Goal: Task Accomplishment & Management: Manage account settings

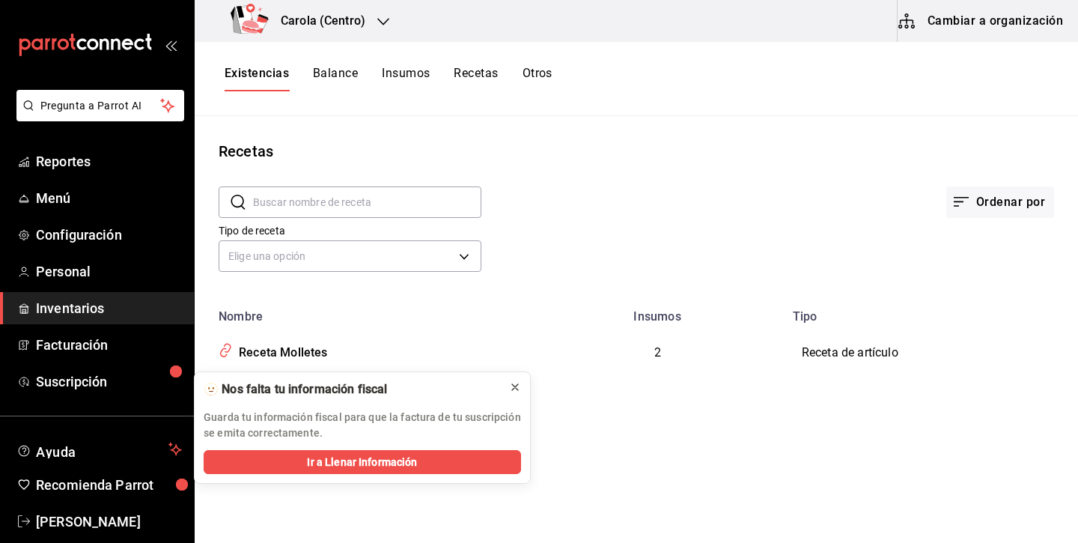
click at [517, 381] on icon at bounding box center [515, 387] width 12 height 12
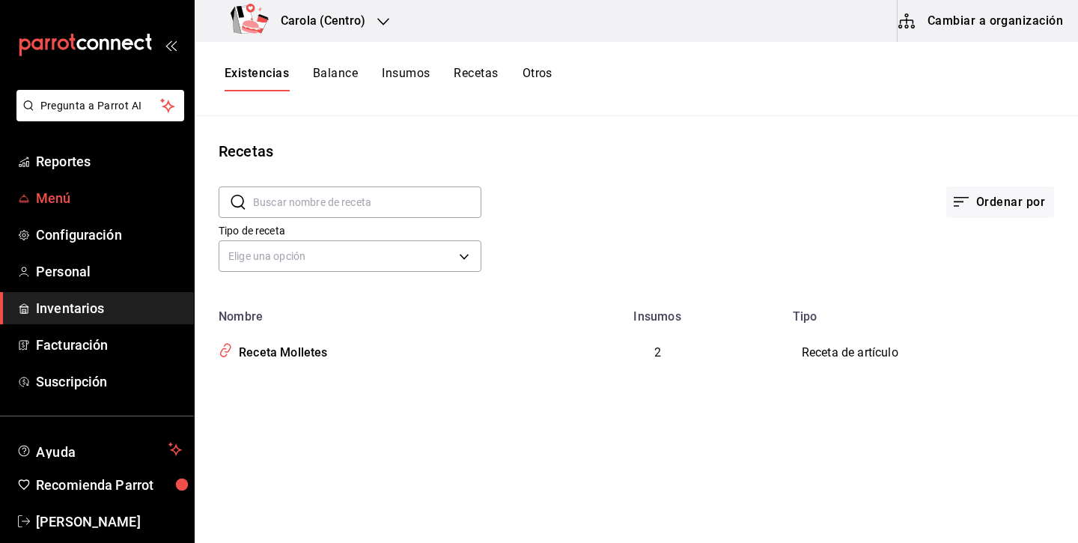
click at [121, 199] on span "Menú" at bounding box center [109, 198] width 146 height 20
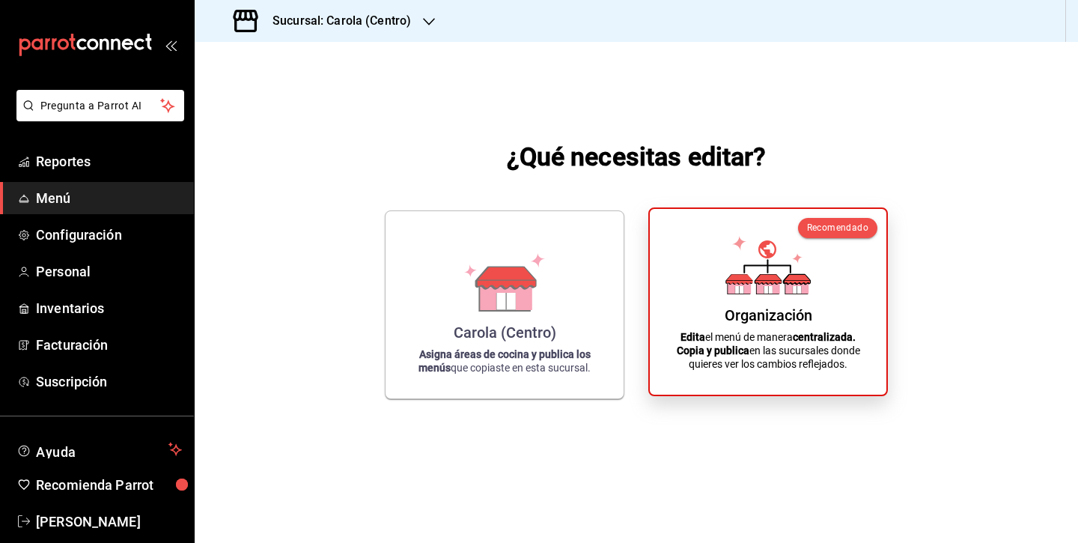
click at [724, 329] on div "Organización Edita el menú de manera centralizada. Copia y publica en las sucur…" at bounding box center [768, 302] width 201 height 162
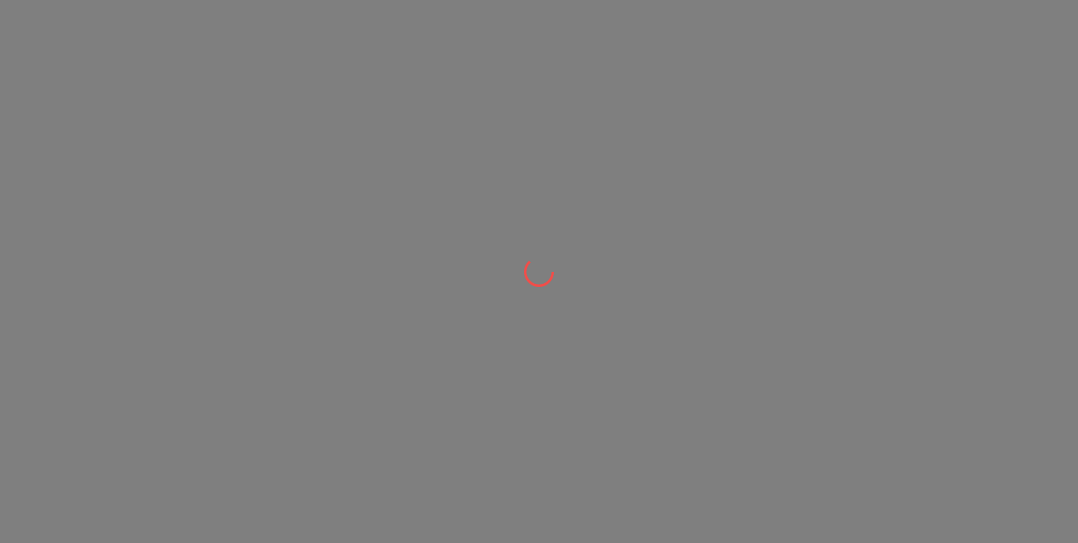
click at [724, 329] on div at bounding box center [539, 271] width 1078 height 543
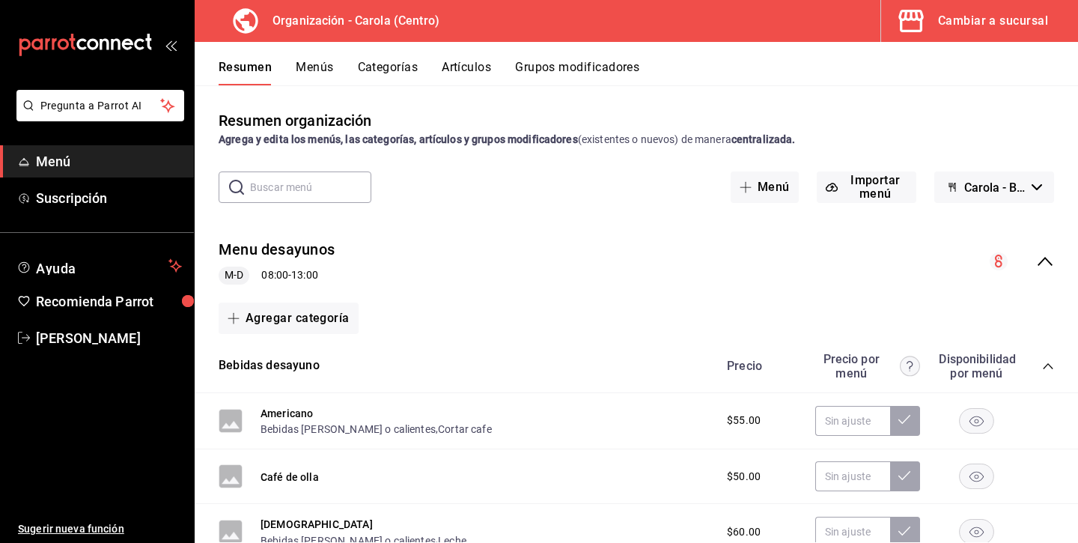
click at [327, 61] on button "Menús" at bounding box center [314, 72] width 37 height 25
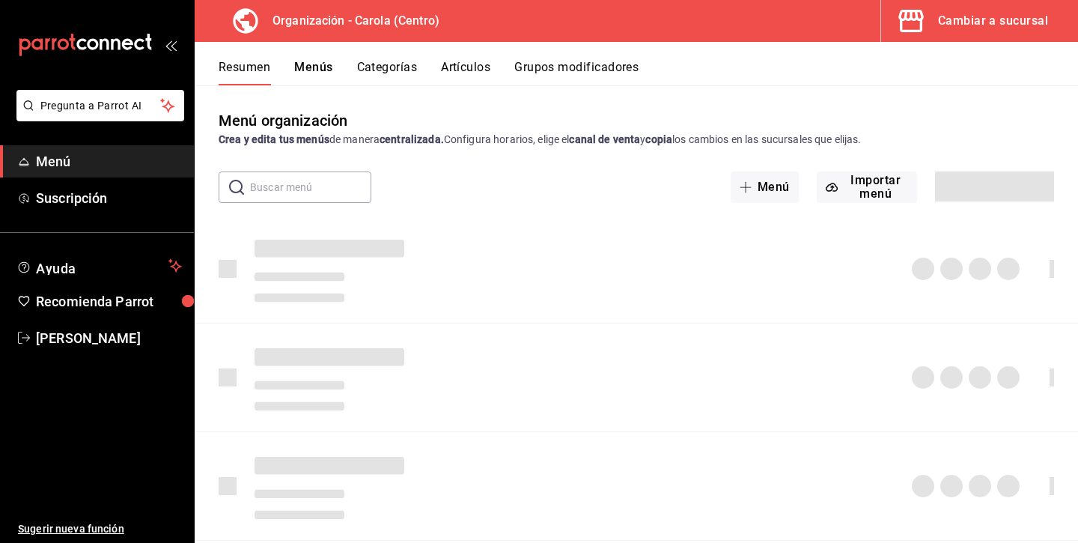
click at [1006, 18] on div "Cambiar a sucursal" at bounding box center [993, 20] width 110 height 21
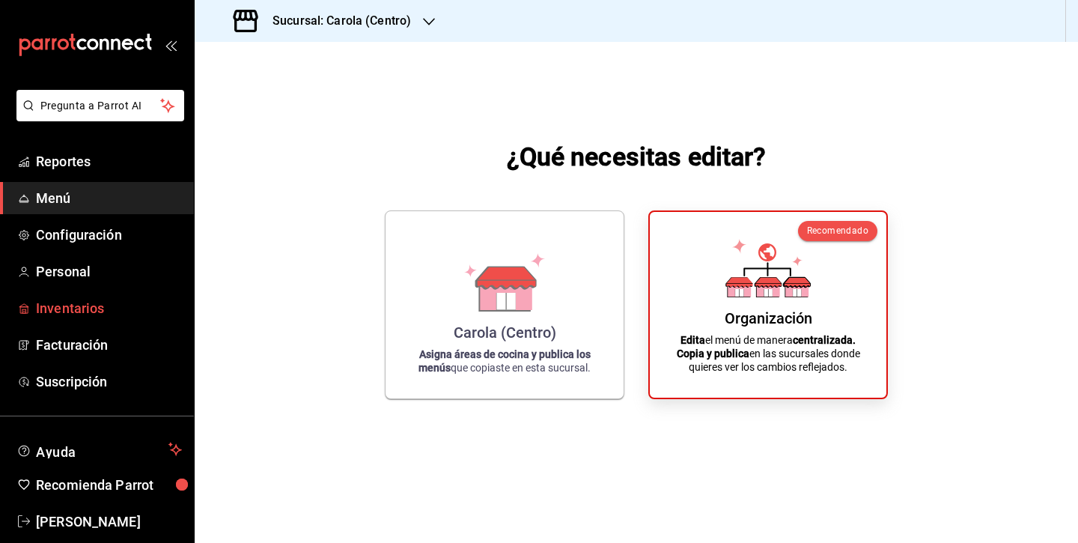
click at [110, 314] on span "Inventarios" at bounding box center [109, 308] width 146 height 20
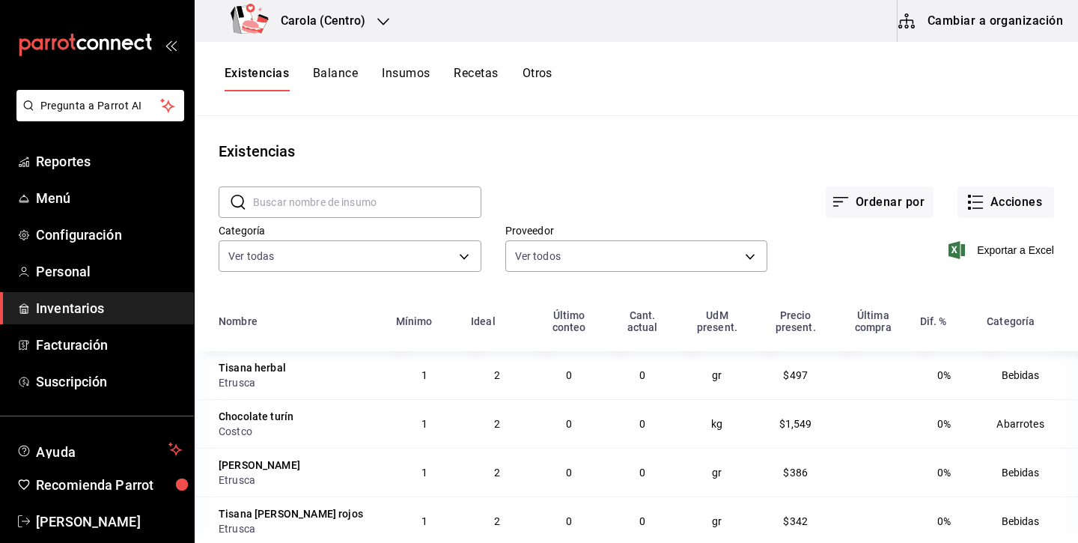
click at [487, 73] on button "Recetas" at bounding box center [476, 78] width 44 height 25
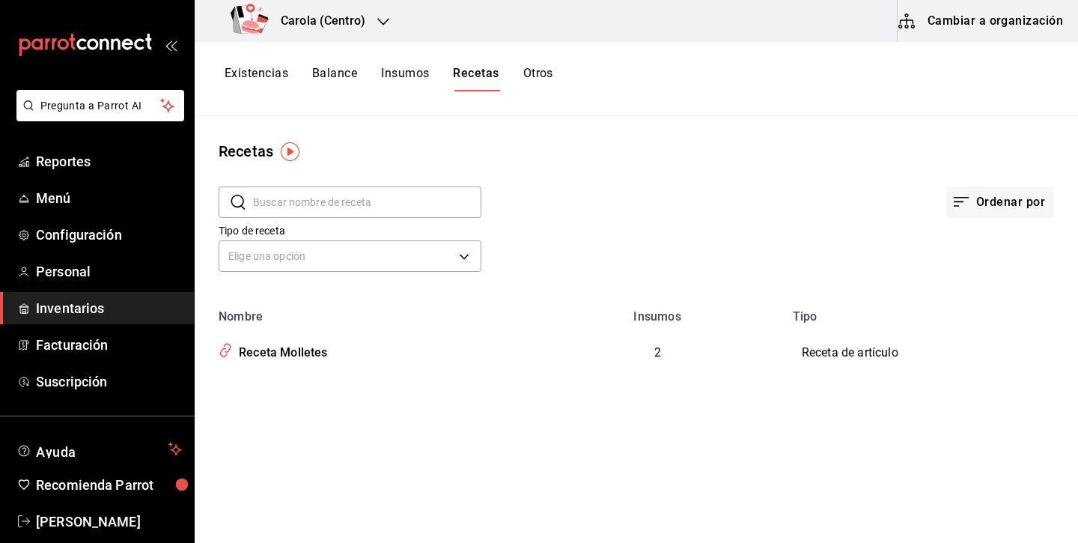
click at [646, 351] on td "2" at bounding box center [658, 352] width 252 height 58
click at [285, 347] on div "Receta Molletes" at bounding box center [280, 349] width 95 height 23
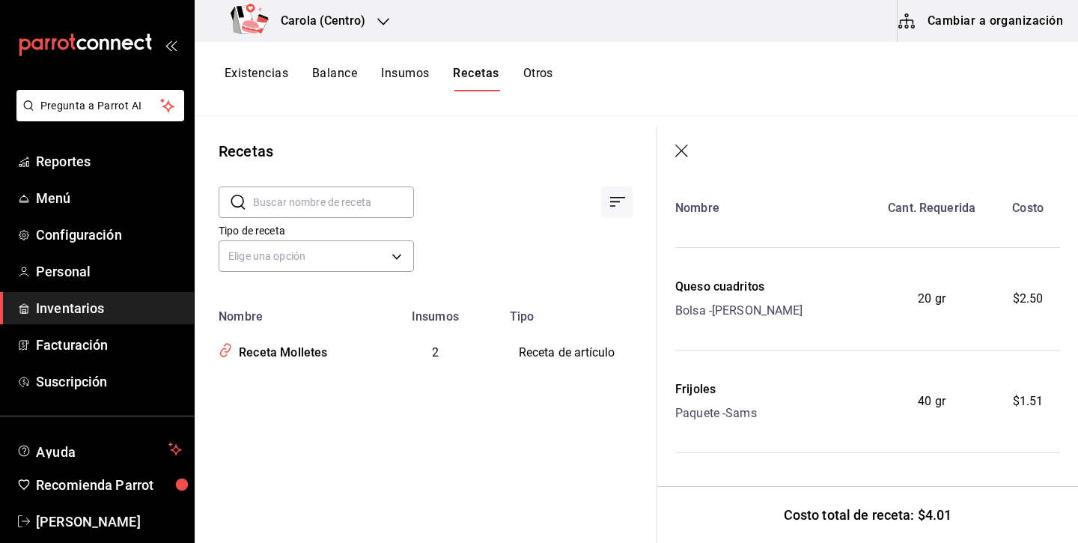
click at [686, 149] on icon "button" at bounding box center [682, 152] width 15 height 15
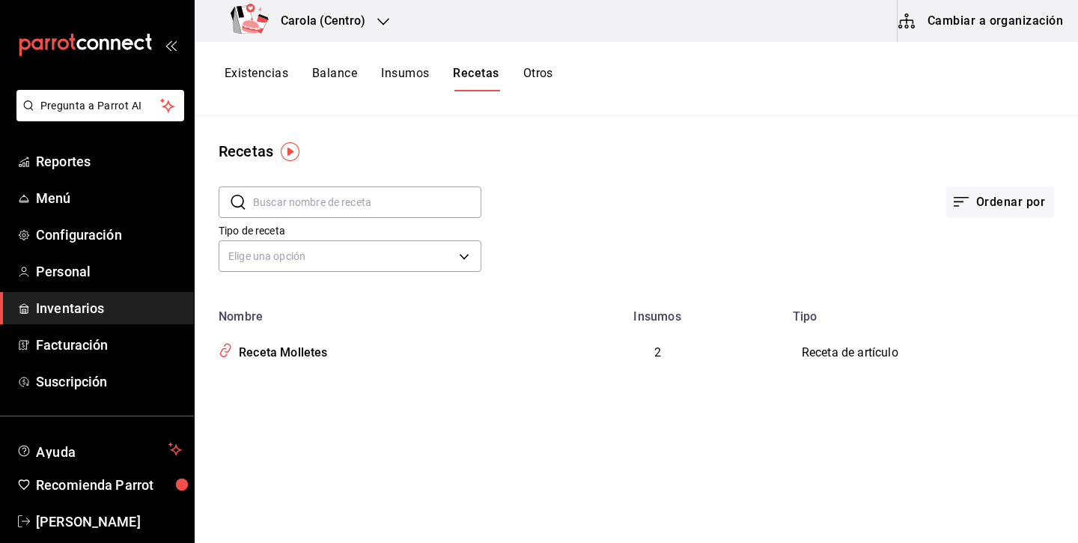
click at [1060, 25] on button "Cambiar a organización" at bounding box center [982, 21] width 168 height 42
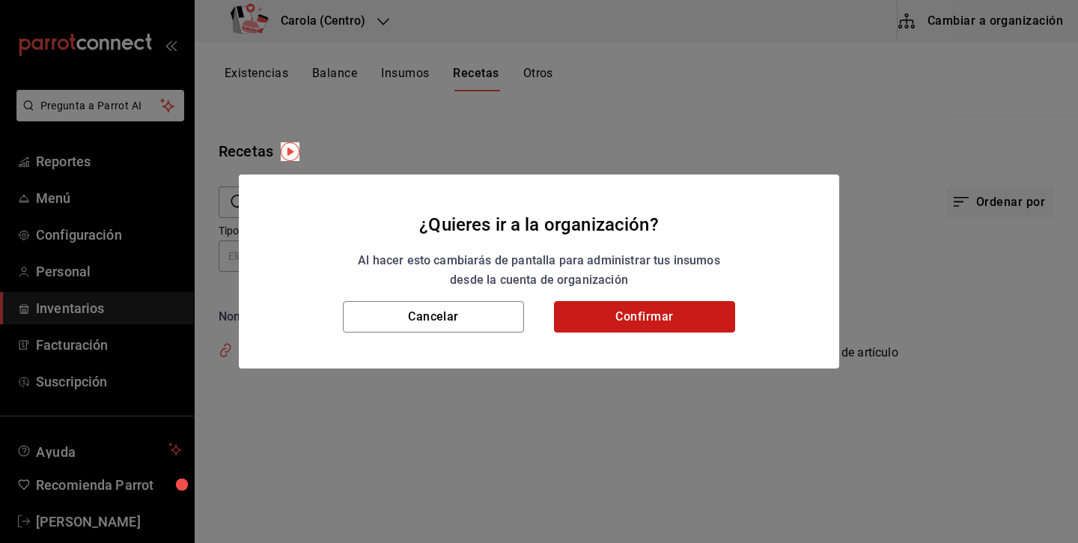
click at [674, 301] on button "Confirmar" at bounding box center [644, 316] width 181 height 31
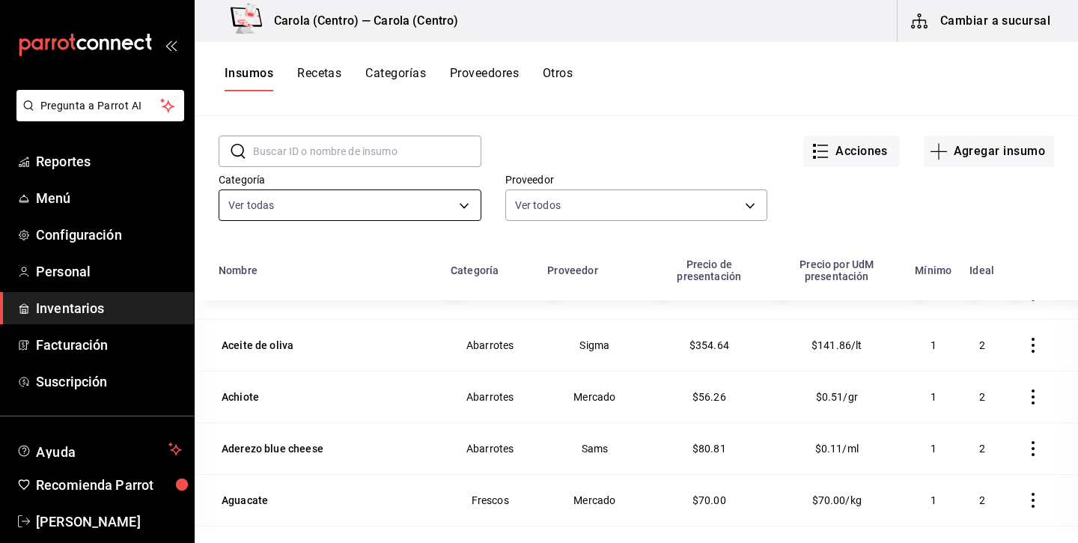
scroll to position [13, 0]
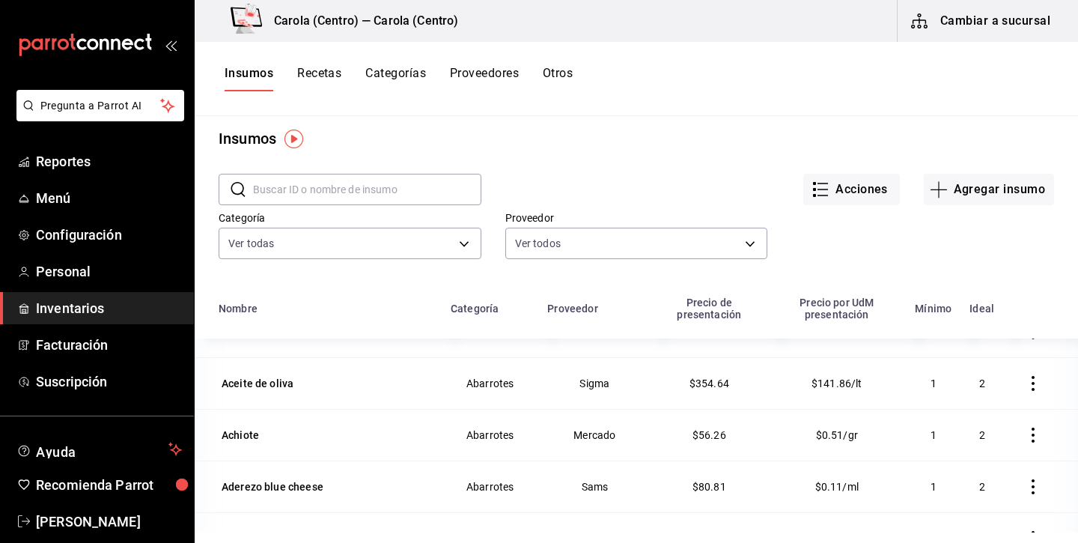
click at [432, 176] on input "text" at bounding box center [367, 189] width 228 height 30
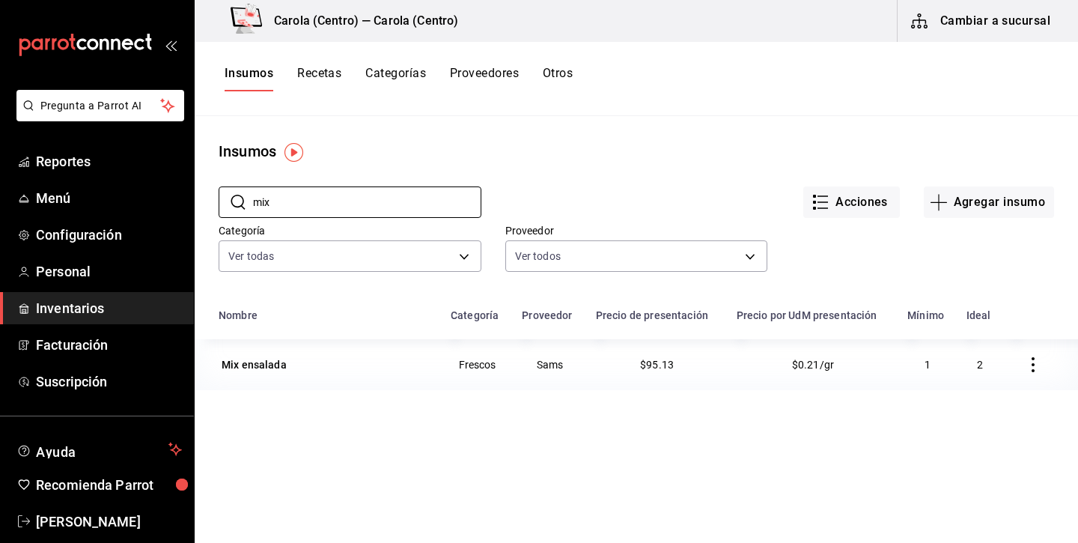
scroll to position [0, 0]
type input "mix"
click at [1032, 370] on icon "button" at bounding box center [1033, 364] width 15 height 15
click at [851, 419] on div at bounding box center [539, 271] width 1078 height 543
click at [842, 363] on td "$0.21/gr" at bounding box center [813, 364] width 171 height 51
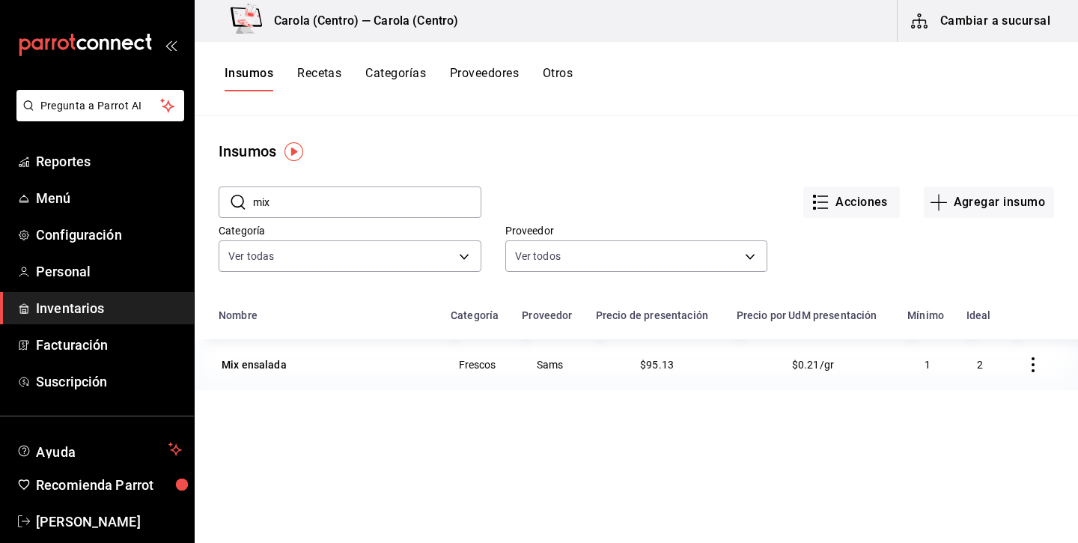
click at [842, 363] on td "$0.21/gr" at bounding box center [813, 364] width 171 height 51
click at [268, 365] on div "Mix ensalada" at bounding box center [254, 364] width 65 height 15
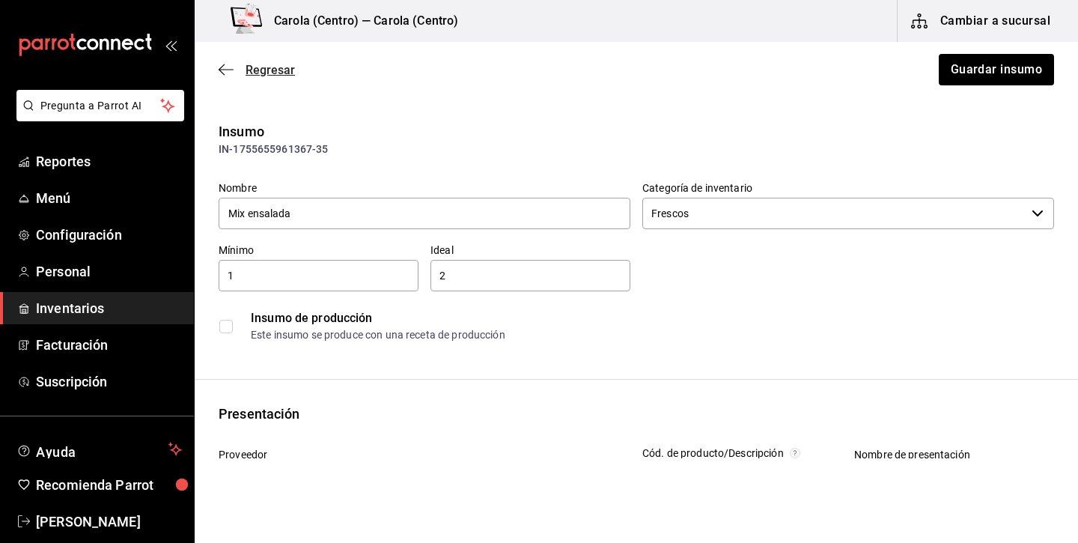
click at [227, 72] on icon "button" at bounding box center [226, 69] width 15 height 13
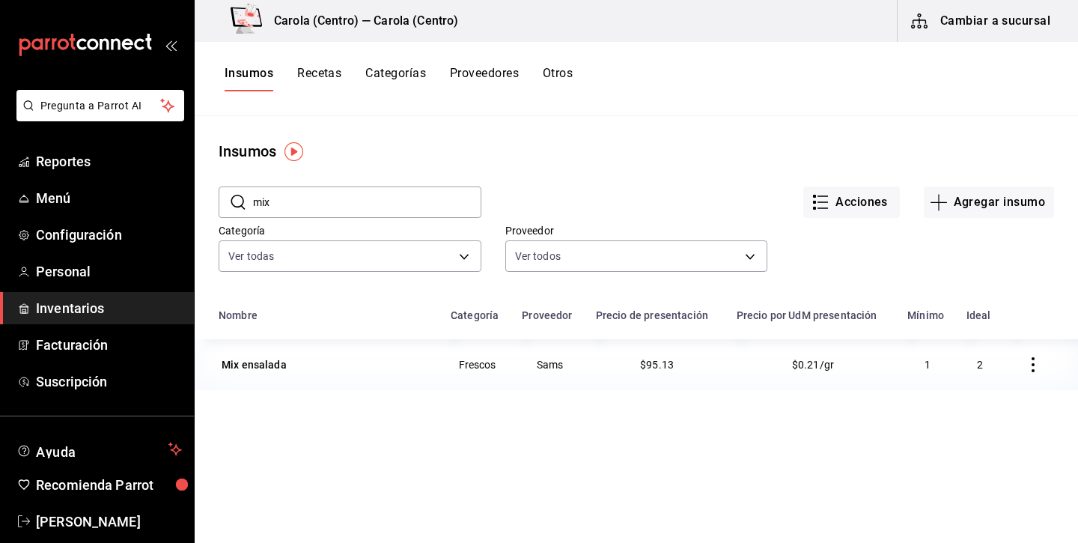
click at [383, 195] on input "mix" at bounding box center [367, 202] width 228 height 30
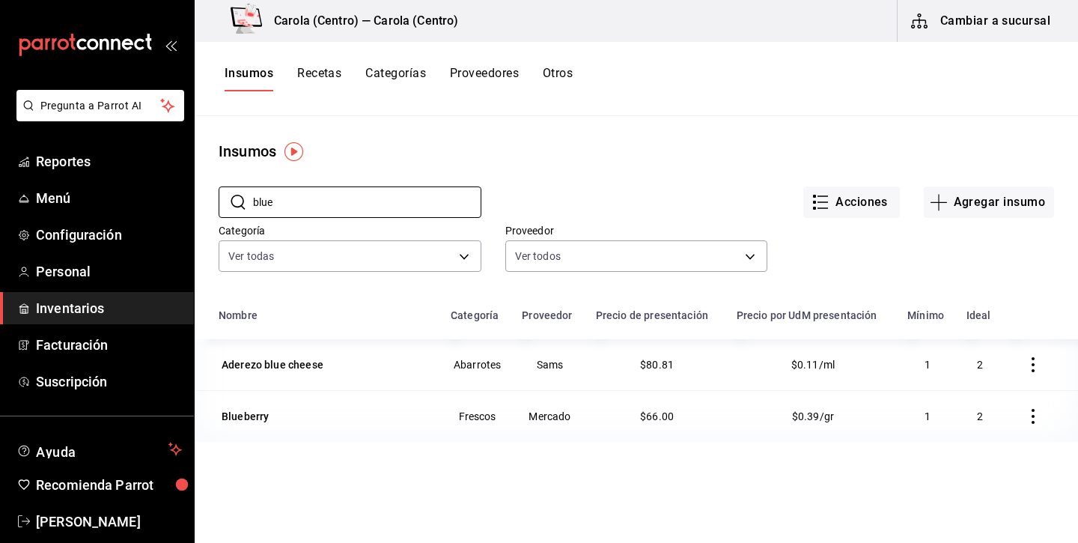
type input "blue"
click at [323, 77] on button "Recetas" at bounding box center [319, 78] width 44 height 25
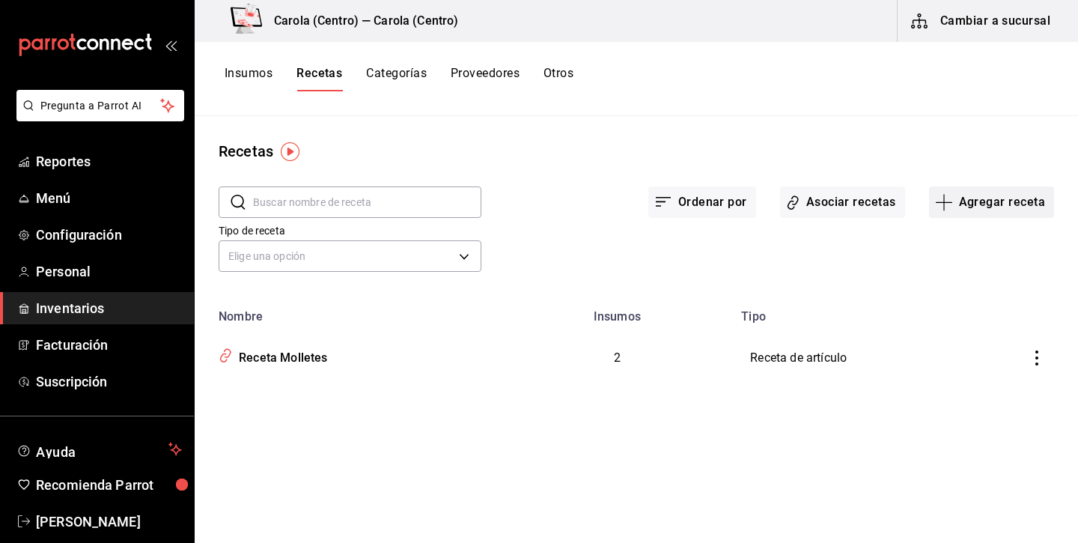
click at [1033, 213] on button "Agregar receta" at bounding box center [991, 201] width 125 height 31
click at [1003, 241] on span "Receta" at bounding box center [991, 244] width 126 height 16
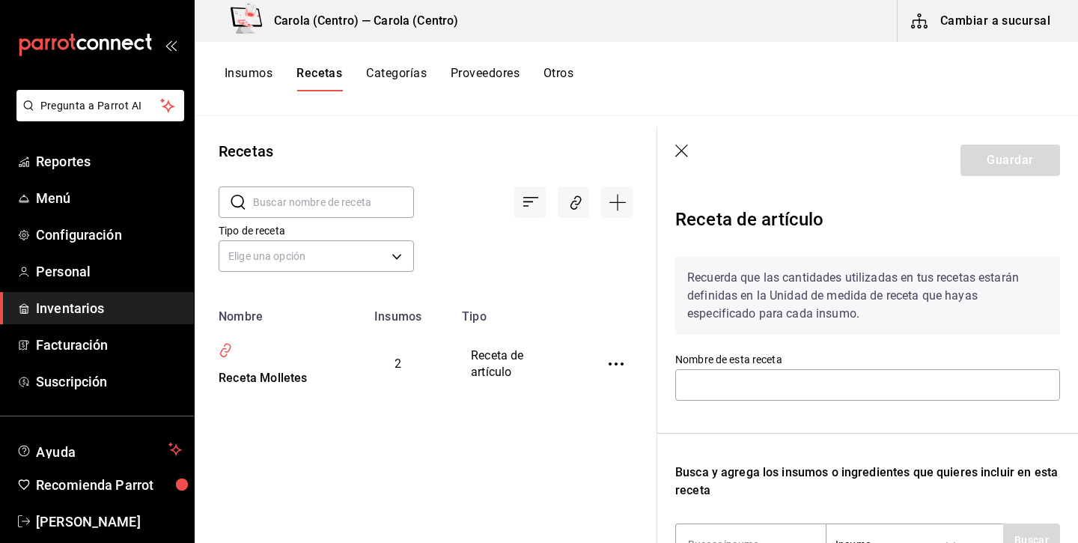
click at [685, 156] on icon "button" at bounding box center [682, 152] width 15 height 15
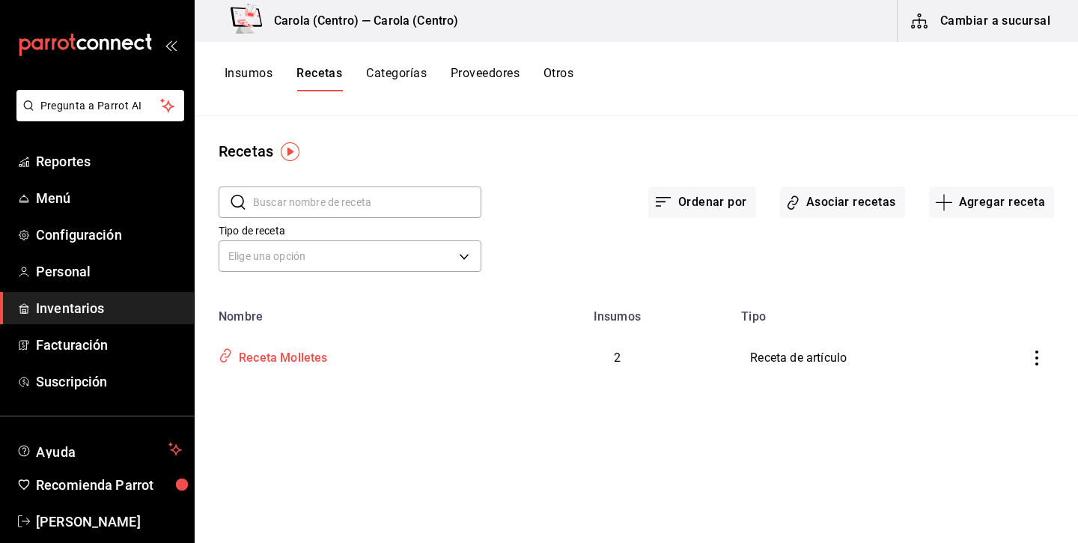
click at [311, 356] on div "Receta Molletes" at bounding box center [280, 355] width 95 height 23
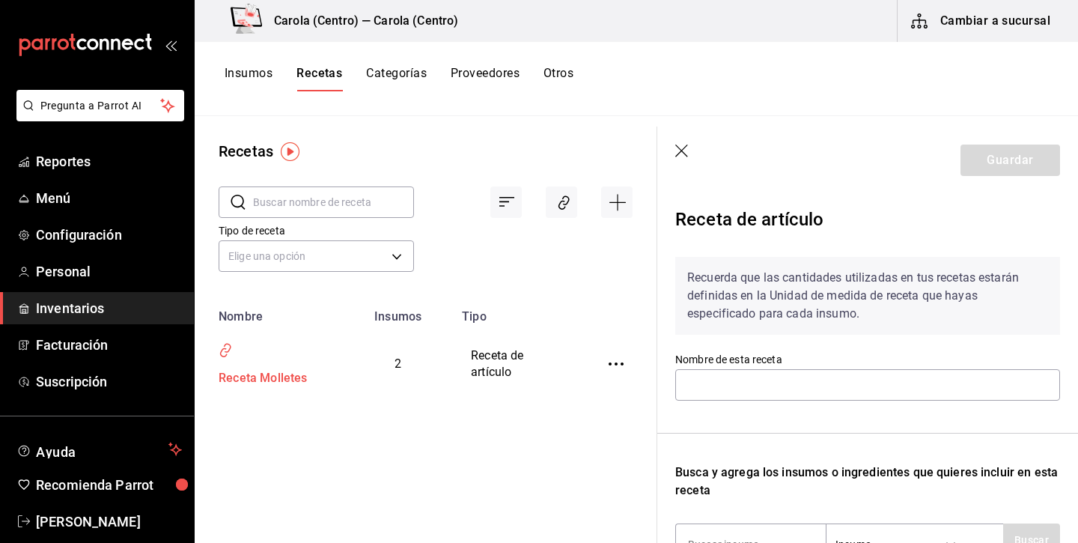
click at [311, 356] on div "Receta Molletes" at bounding box center [269, 361] width 112 height 52
click at [258, 359] on div "Receta Molletes" at bounding box center [269, 361] width 112 height 52
type input "Receta Molletes"
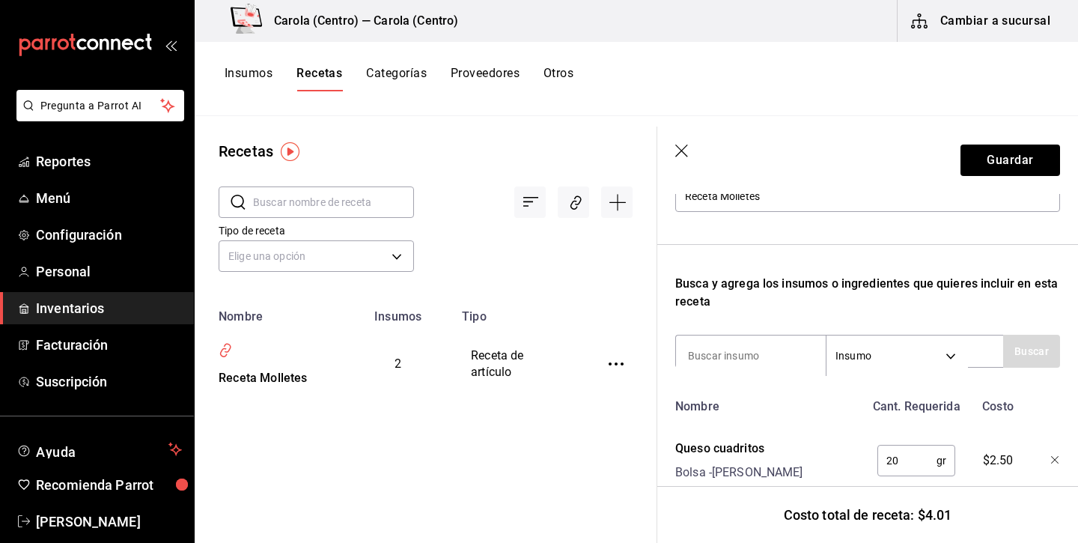
scroll to position [181, 0]
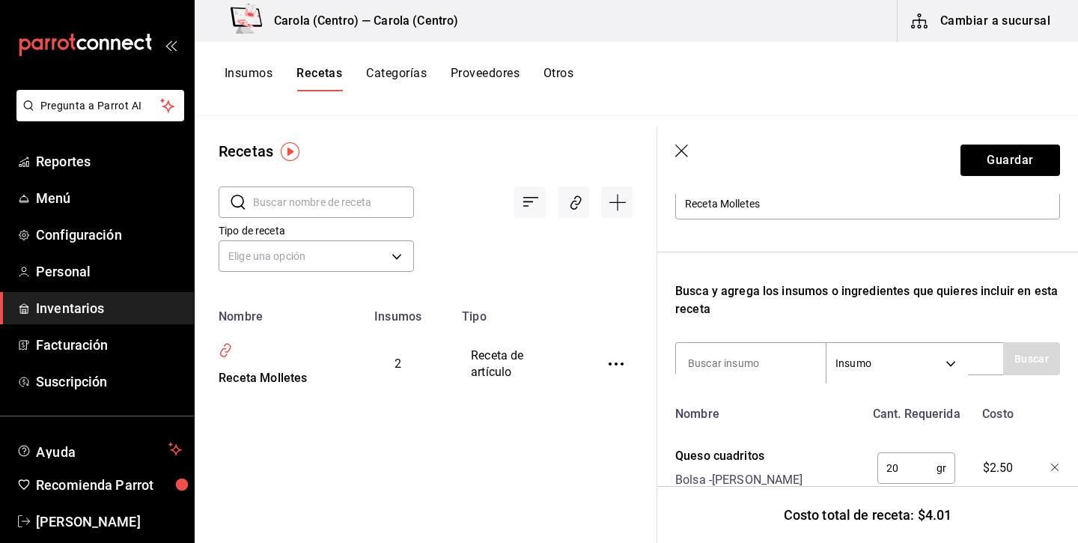
click at [678, 154] on icon "button" at bounding box center [681, 151] width 13 height 13
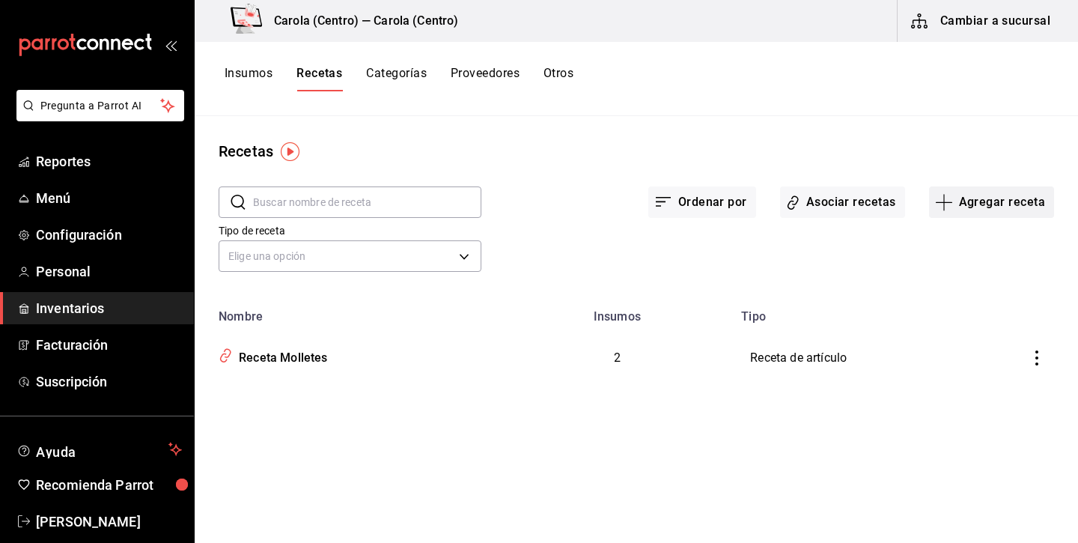
click at [1015, 207] on button "Agregar receta" at bounding box center [991, 201] width 125 height 31
click at [994, 333] on li "Receta de producción" at bounding box center [992, 323] width 150 height 40
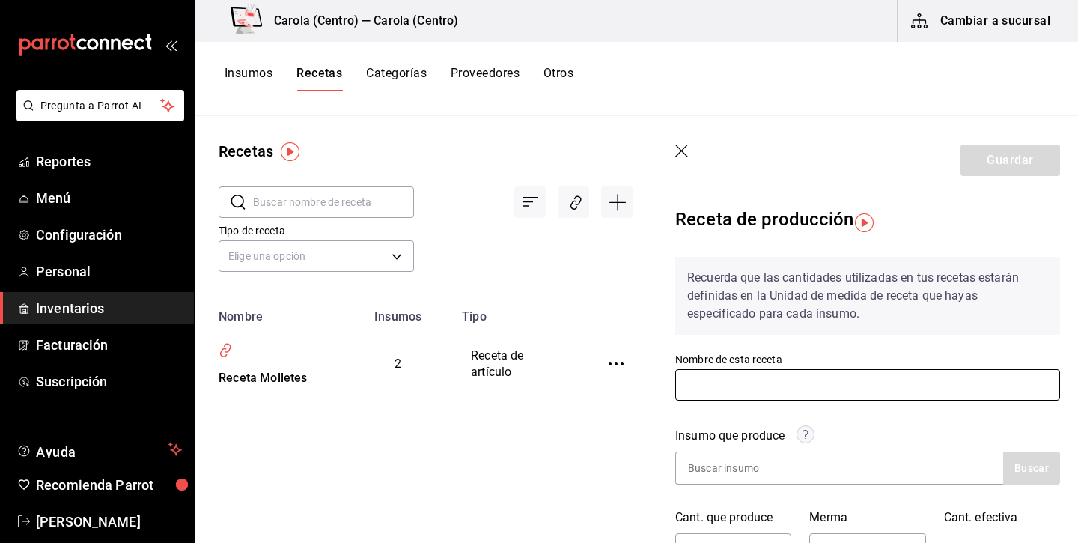
click at [783, 396] on input "text" at bounding box center [867, 384] width 385 height 31
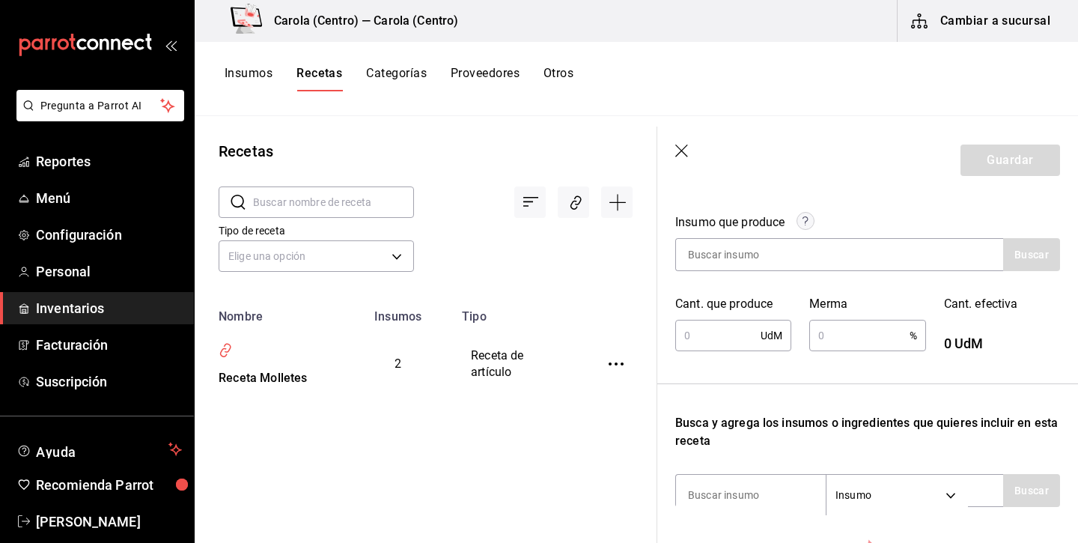
scroll to position [195, 0]
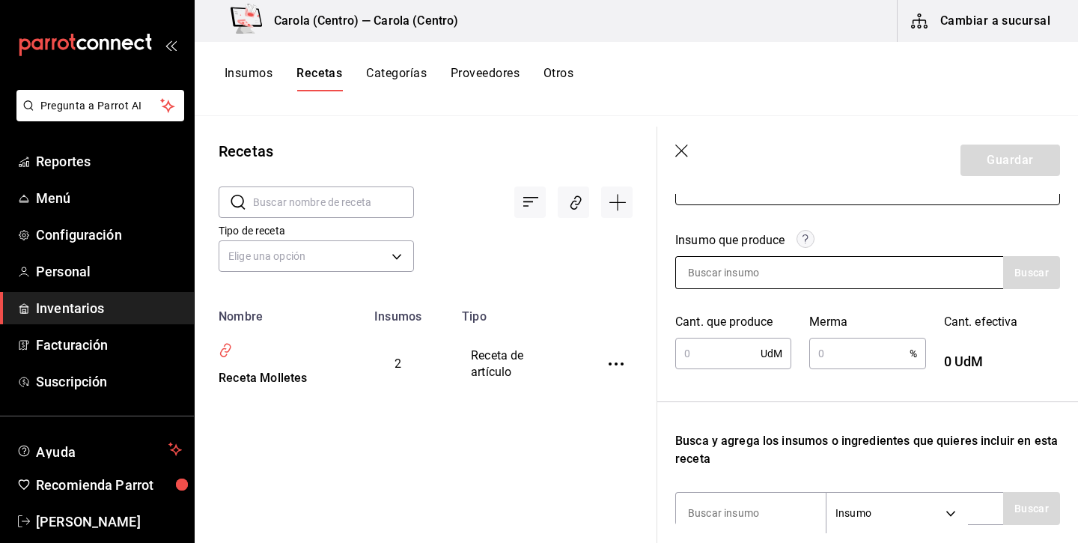
type input "Ciabatta"
click at [822, 269] on input at bounding box center [751, 272] width 150 height 31
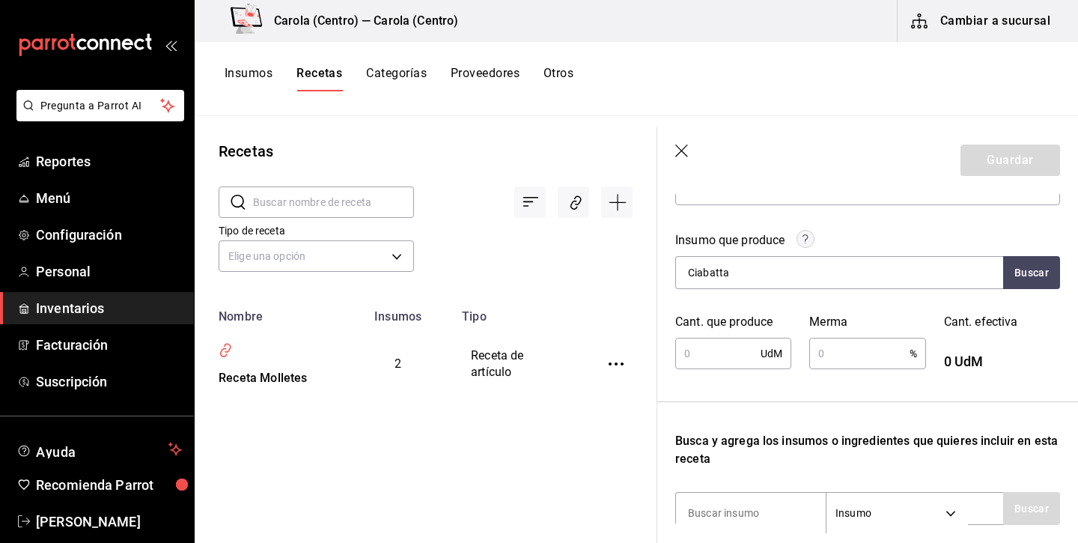
type input "Ciabatta"
click at [709, 360] on input "text" at bounding box center [717, 353] width 85 height 30
type input "389"
click at [885, 346] on input "text" at bounding box center [859, 353] width 100 height 30
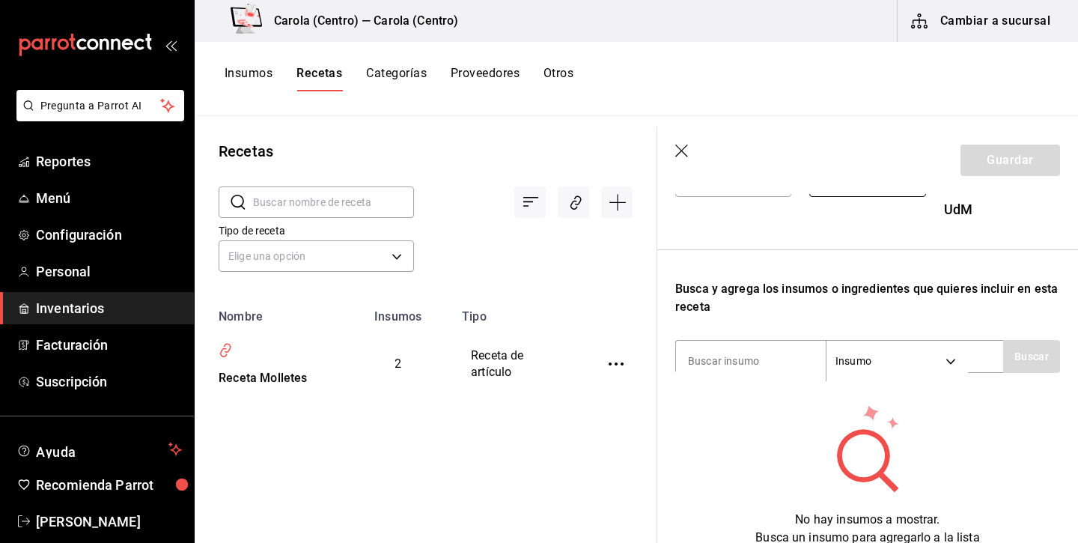
scroll to position [378, 0]
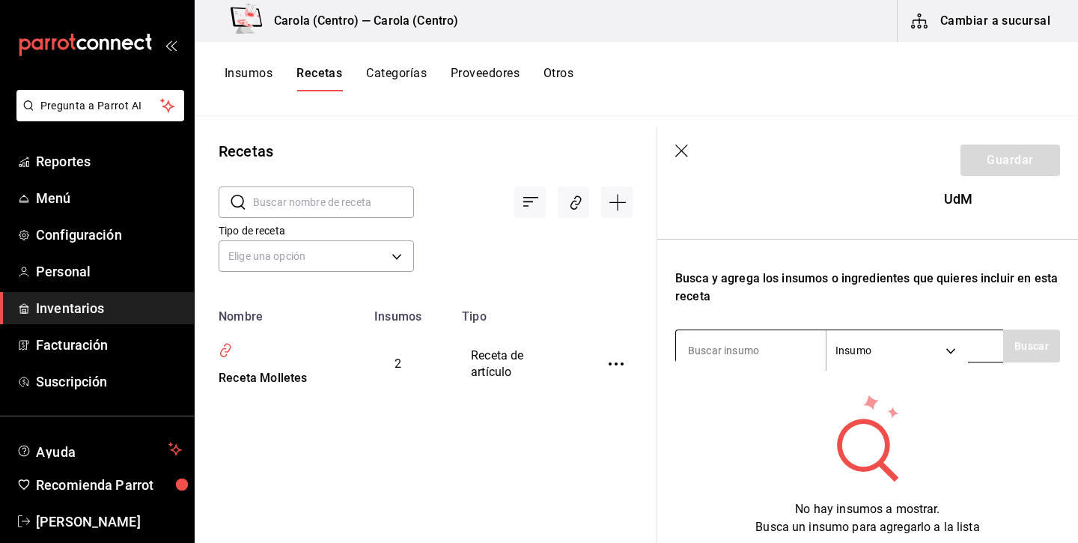
type input "90"
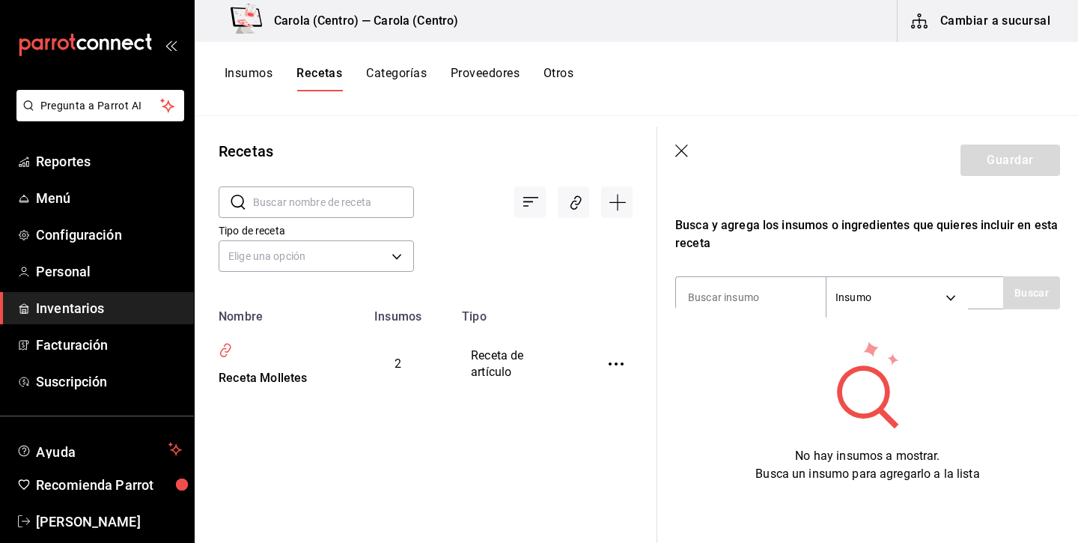
scroll to position [431, 0]
type input "harina"
click at [1039, 289] on button "Buscar" at bounding box center [1031, 292] width 57 height 33
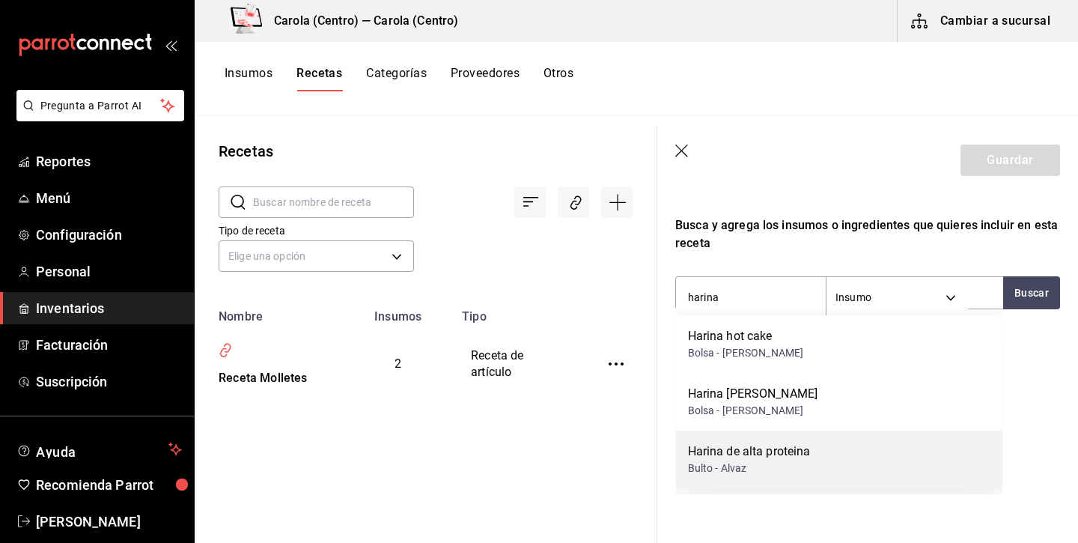
click at [795, 461] on div "Bulto - [PERSON_NAME]" at bounding box center [749, 469] width 123 height 16
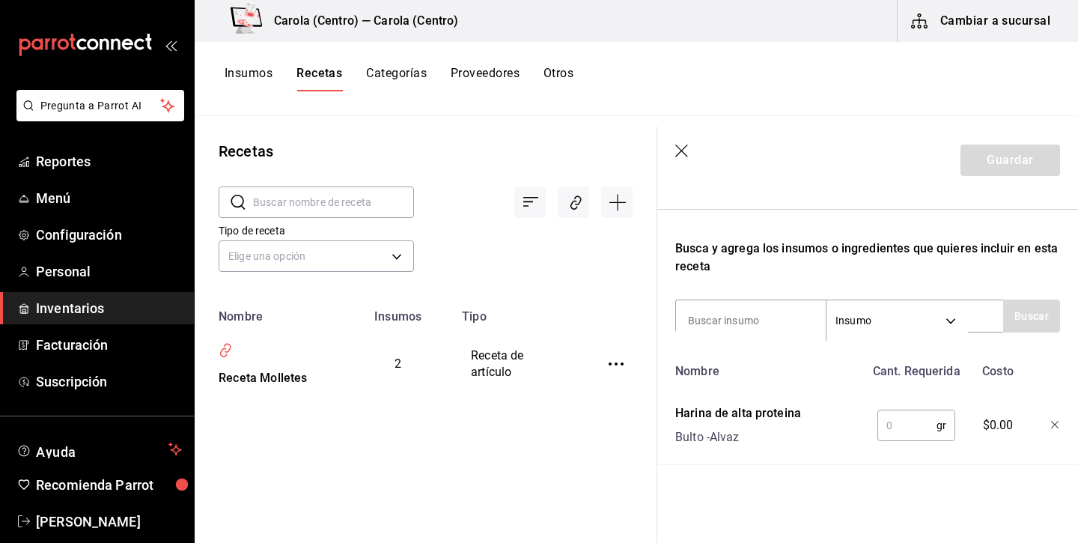
scroll to position [408, 0]
click at [917, 422] on input "text" at bounding box center [907, 425] width 59 height 30
click at [676, 145] on icon "button" at bounding box center [681, 151] width 13 height 13
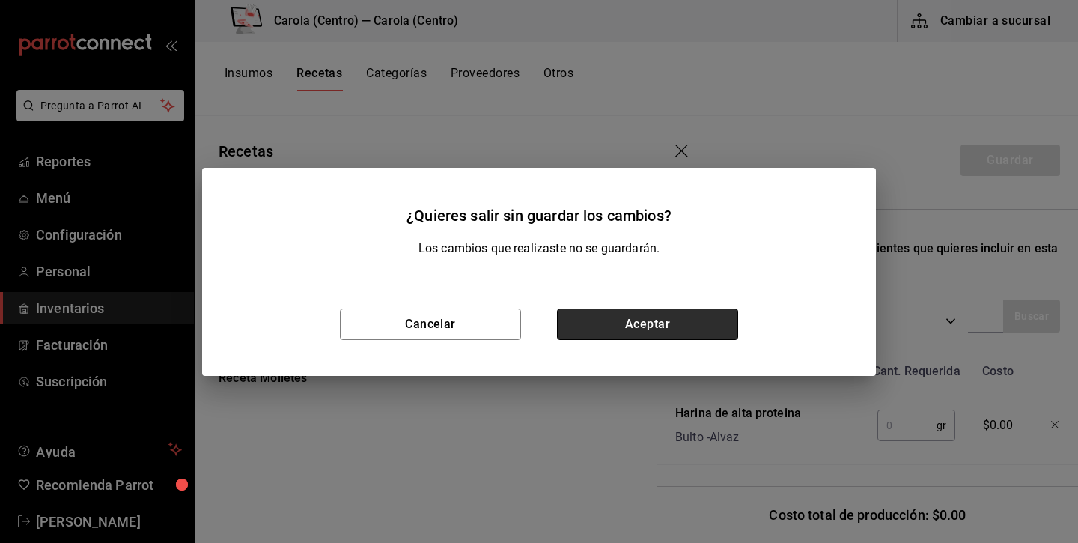
click at [624, 317] on button "Aceptar" at bounding box center [647, 323] width 181 height 31
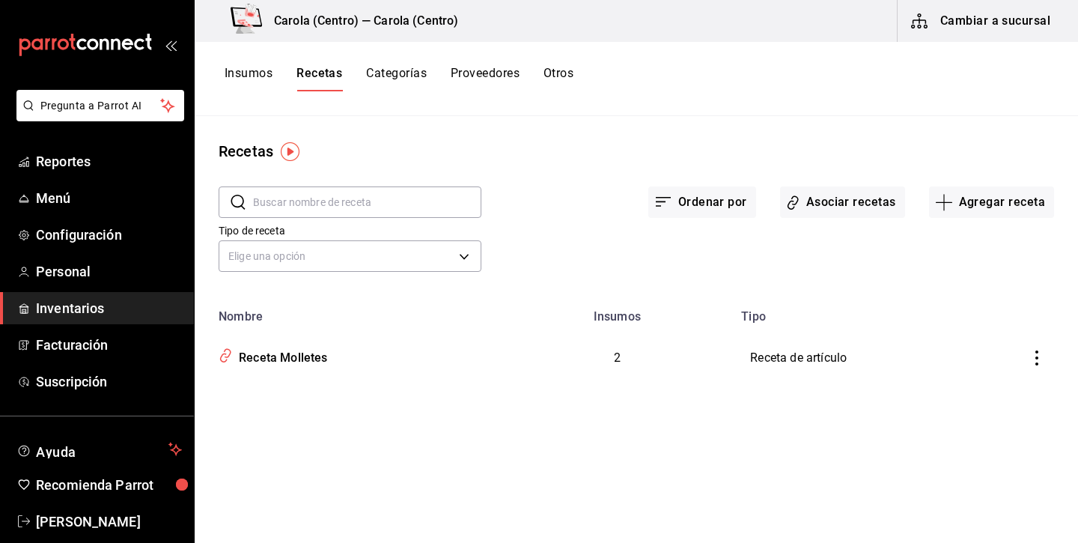
click at [1043, 356] on icon "inventoriesTable" at bounding box center [1037, 357] width 15 height 15
click at [988, 380] on span "Eliminar" at bounding box center [992, 379] width 38 height 12
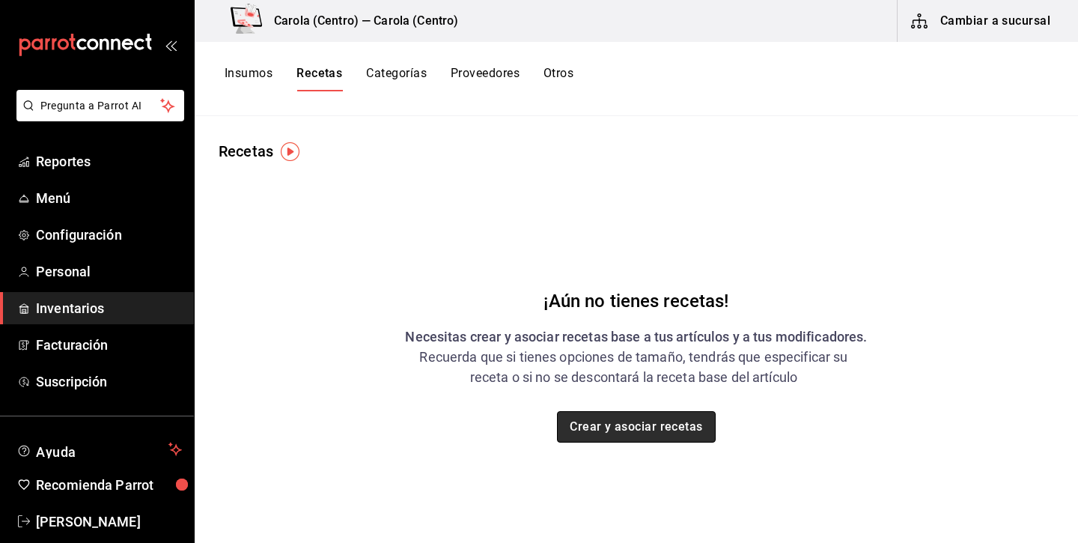
click at [638, 437] on button "Crear y asociar recetas" at bounding box center [636, 426] width 159 height 31
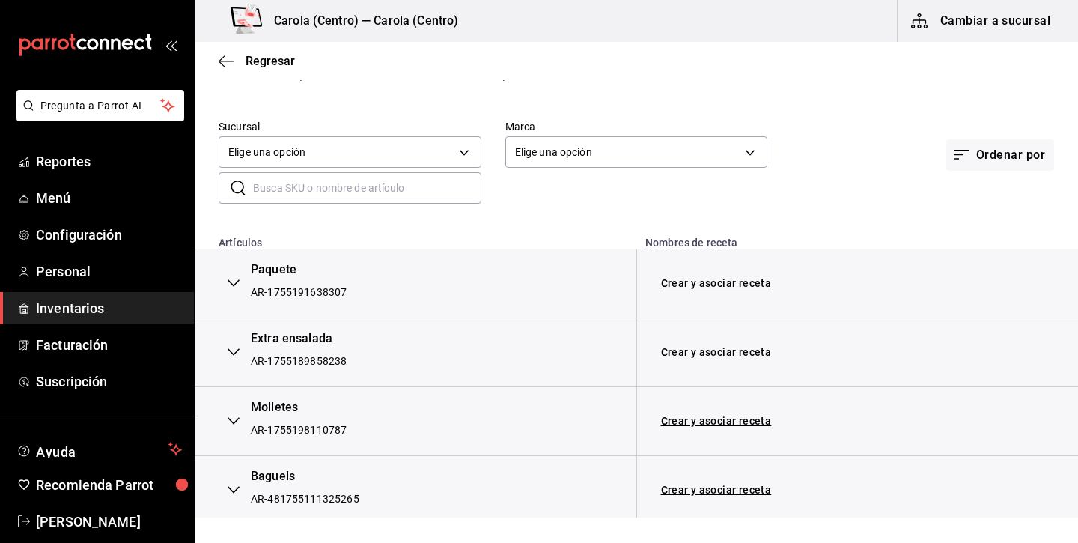
scroll to position [70, 0]
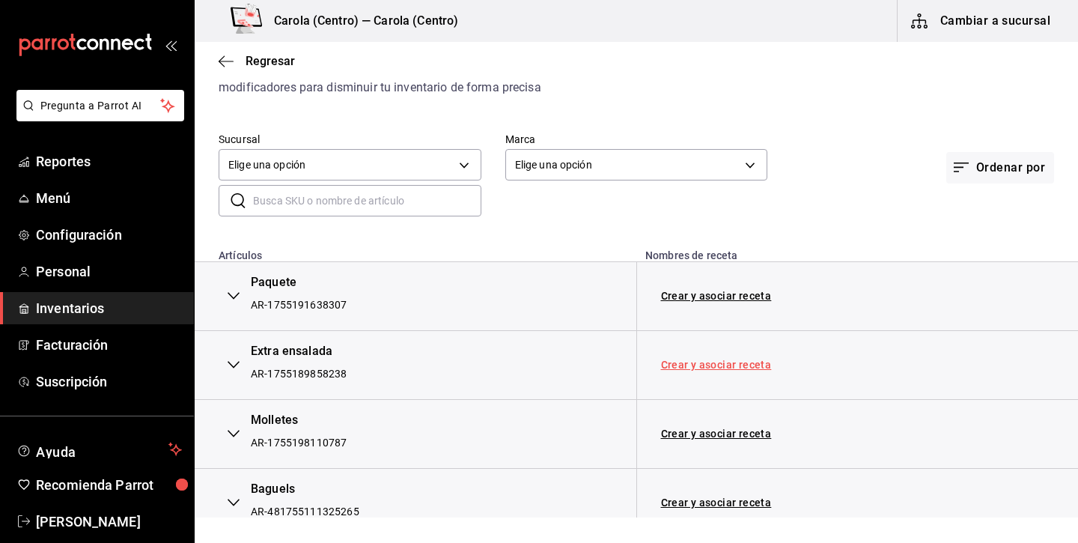
click at [708, 366] on link "Crear y asociar receta" at bounding box center [716, 364] width 111 height 10
click at [723, 364] on link "Receta Extra ensalada" at bounding box center [717, 365] width 113 height 12
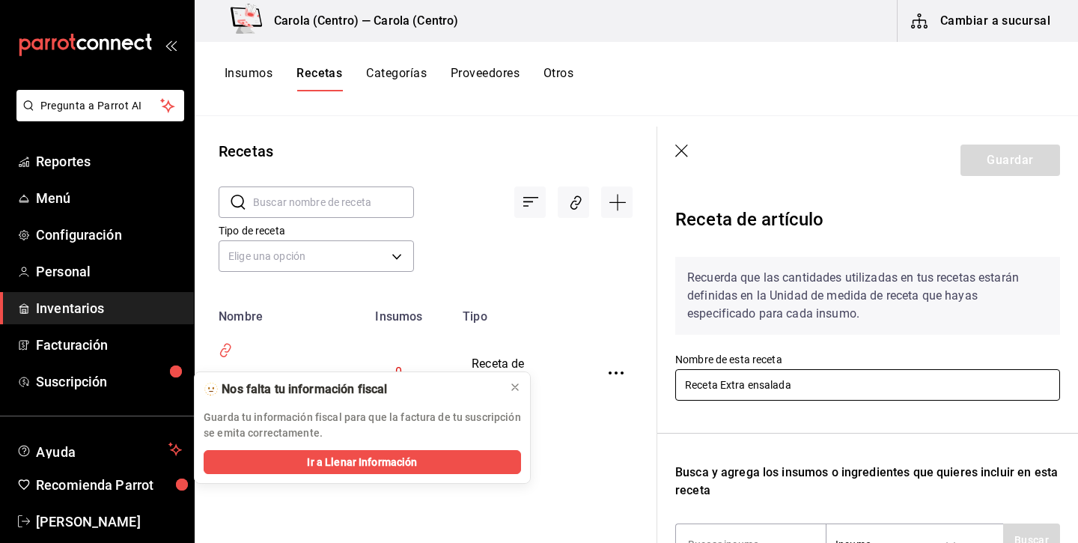
drag, startPoint x: 753, startPoint y: 386, endPoint x: 654, endPoint y: 385, distance: 98.9
type input "Ensalada"
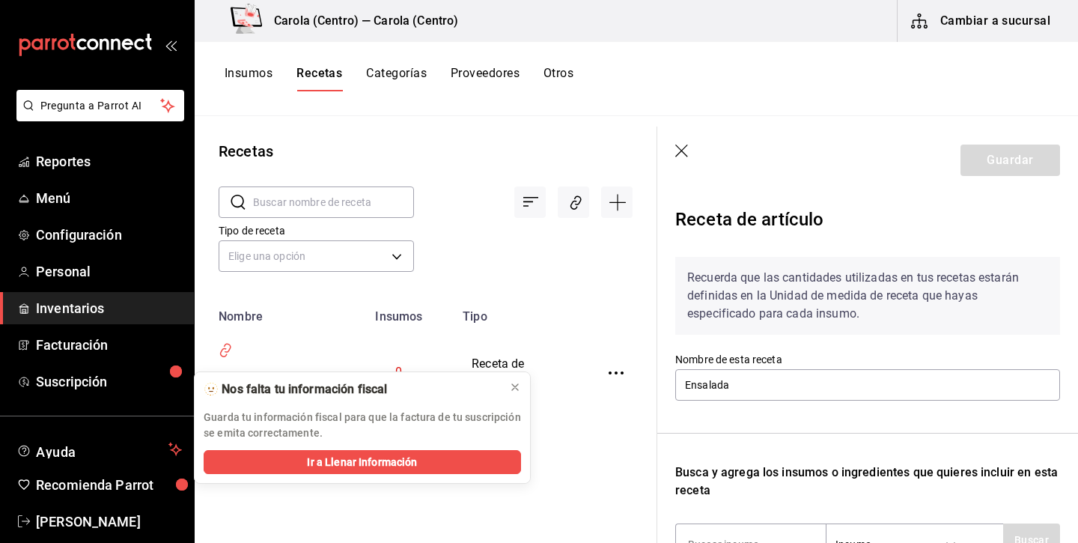
click at [779, 438] on div "Recuerda que las cantidades utilizadas en tus recetas estarán definidas en la U…" at bounding box center [867, 487] width 385 height 485
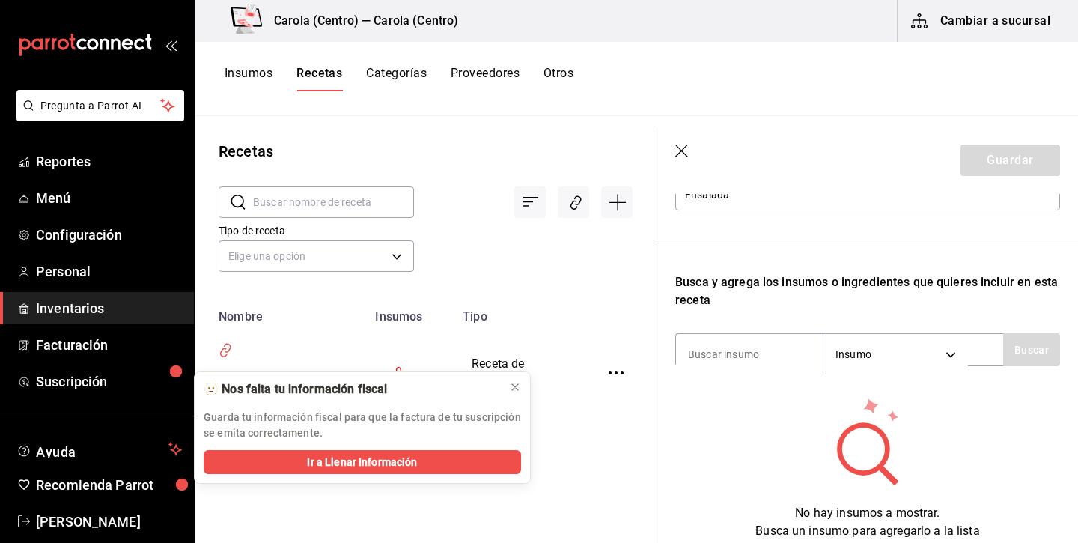
scroll to position [191, 0]
type input "mix"
click at [1037, 360] on button "Buscar" at bounding box center [1031, 348] width 57 height 33
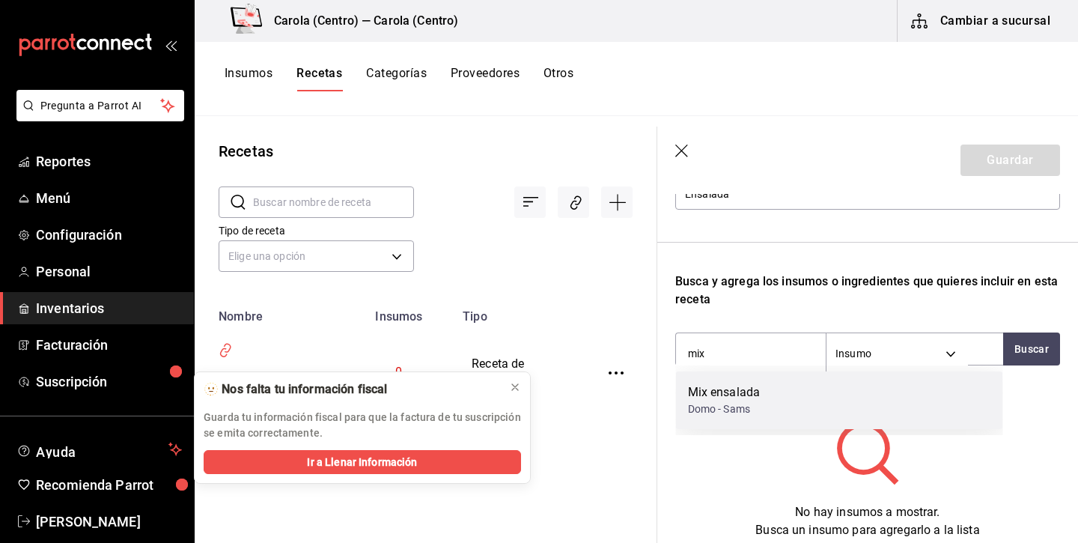
click at [800, 416] on div "Mix ensalada Domo - Sams" at bounding box center [839, 400] width 327 height 58
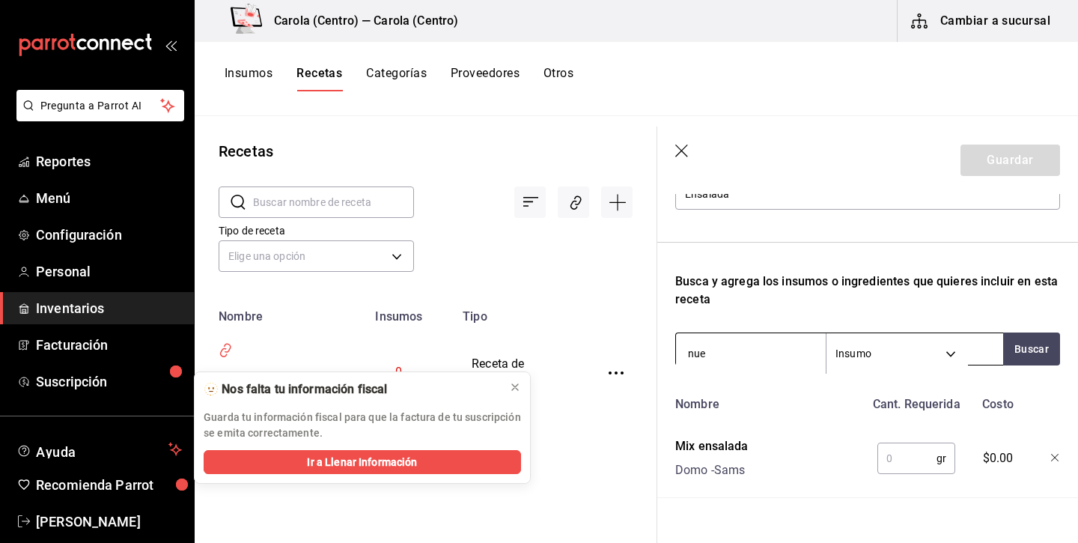
type input "nuez"
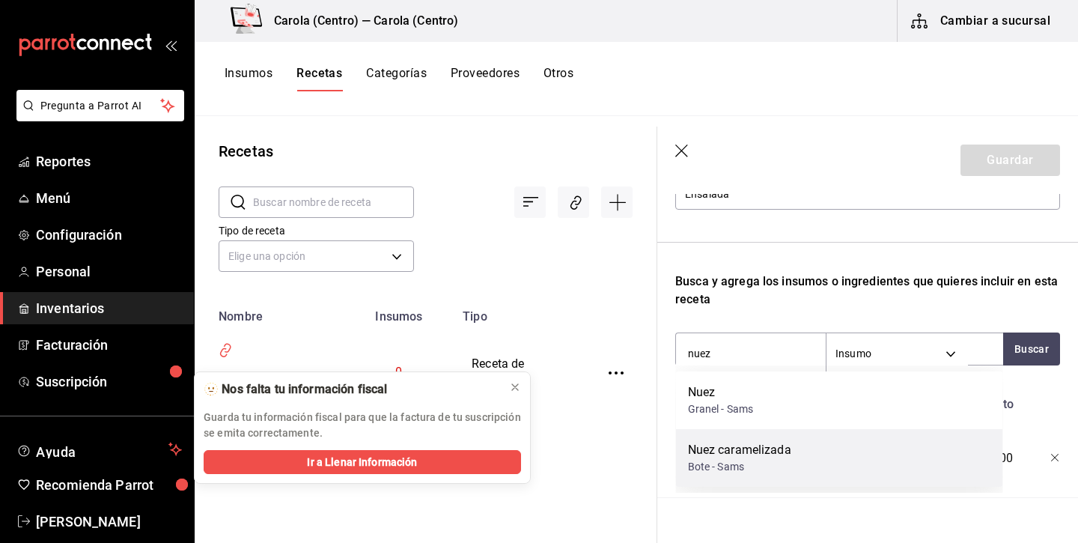
click at [752, 454] on div "Nuez caramelizada" at bounding box center [739, 450] width 103 height 18
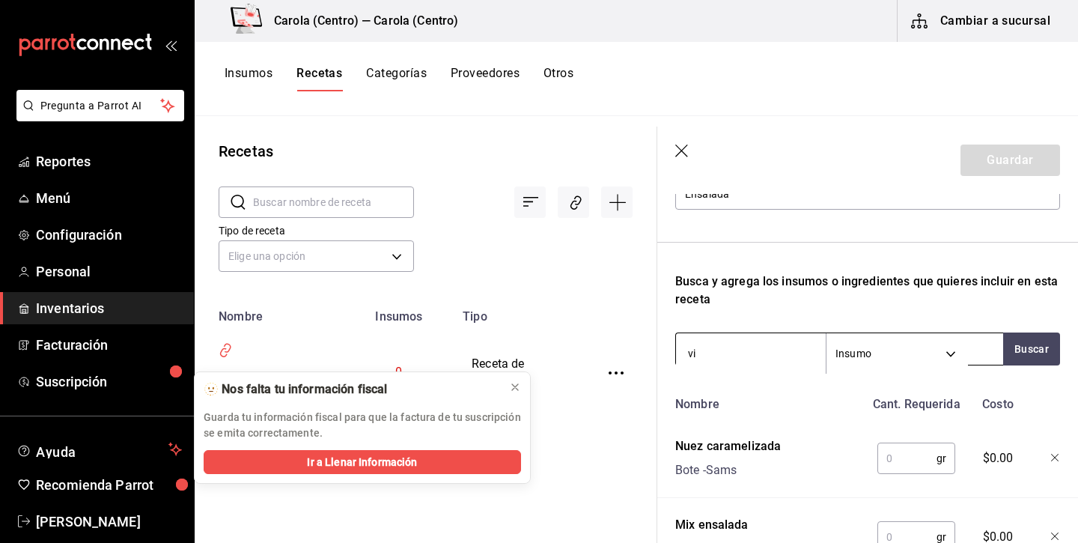
type input "v"
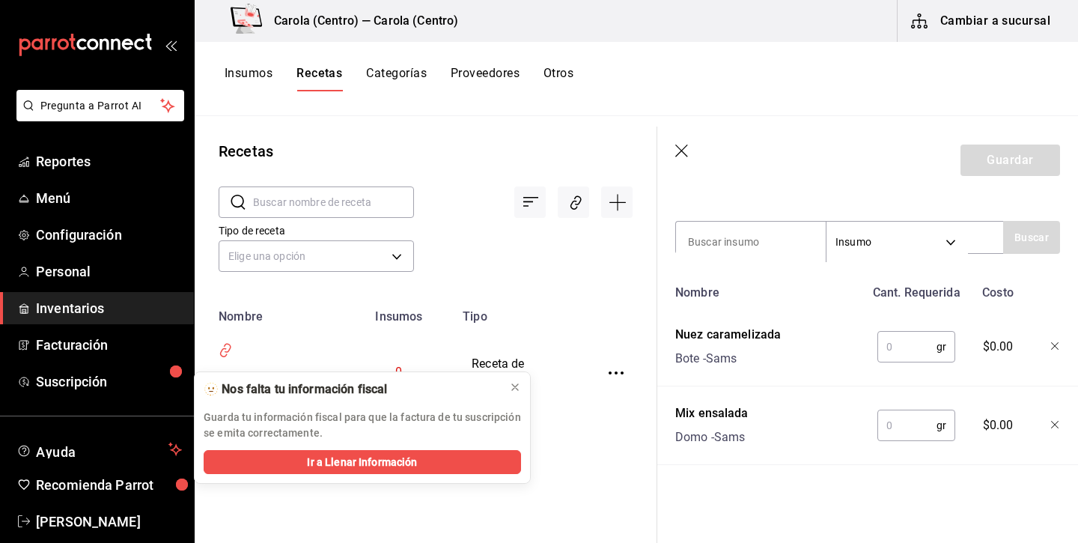
scroll to position [303, 0]
click at [889, 353] on input "text" at bounding box center [907, 347] width 59 height 30
type input "10"
click at [894, 435] on input "text" at bounding box center [907, 425] width 59 height 30
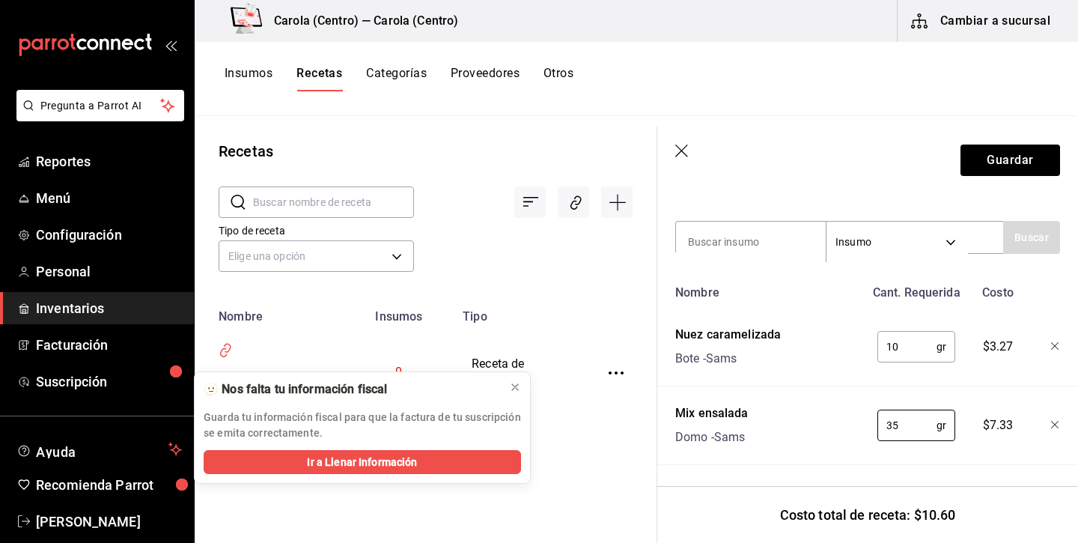
scroll to position [0, 0]
type input "35"
click at [994, 168] on button "Guardar" at bounding box center [1011, 160] width 100 height 31
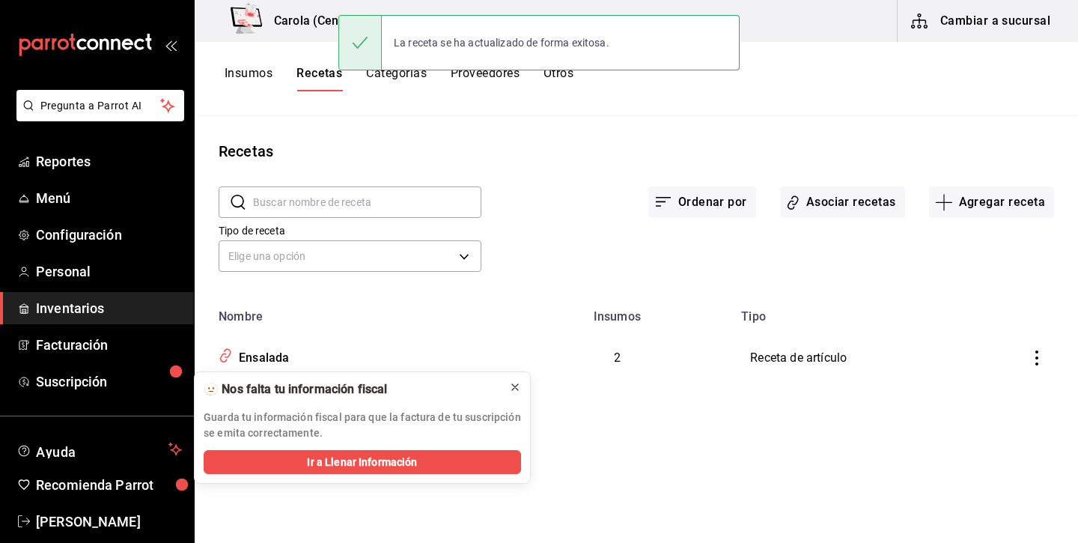
click at [510, 384] on icon at bounding box center [515, 387] width 12 height 12
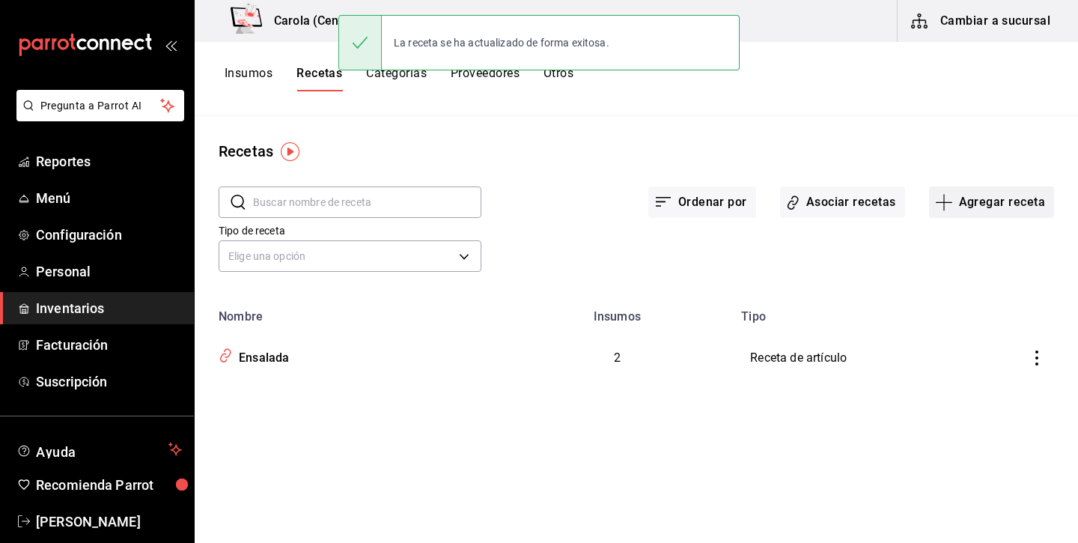
click at [996, 201] on button "Agregar receta" at bounding box center [991, 201] width 125 height 31
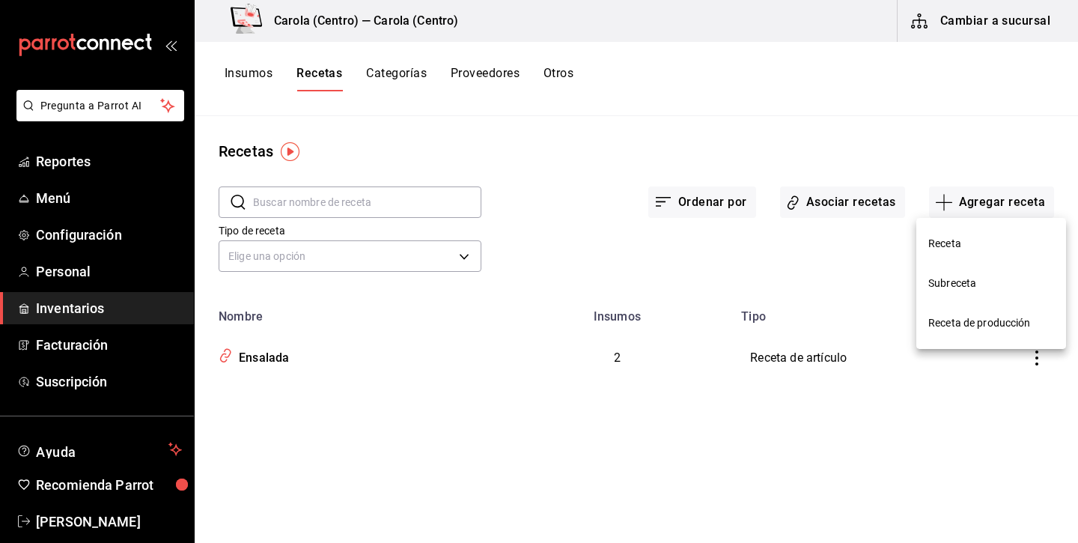
click at [969, 326] on span "Receta de producción" at bounding box center [991, 323] width 126 height 16
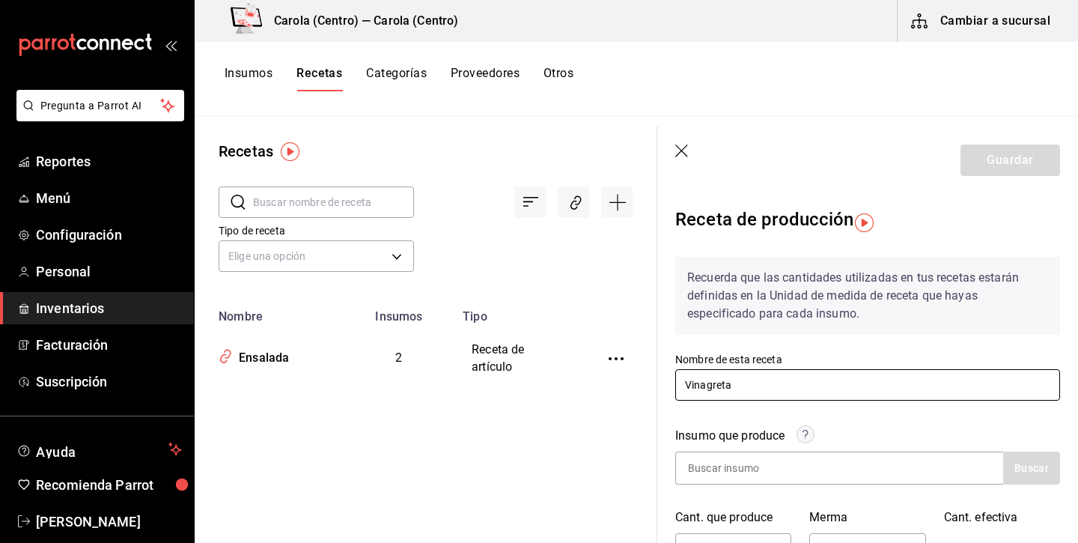
type input "Vinagreta"
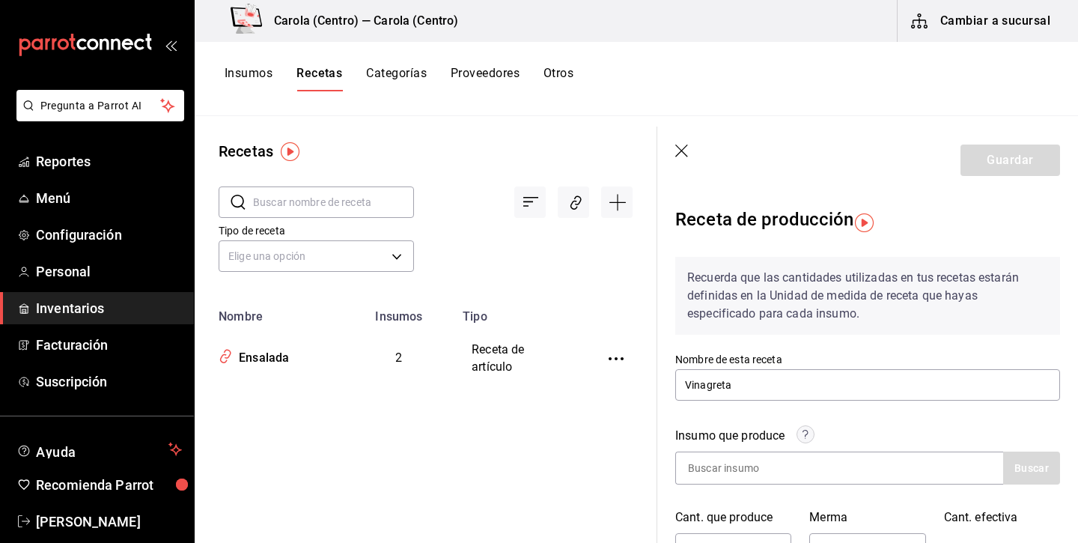
click at [753, 489] on div "Insumo que produce Buscar Cant. que produce UdM ​ Merma % ​ Cant. efectiva 0 UdM" at bounding box center [858, 488] width 403 height 158
click at [753, 472] on input at bounding box center [751, 467] width 150 height 31
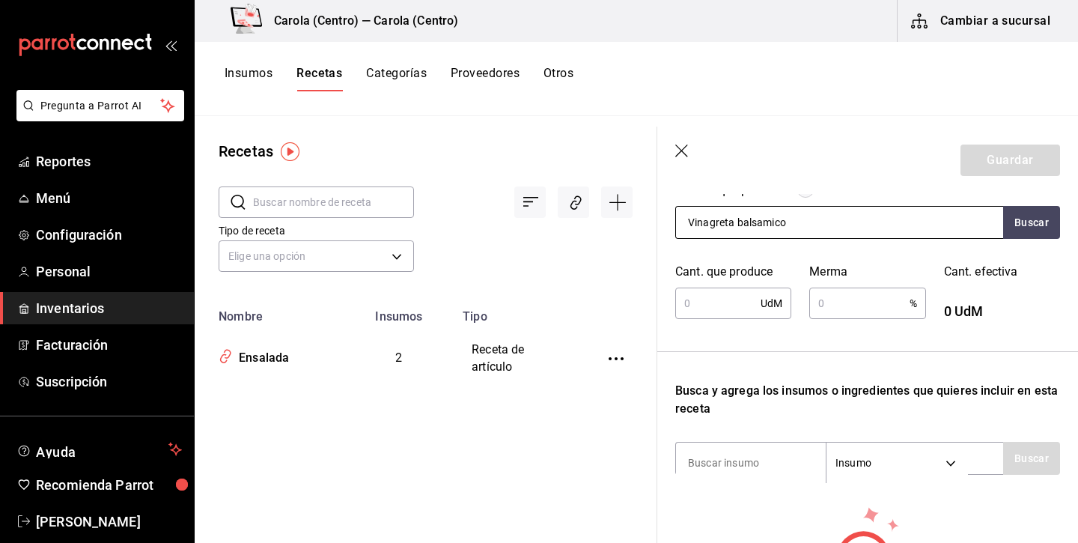
scroll to position [191, 0]
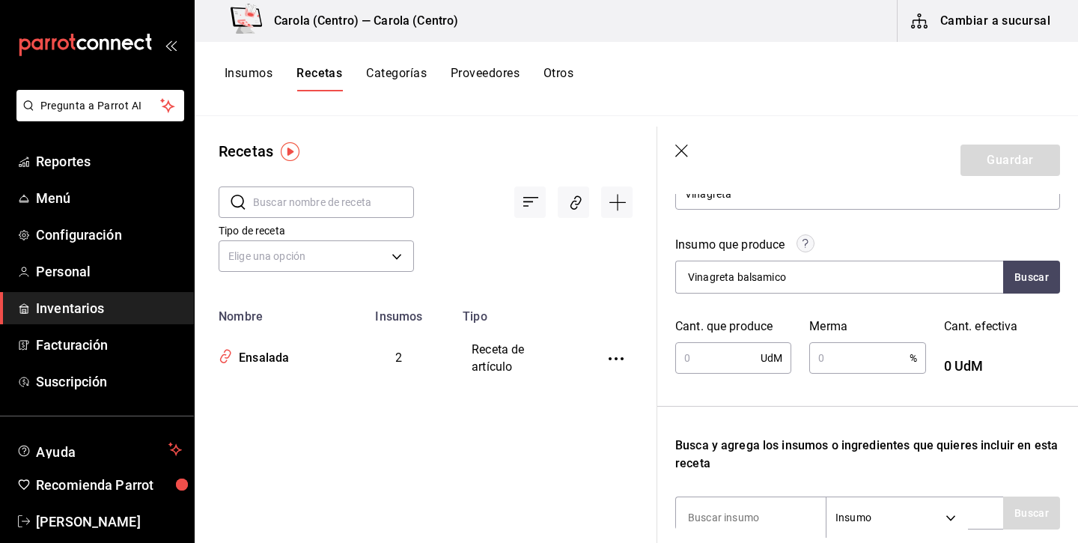
type input "Vinagreta balsamico"
click at [741, 359] on input "text" at bounding box center [717, 358] width 85 height 30
type input "258"
click at [842, 369] on input "text" at bounding box center [859, 358] width 100 height 30
click at [813, 408] on div "Recuerda que las cantidades utilizadas en tus recetas estarán definidas en la U…" at bounding box center [867, 378] width 385 height 649
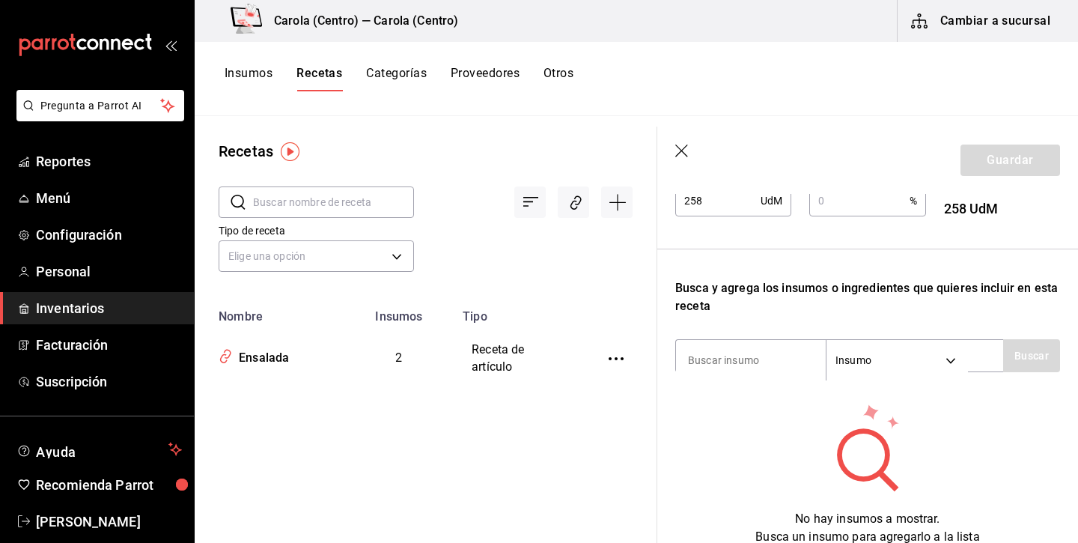
scroll to position [352, 0]
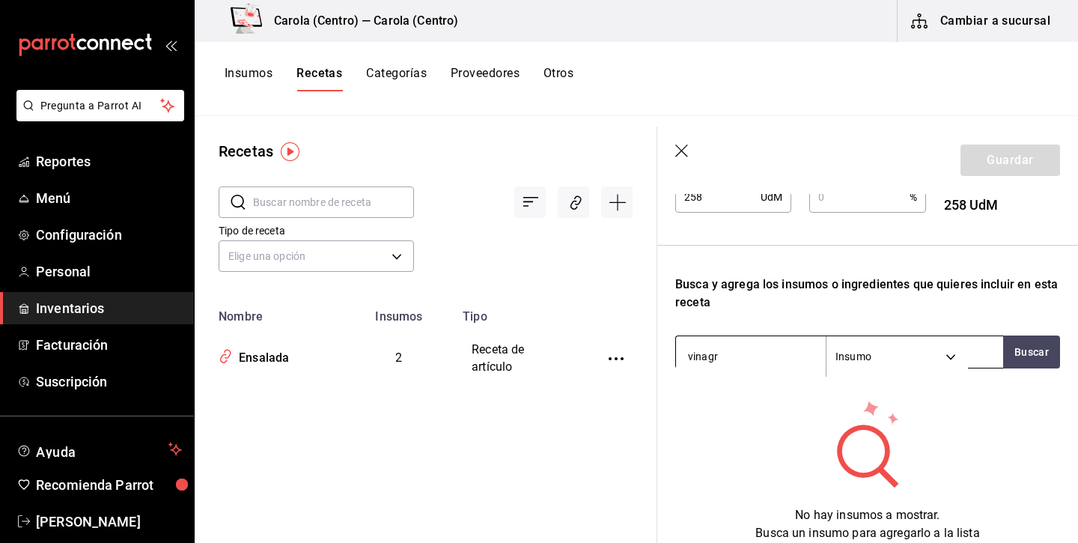
type input "vinagre"
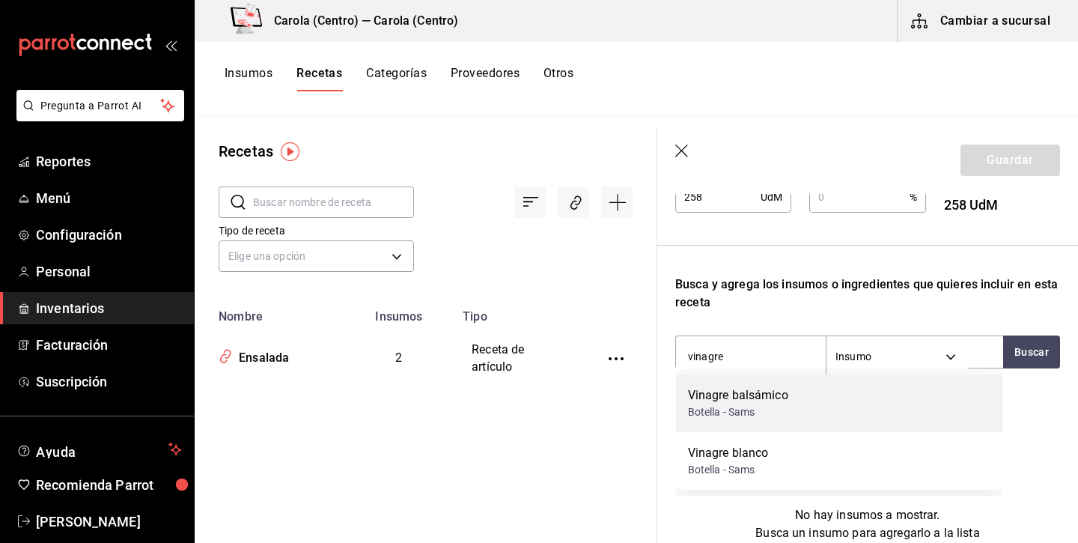
click at [743, 401] on div "Vinagre balsámico" at bounding box center [738, 395] width 100 height 18
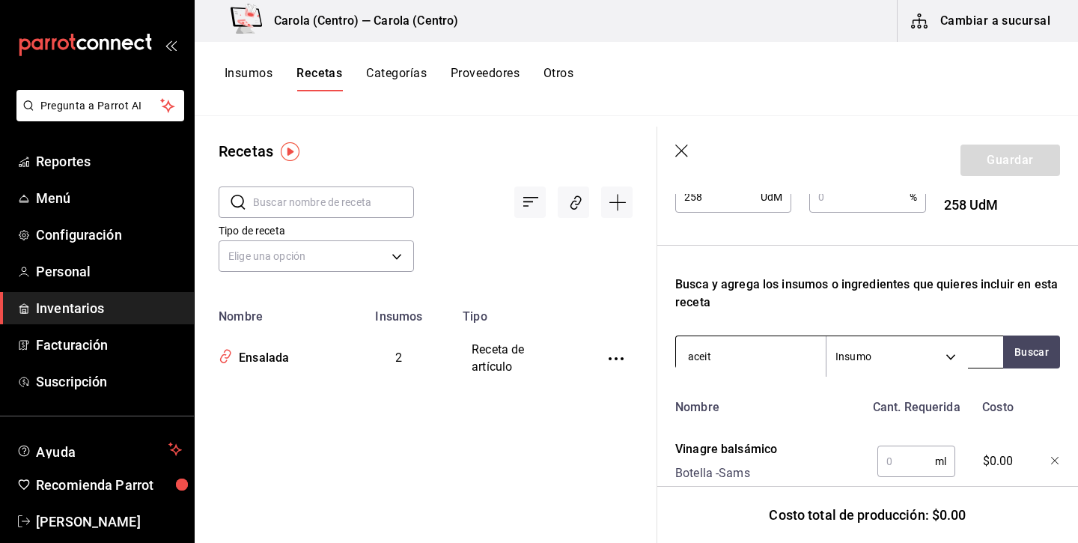
type input "aceite"
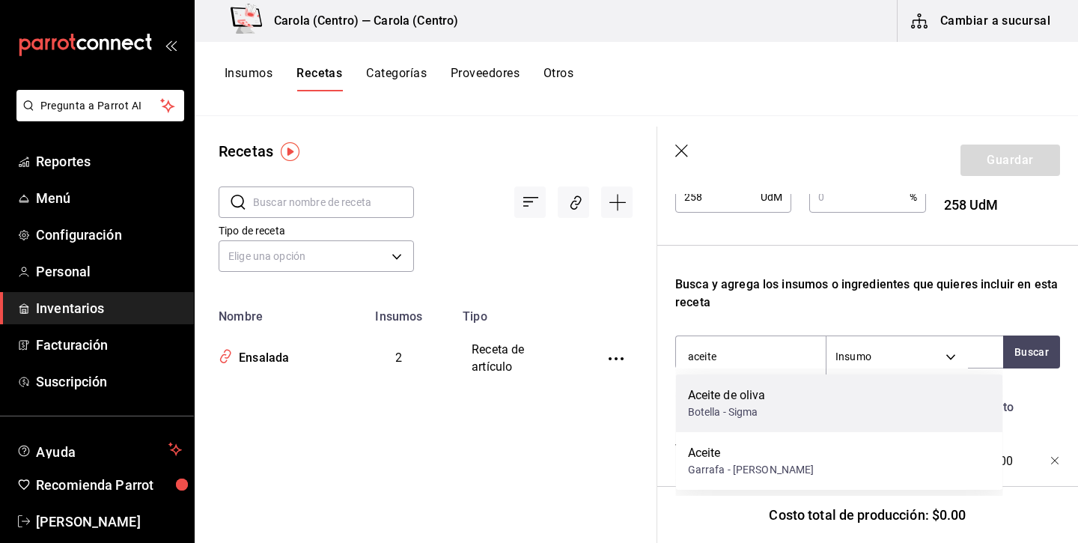
click at [733, 408] on div "Botella - Sigma" at bounding box center [727, 412] width 78 height 16
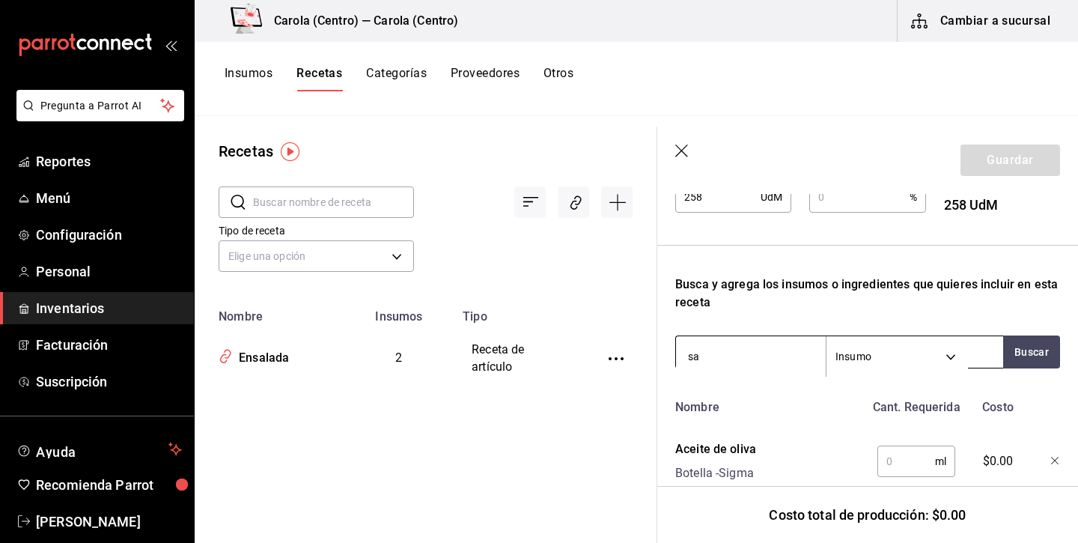
type input "sal"
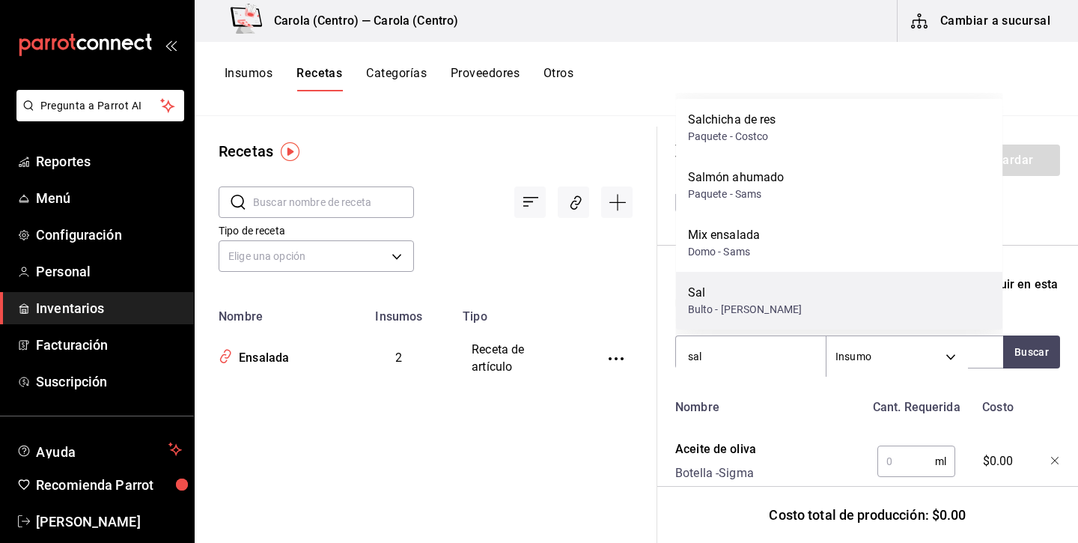
click at [747, 295] on div "Sal" at bounding box center [745, 293] width 115 height 18
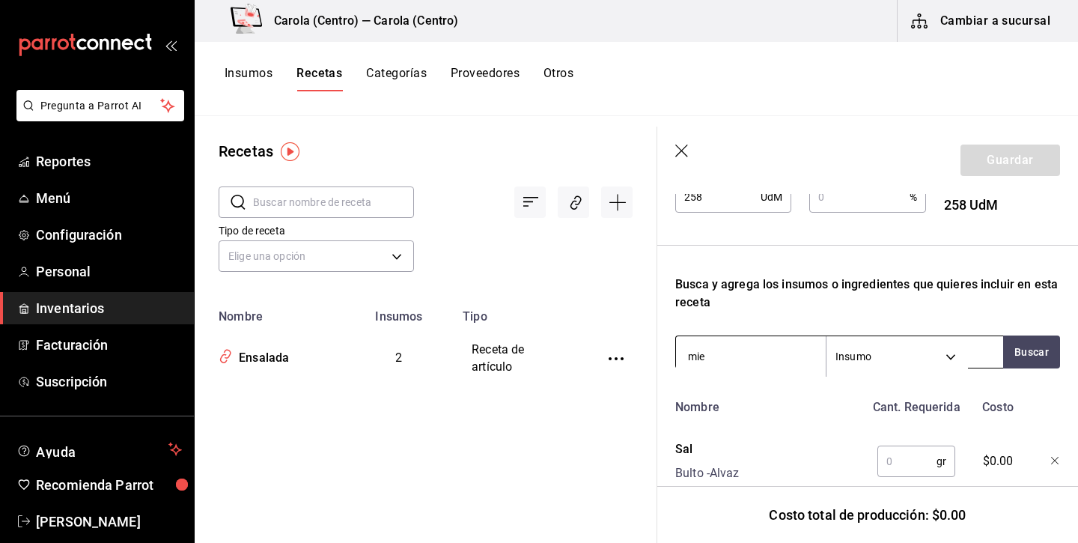
type input "miel"
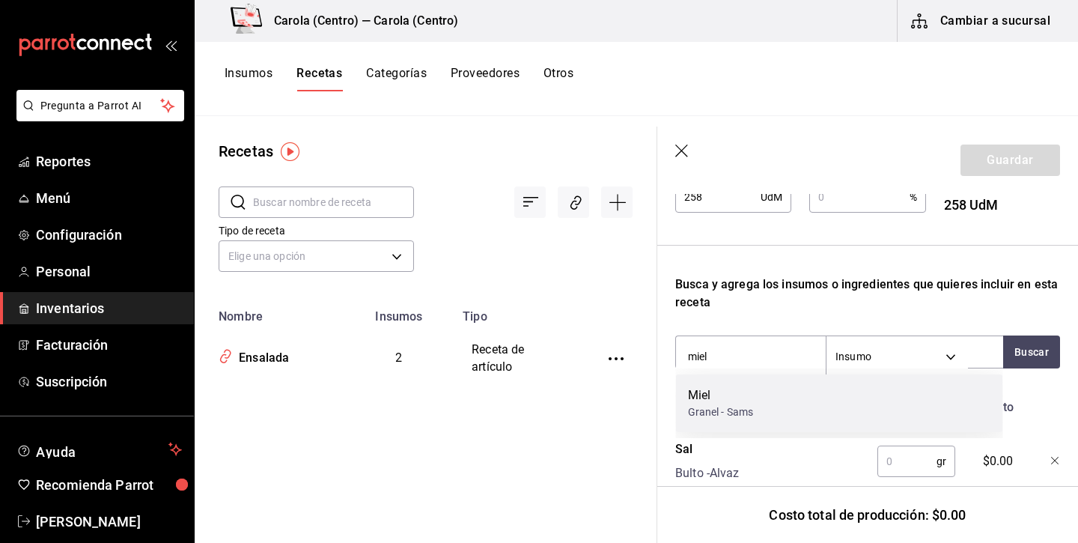
click at [713, 407] on div "Granel - Sams" at bounding box center [721, 412] width 66 height 16
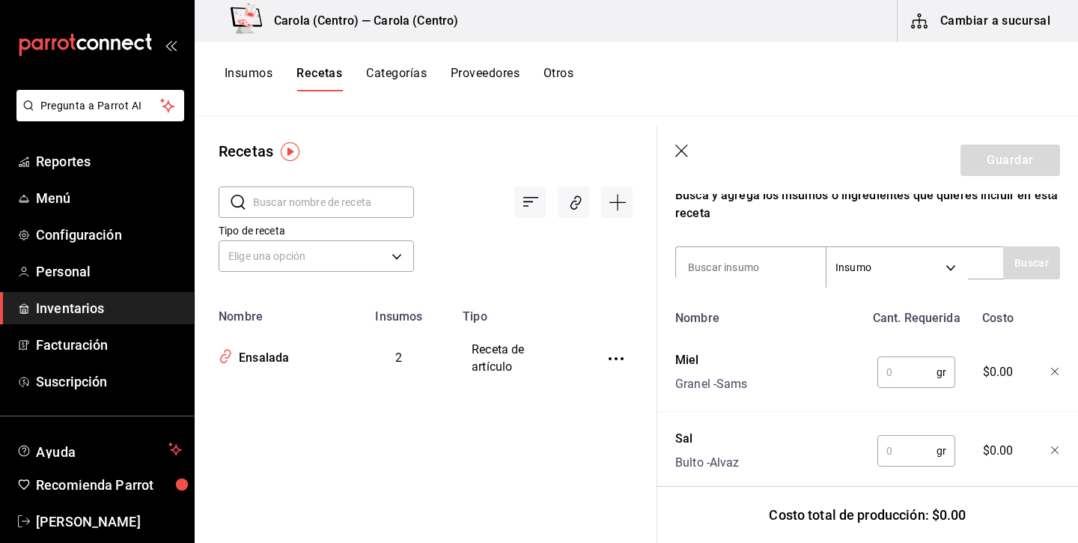
scroll to position [478, 0]
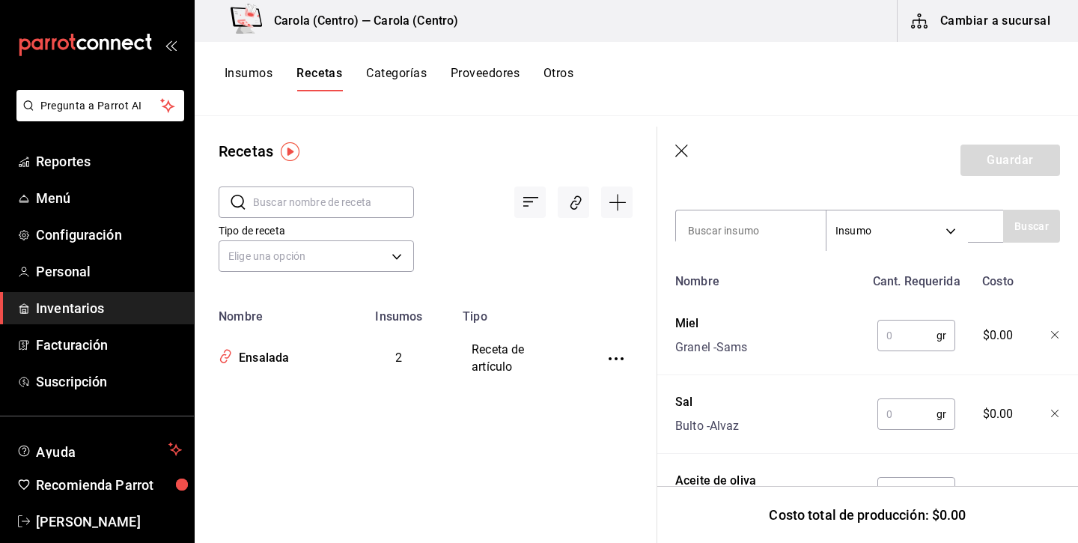
click at [923, 338] on input "text" at bounding box center [907, 335] width 59 height 30
type input "15"
click at [916, 414] on input "text" at bounding box center [907, 414] width 59 height 30
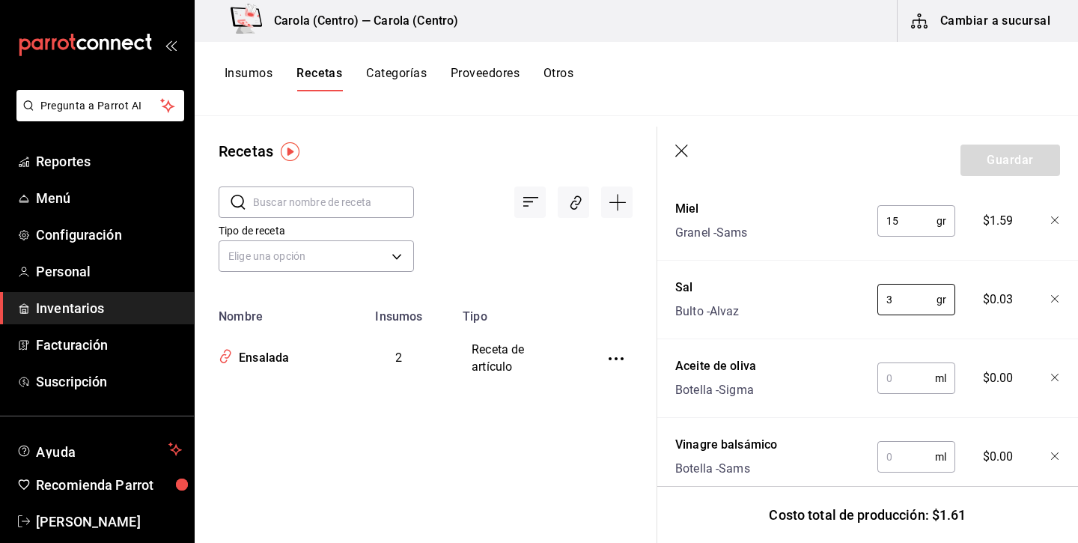
scroll to position [615, 0]
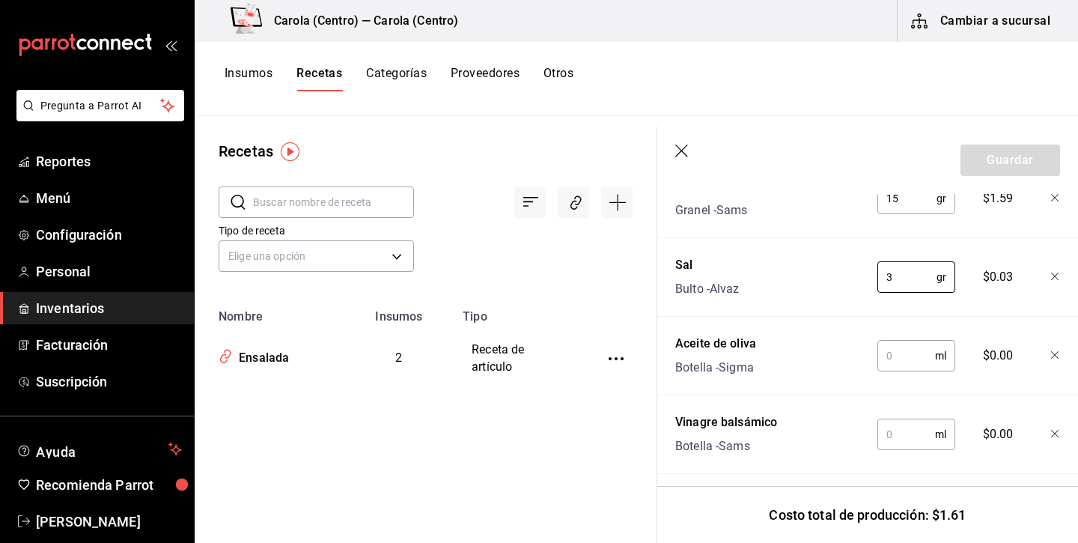
type input "3"
click at [910, 357] on input "text" at bounding box center [907, 356] width 58 height 30
type input "180"
click at [894, 436] on input "text" at bounding box center [907, 434] width 58 height 30
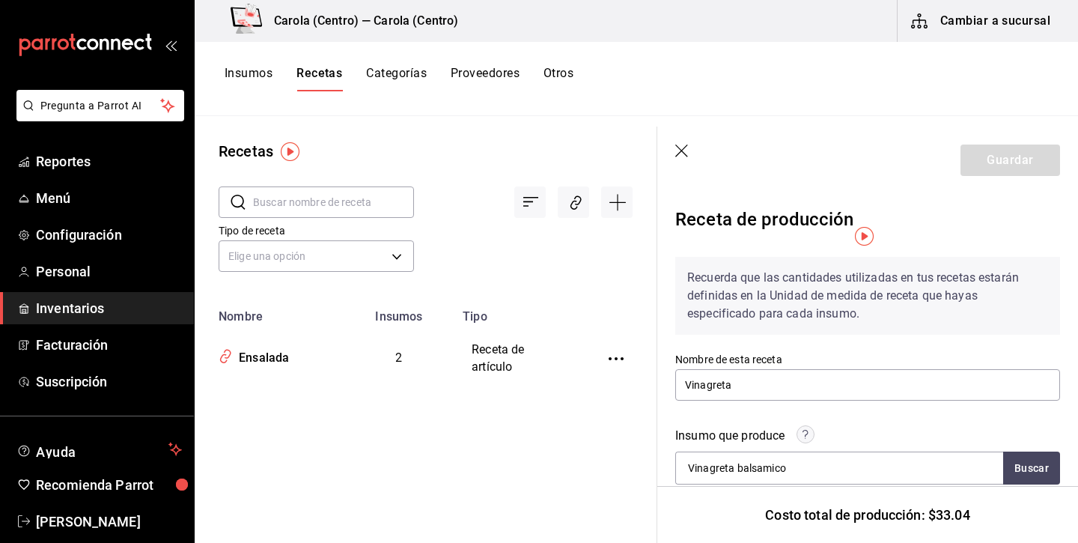
type input "60"
click at [979, 421] on div "Insumo que produce Vinagreta balsamico Buscar" at bounding box center [858, 447] width 403 height 76
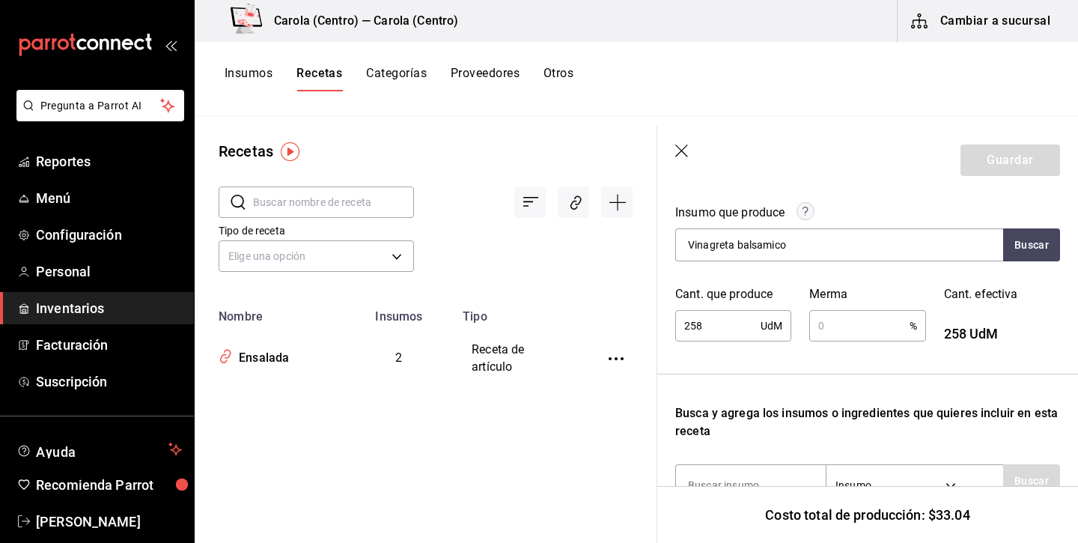
scroll to position [224, 0]
click at [854, 323] on input "text" at bounding box center [859, 325] width 100 height 30
type input "1"
click at [814, 350] on div "Recuerda que las cantidades utilizadas en tus recetas estarán definidas en la U…" at bounding box center [867, 443] width 385 height 844
click at [853, 323] on input "1" at bounding box center [859, 325] width 100 height 30
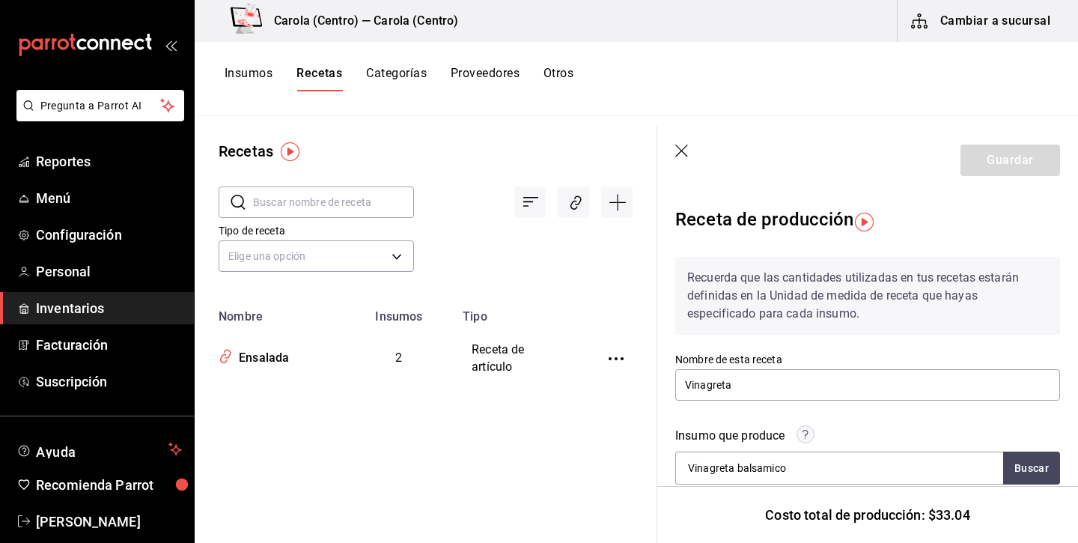
scroll to position [36, 0]
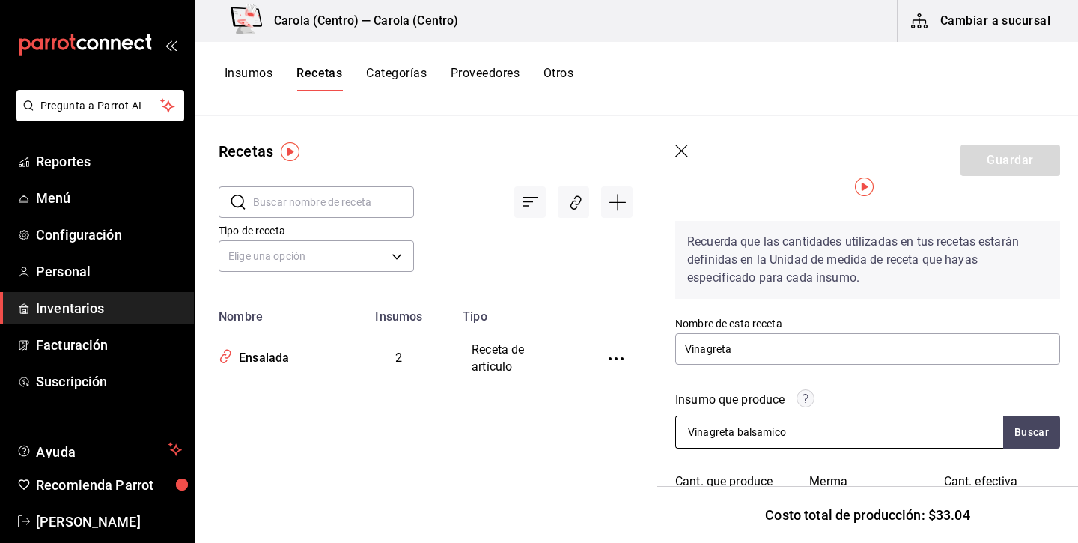
click at [940, 438] on div "Vinagreta balsamico" at bounding box center [839, 432] width 328 height 33
click at [850, 436] on div "Vinagreta balsamico" at bounding box center [839, 432] width 328 height 33
click at [812, 422] on input "Vinagreta balsamico" at bounding box center [751, 431] width 150 height 31
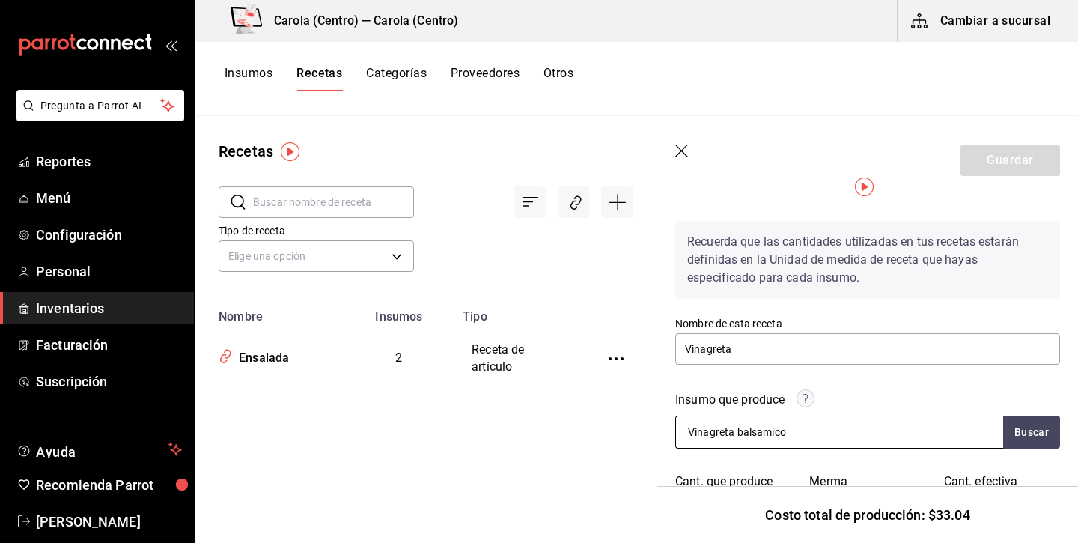
click at [812, 422] on input "Vinagreta balsamico" at bounding box center [751, 431] width 150 height 31
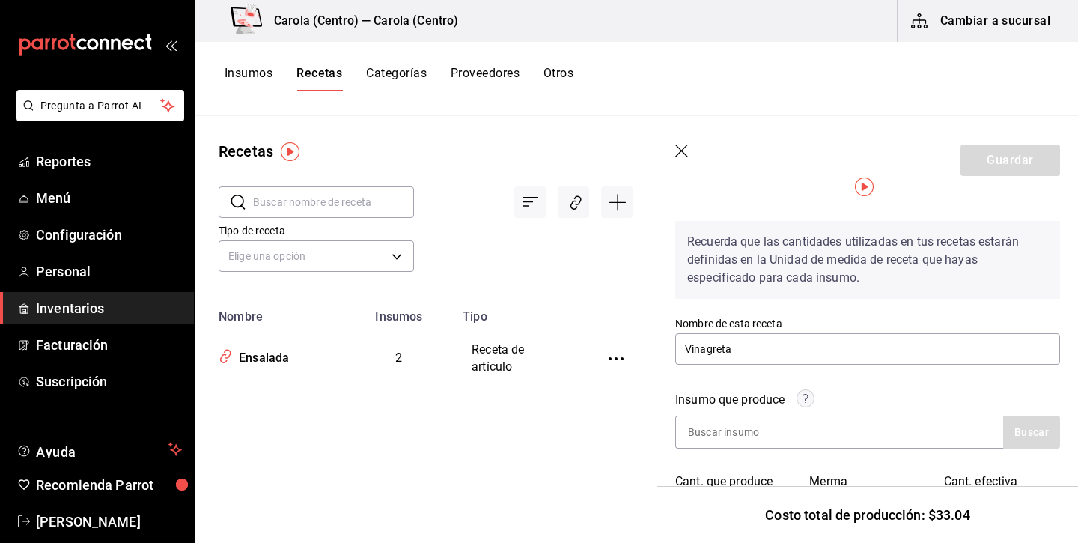
click at [838, 387] on div "Insumo que produce Buscar" at bounding box center [858, 411] width 403 height 76
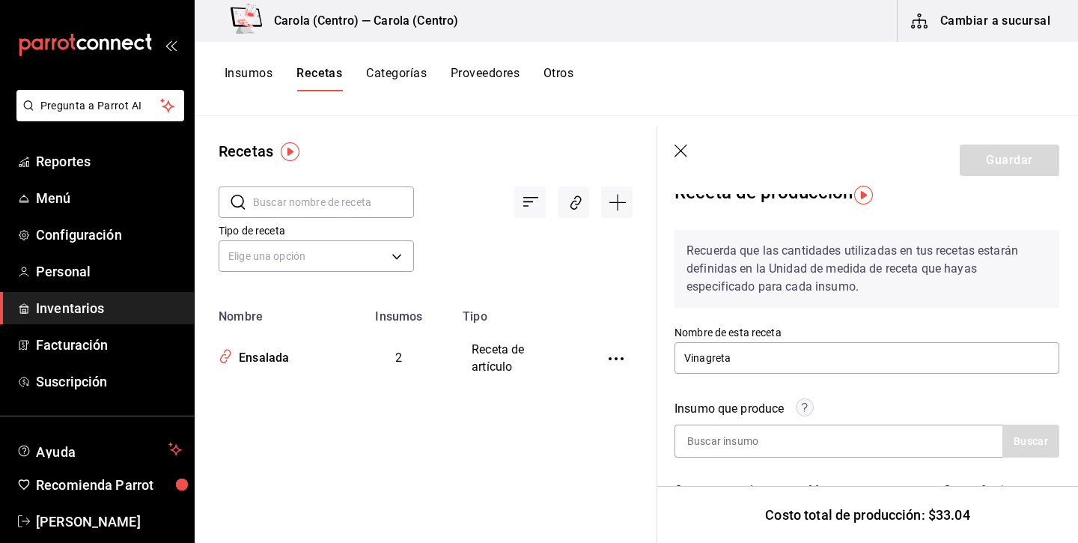
scroll to position [28, 1]
click at [673, 145] on header "Guardar" at bounding box center [867, 160] width 421 height 67
click at [682, 148] on icon "button" at bounding box center [682, 152] width 15 height 15
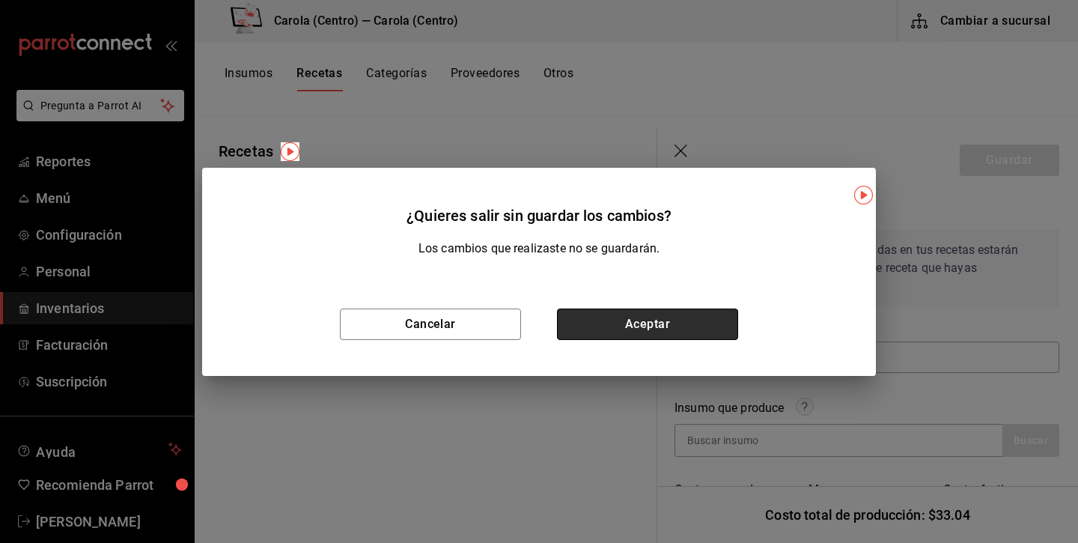
click at [616, 317] on button "Aceptar" at bounding box center [647, 323] width 181 height 31
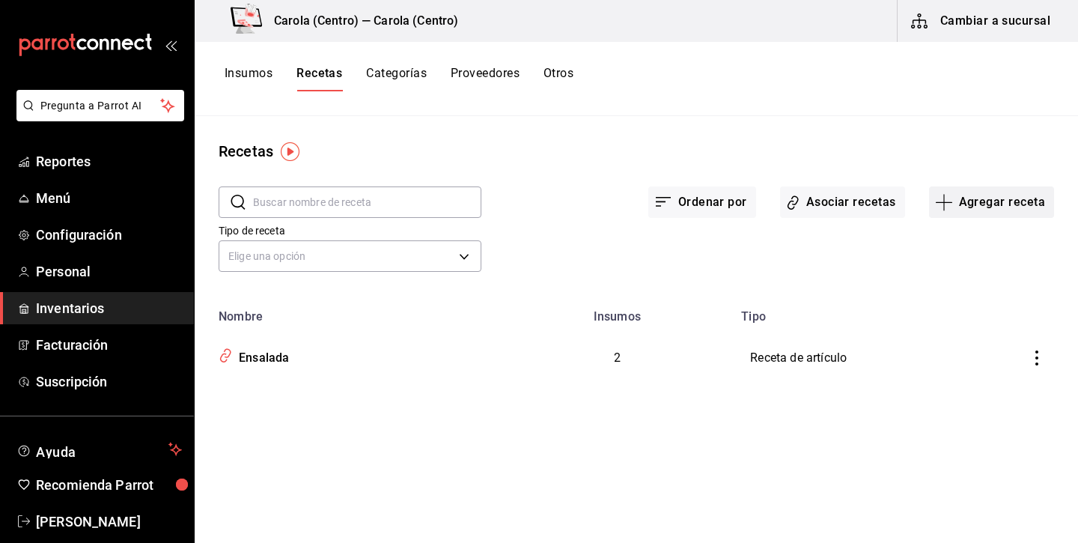
click at [1001, 195] on button "Agregar receta" at bounding box center [991, 201] width 125 height 31
click at [969, 289] on span "Subreceta" at bounding box center [991, 284] width 126 height 16
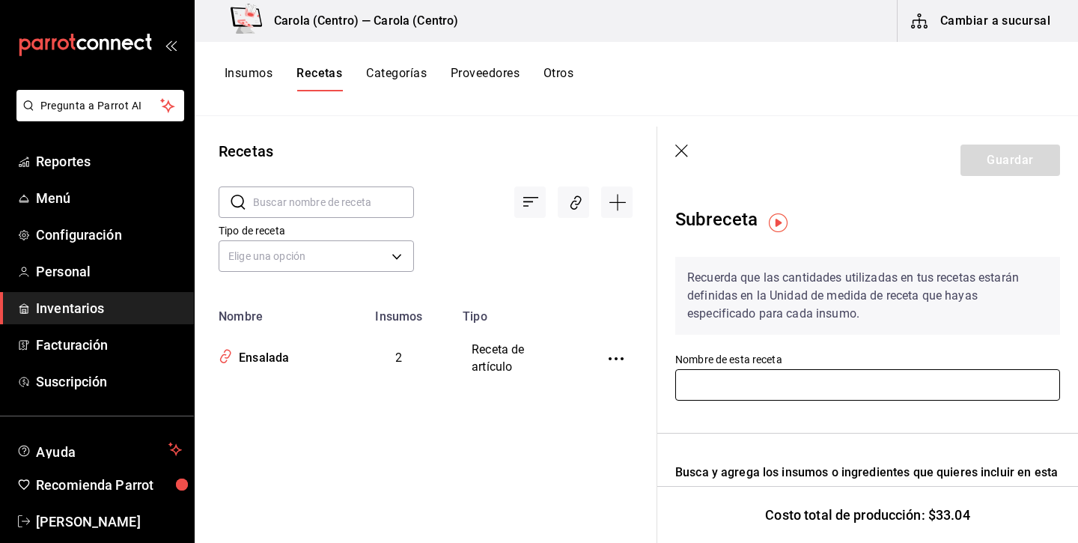
type input "B"
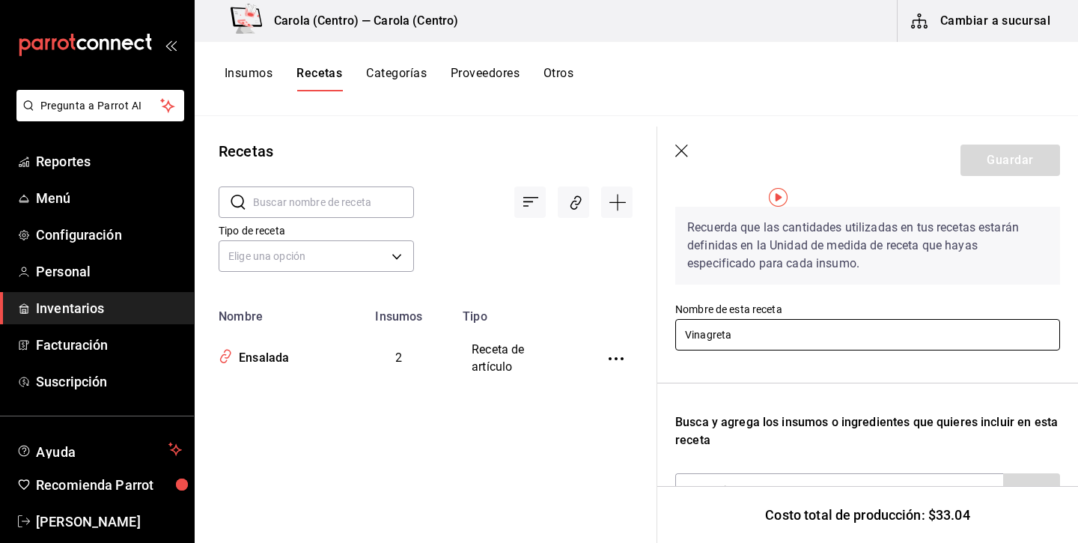
scroll to position [25, 0]
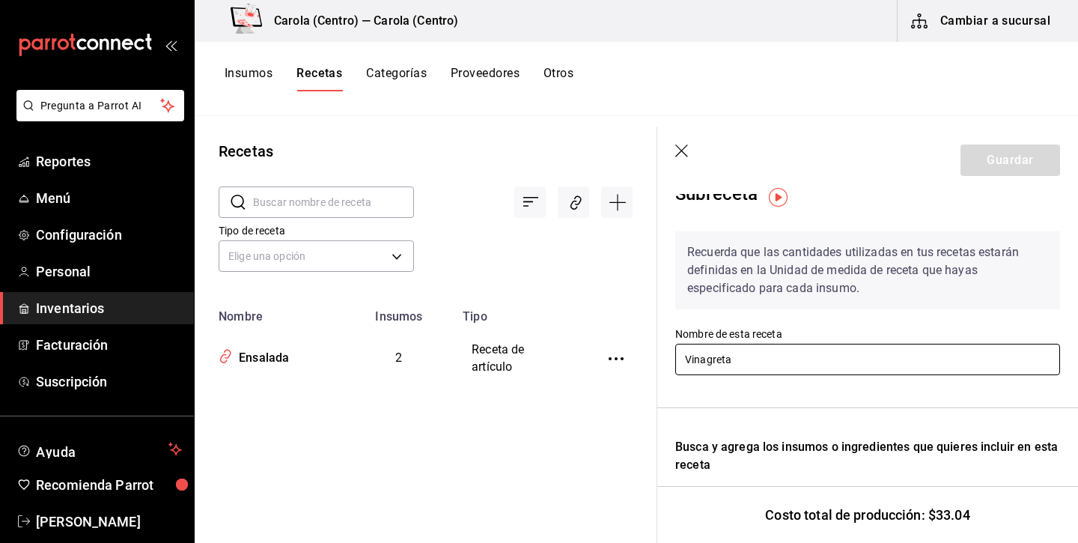
click at [778, 370] on input "Vinagreta" at bounding box center [867, 359] width 385 height 31
type input "Vinagreta Balsamica"
click at [768, 431] on div "Recuerda que las cantidades utilizadas en tus recetas estarán definidas en la U…" at bounding box center [867, 461] width 385 height 485
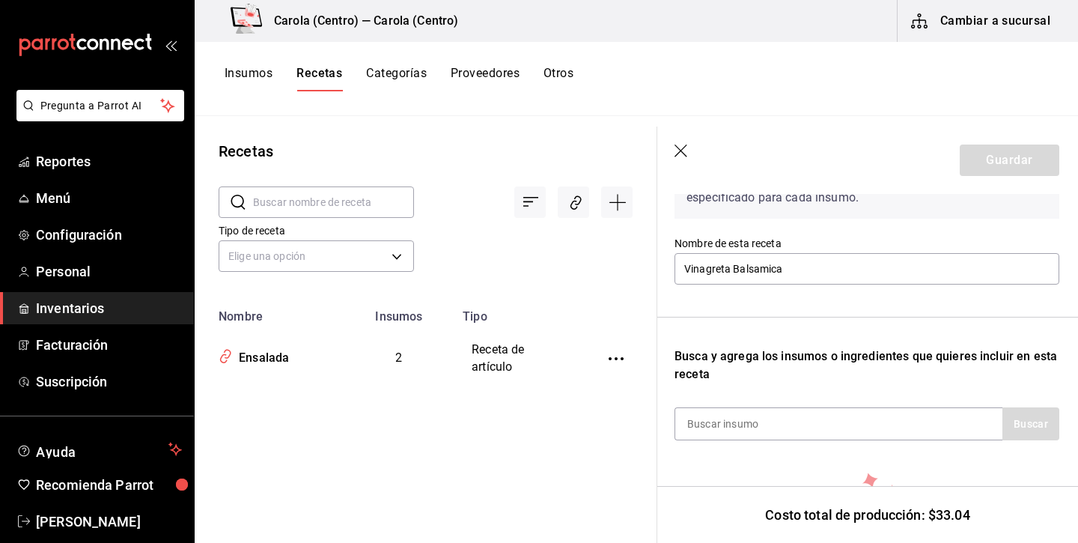
scroll to position [115, 1]
click at [685, 142] on header "Guardar" at bounding box center [867, 160] width 421 height 67
click at [683, 145] on icon "button" at bounding box center [682, 152] width 15 height 15
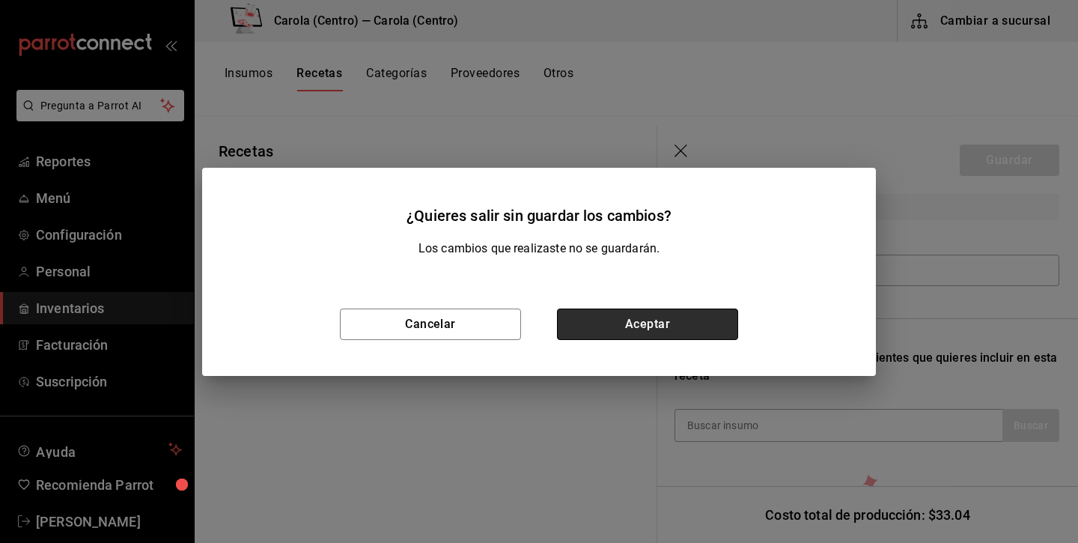
click at [574, 321] on button "Aceptar" at bounding box center [647, 323] width 181 height 31
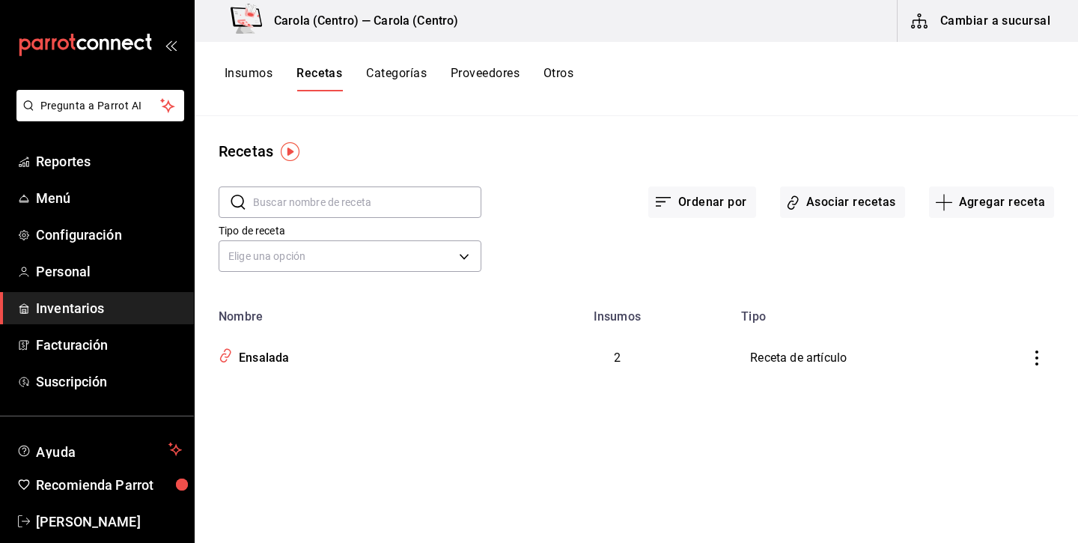
click at [249, 79] on button "Insumos" at bounding box center [249, 78] width 48 height 25
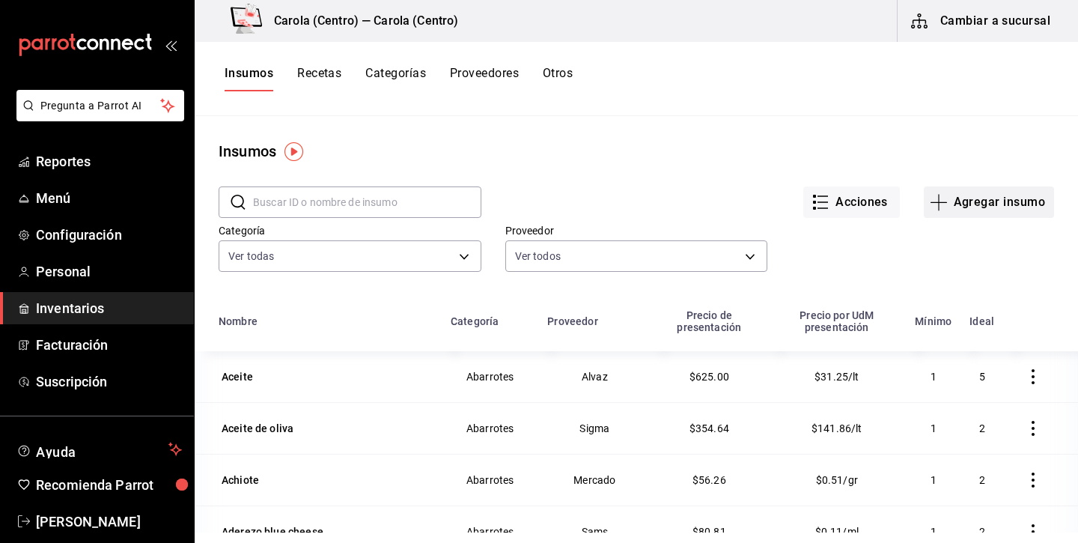
click at [990, 213] on button "Agregar insumo" at bounding box center [989, 201] width 130 height 31
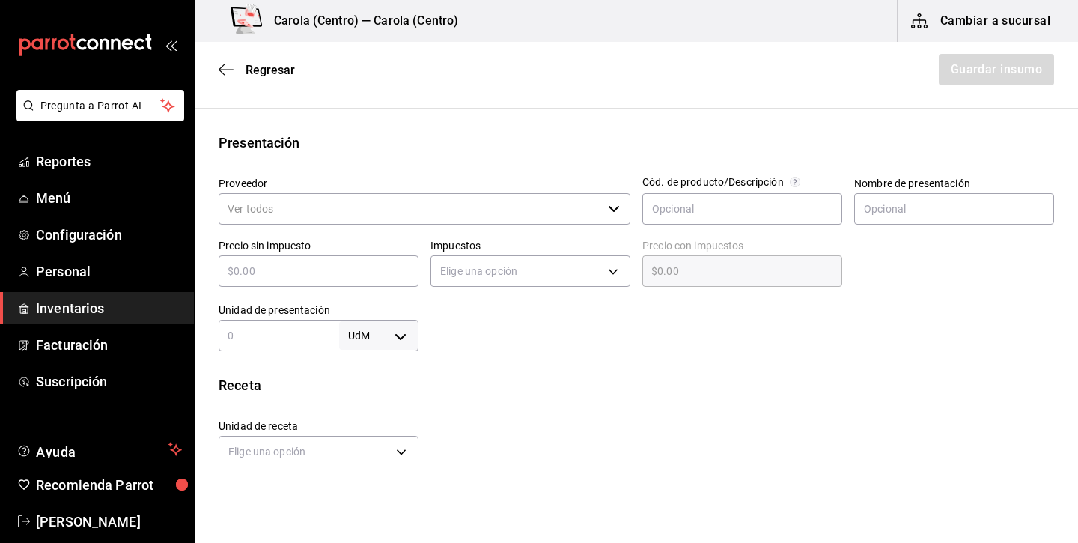
scroll to position [242, 0]
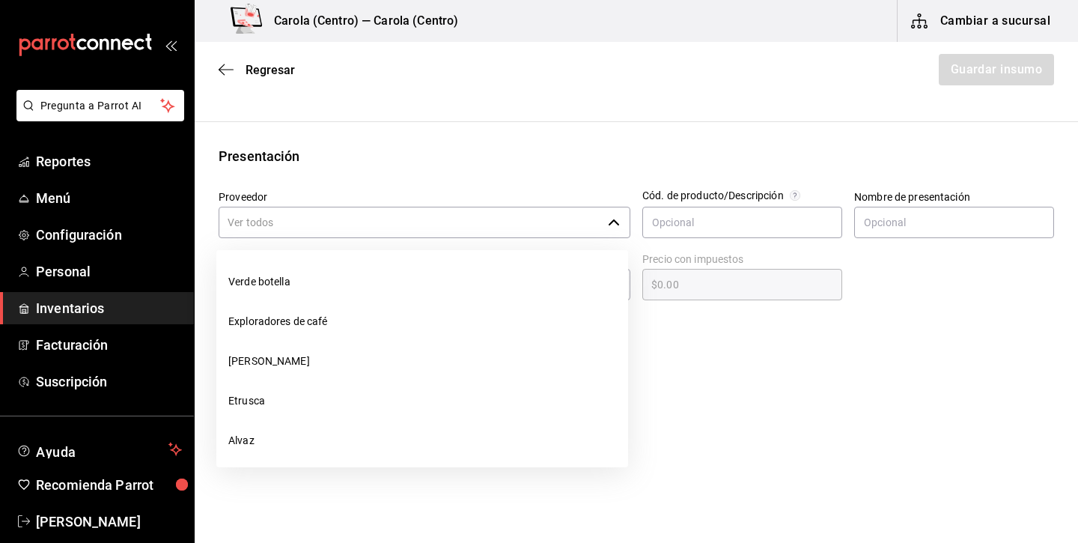
click at [412, 219] on input "Proveedor" at bounding box center [410, 222] width 383 height 31
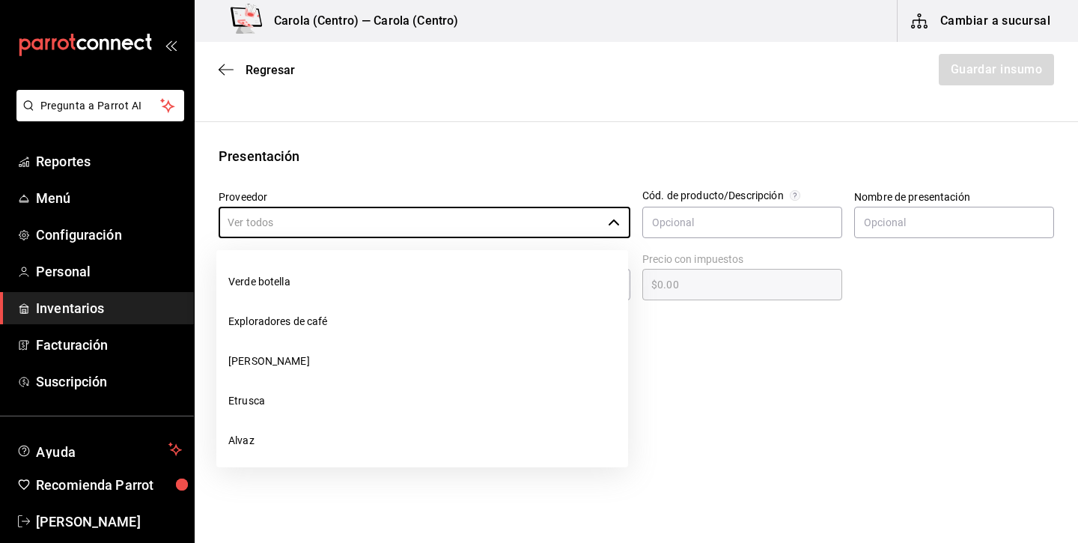
click at [424, 162] on div "Presentación" at bounding box center [637, 156] width 836 height 20
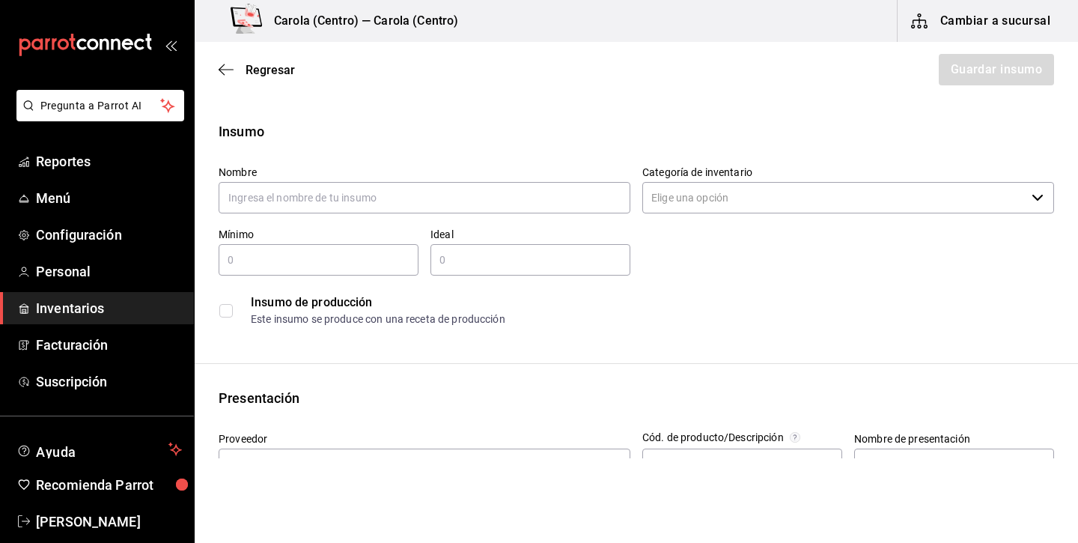
scroll to position [0, 0]
click at [254, 65] on span "Regresar" at bounding box center [270, 70] width 49 height 14
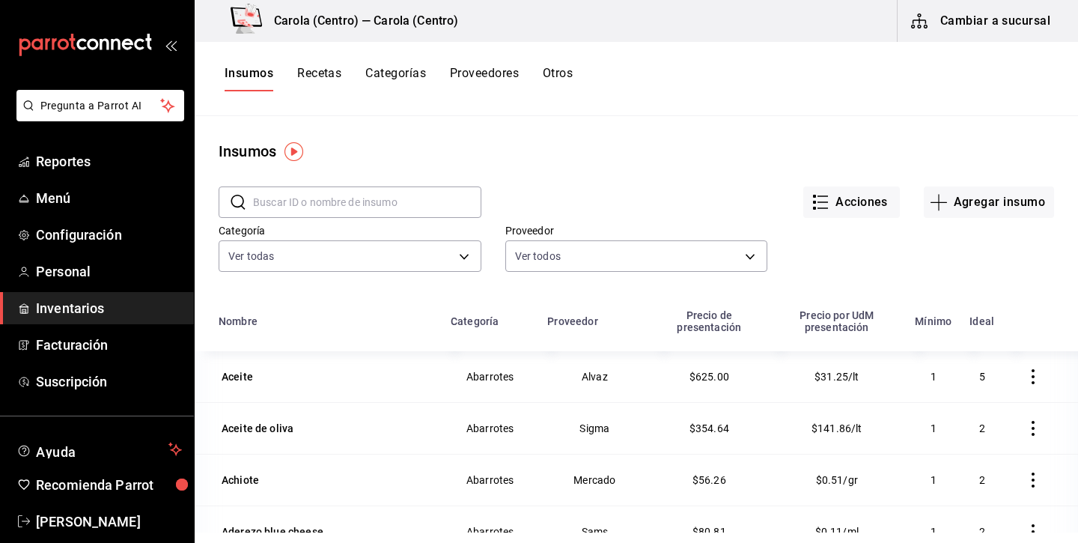
click at [326, 72] on button "Recetas" at bounding box center [319, 78] width 44 height 25
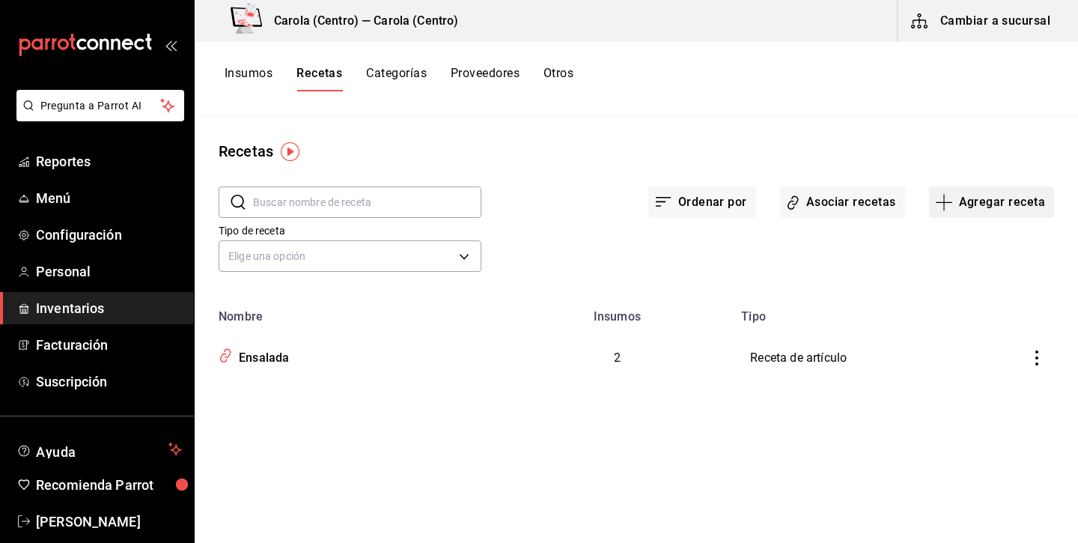
click at [988, 199] on button "Agregar receta" at bounding box center [991, 201] width 125 height 31
click at [982, 293] on li "Subreceta" at bounding box center [992, 284] width 150 height 40
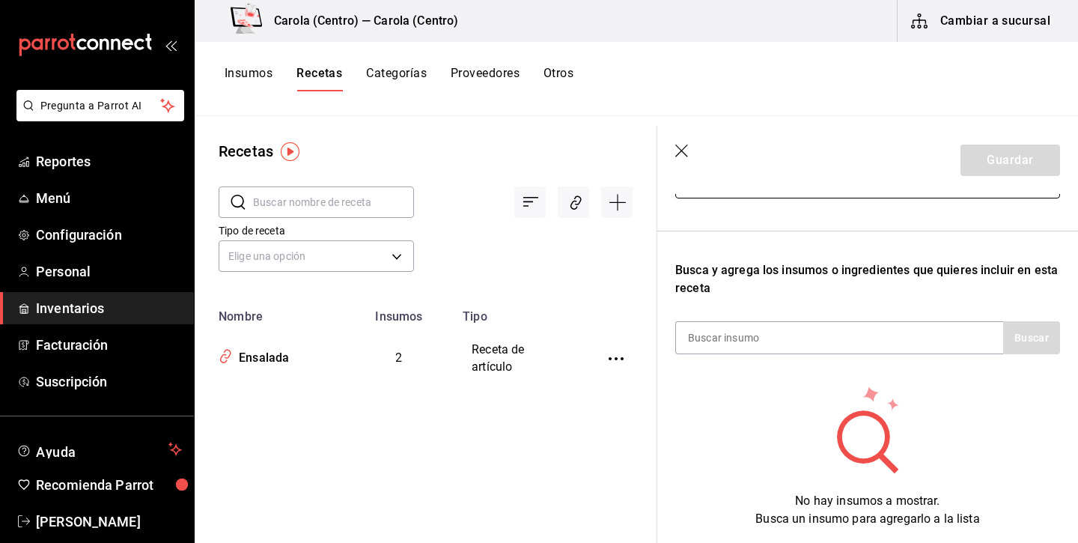
scroll to position [226, 0]
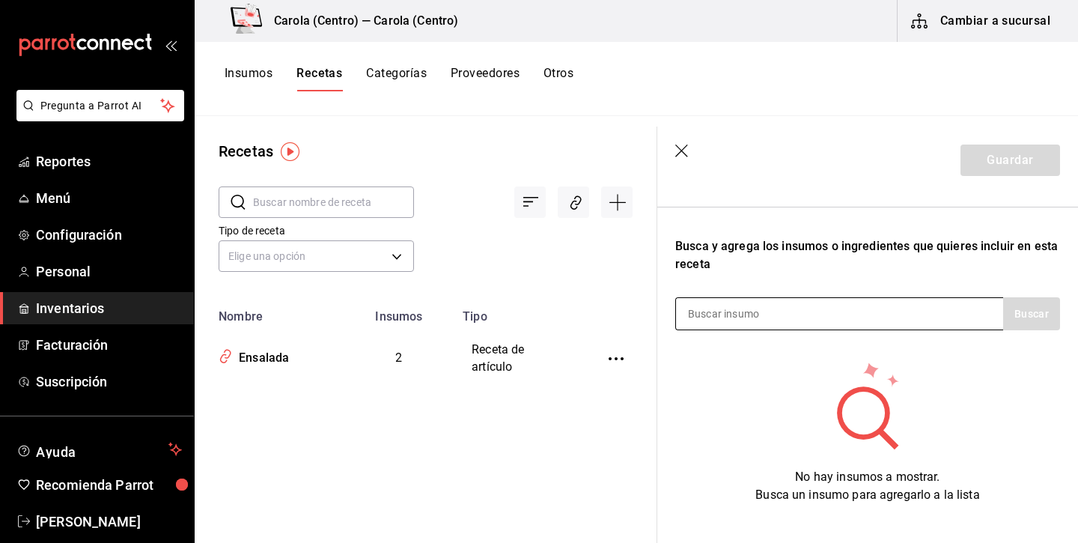
type input "Vinagreta balsamico"
type input "aceite"
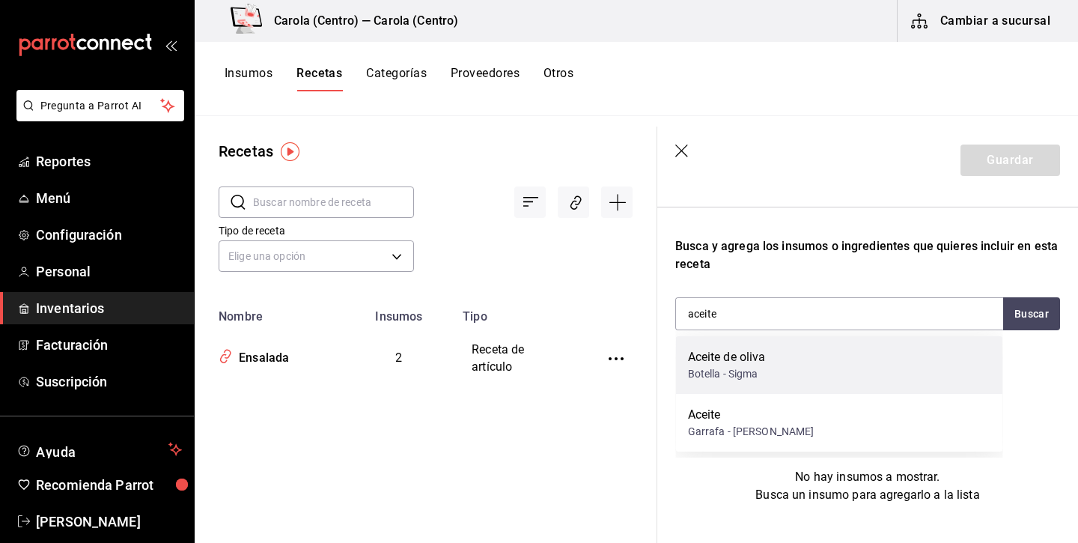
click at [794, 370] on div "Aceite de [PERSON_NAME] - Sigma" at bounding box center [839, 365] width 327 height 58
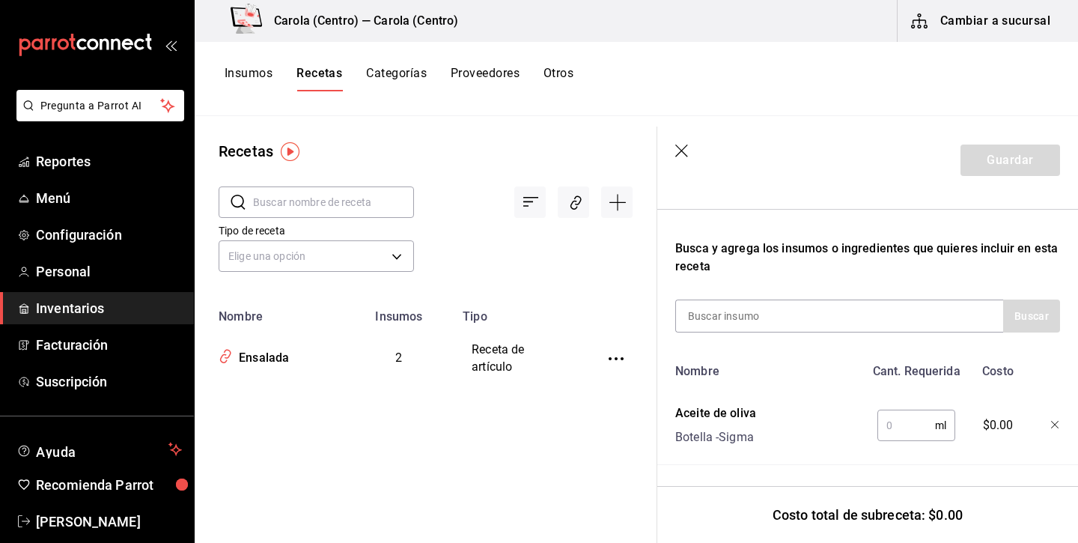
scroll to position [224, 0]
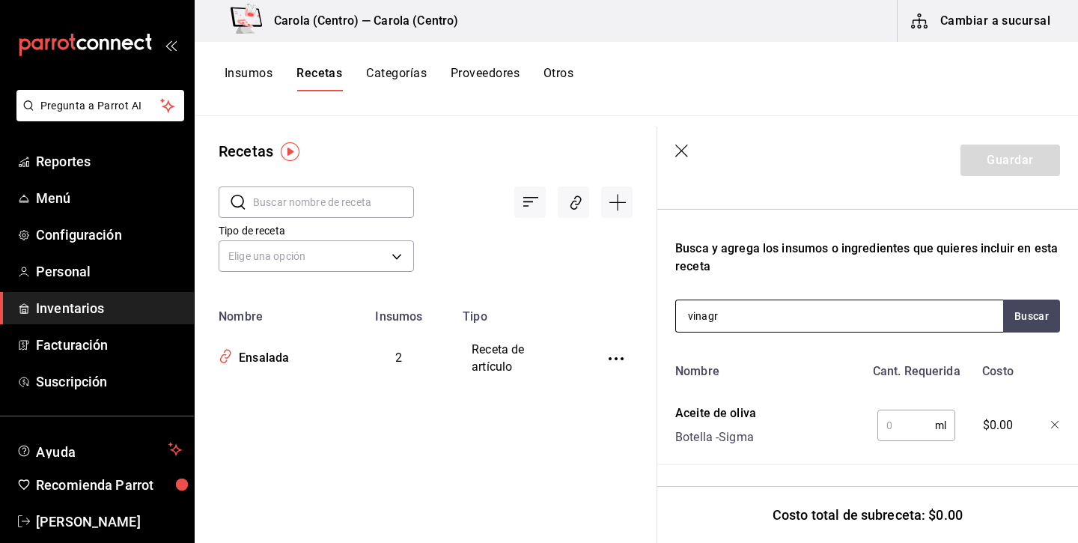
type input "vinagre"
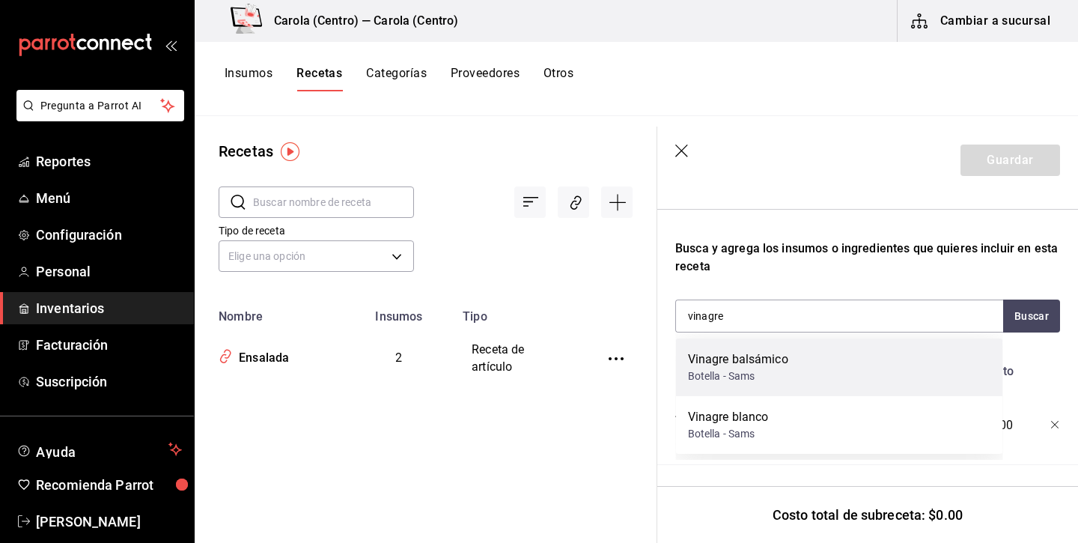
click at [741, 364] on div "Vinagre balsámico" at bounding box center [738, 359] width 100 height 18
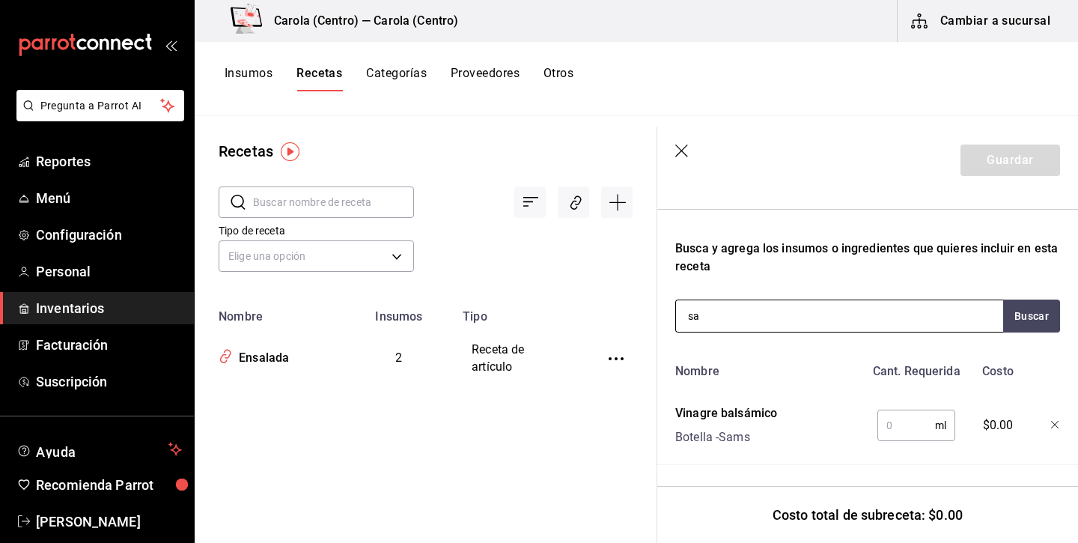
type input "sal"
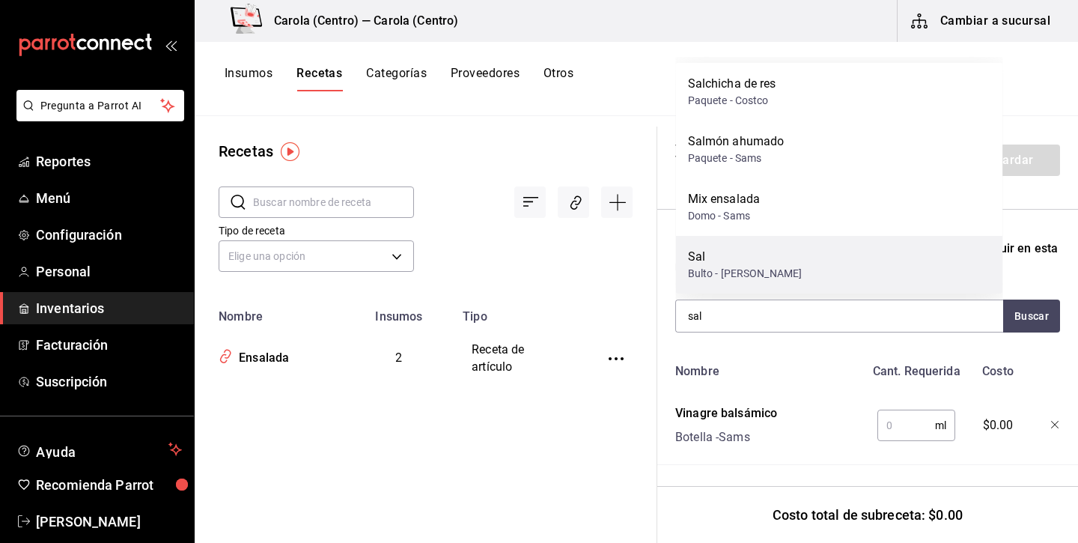
click at [714, 278] on div "Bulto - [PERSON_NAME]" at bounding box center [745, 274] width 115 height 16
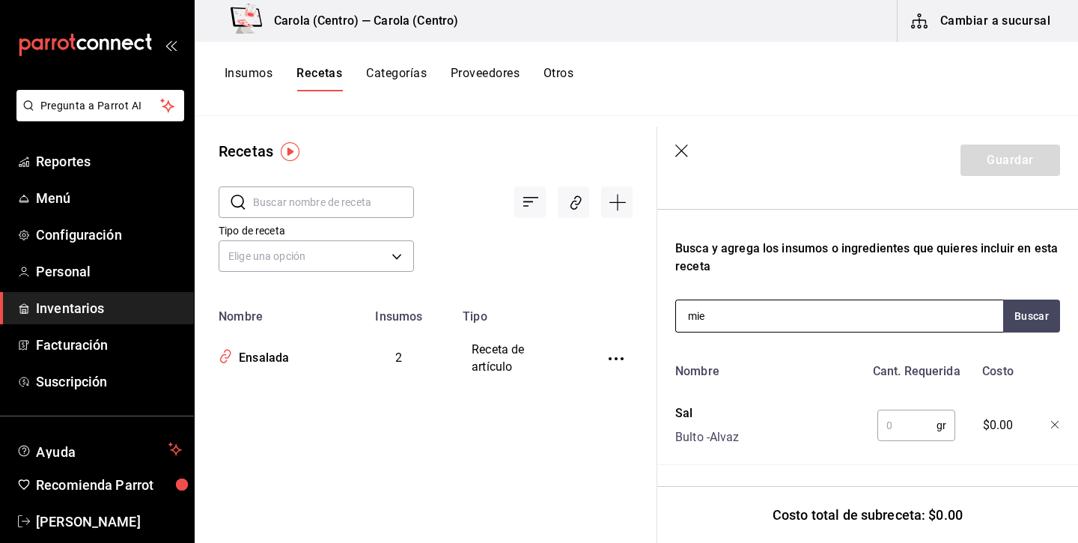
type input "miel"
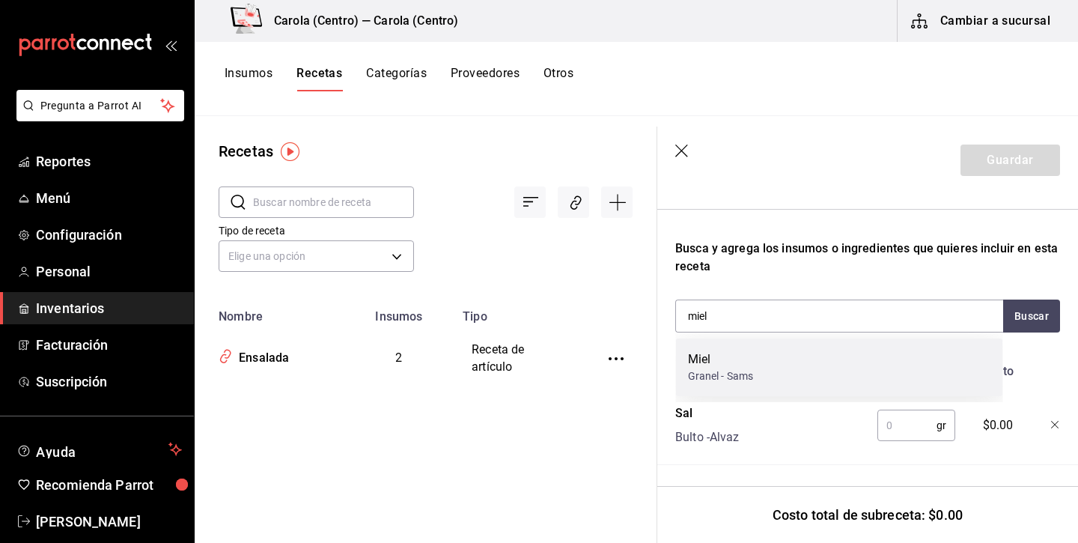
click at [698, 360] on div "Miel" at bounding box center [721, 359] width 66 height 18
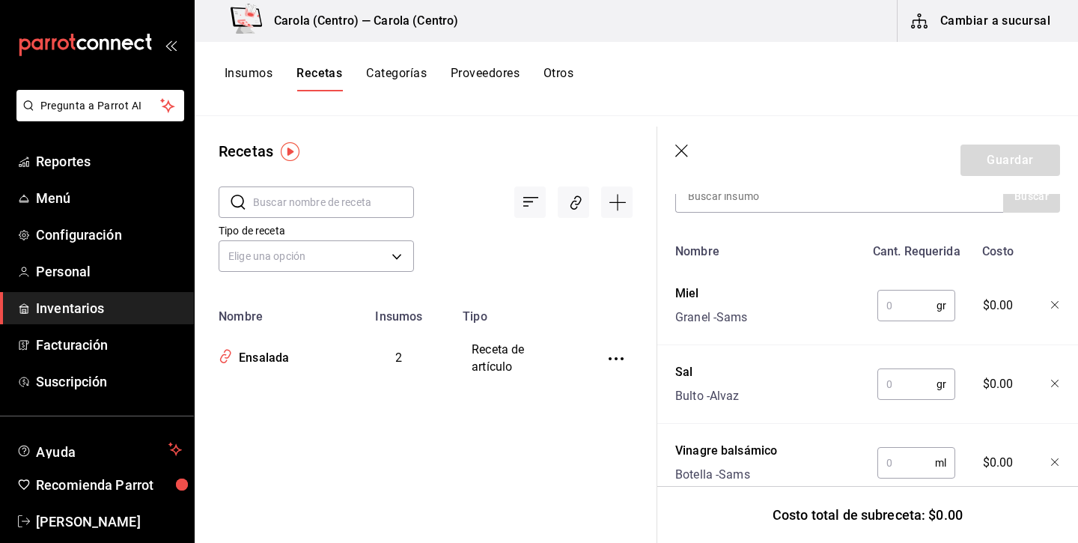
scroll to position [353, 0]
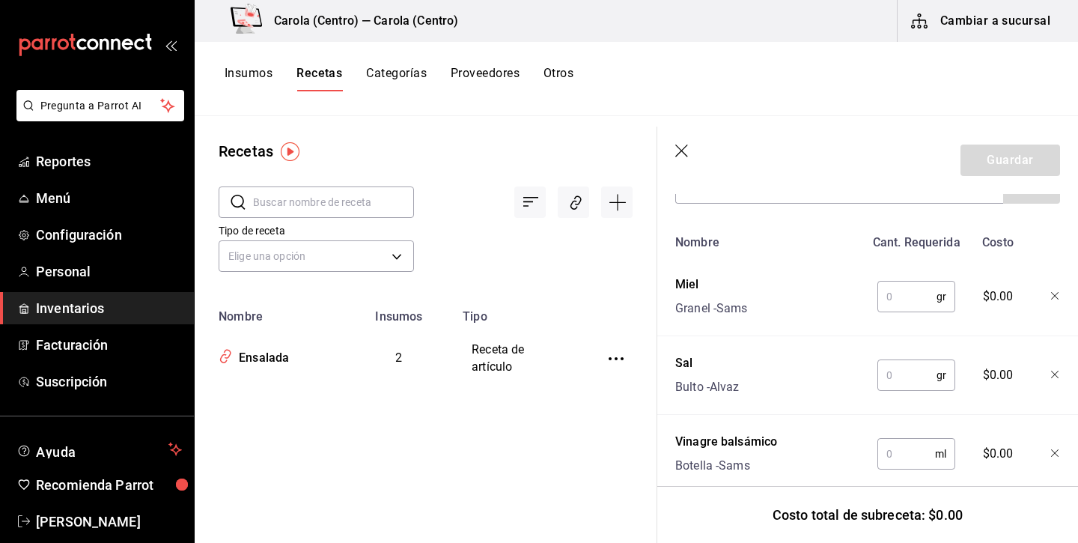
click at [915, 446] on input "text" at bounding box center [907, 454] width 58 height 30
type input "60"
click at [906, 370] on input "text" at bounding box center [907, 375] width 59 height 30
type input "3"
click at [903, 291] on input "text" at bounding box center [907, 297] width 59 height 30
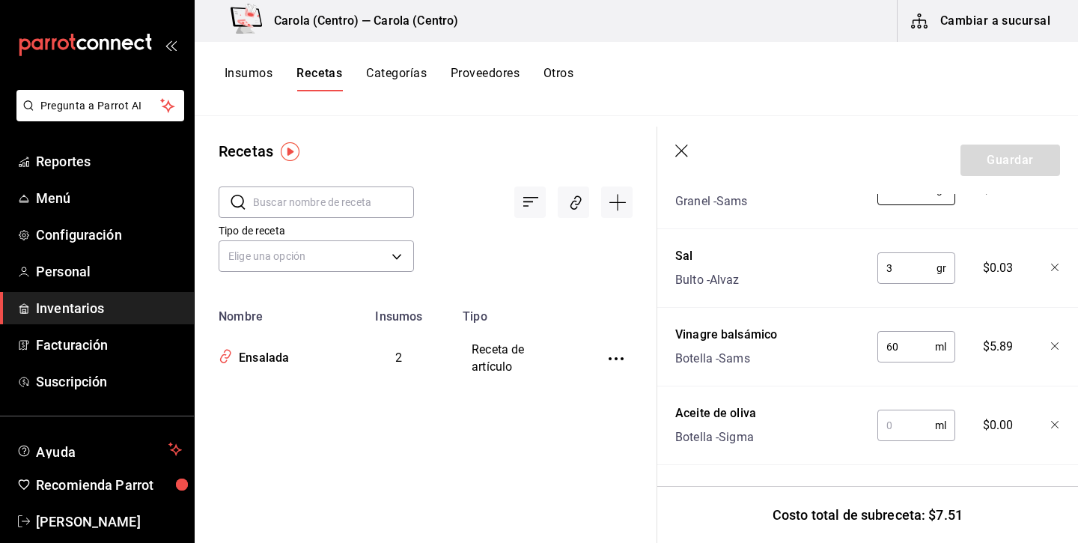
scroll to position [460, 0]
type input "15"
click at [917, 431] on input "text" at bounding box center [907, 425] width 58 height 30
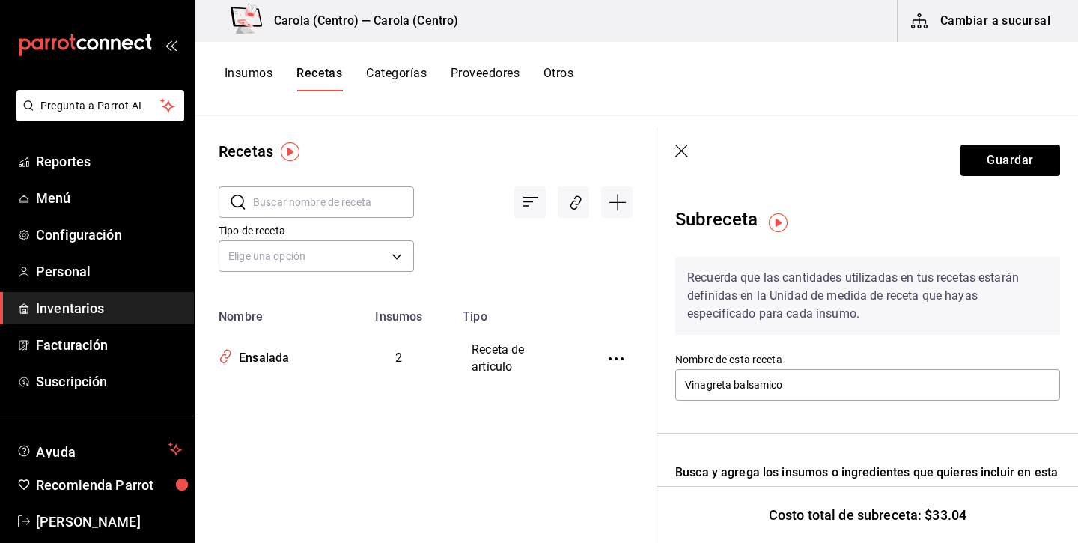
scroll to position [0, 0]
type input "180"
click at [1000, 165] on button "Guardar" at bounding box center [1011, 160] width 100 height 31
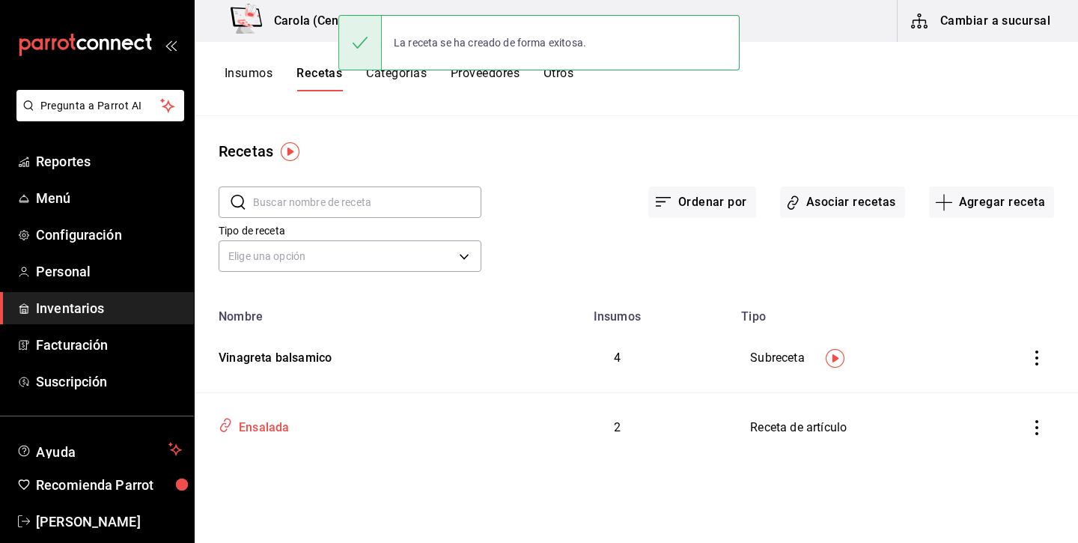
click at [383, 419] on div "Ensalada" at bounding box center [348, 424] width 271 height 28
type input "Ensalada"
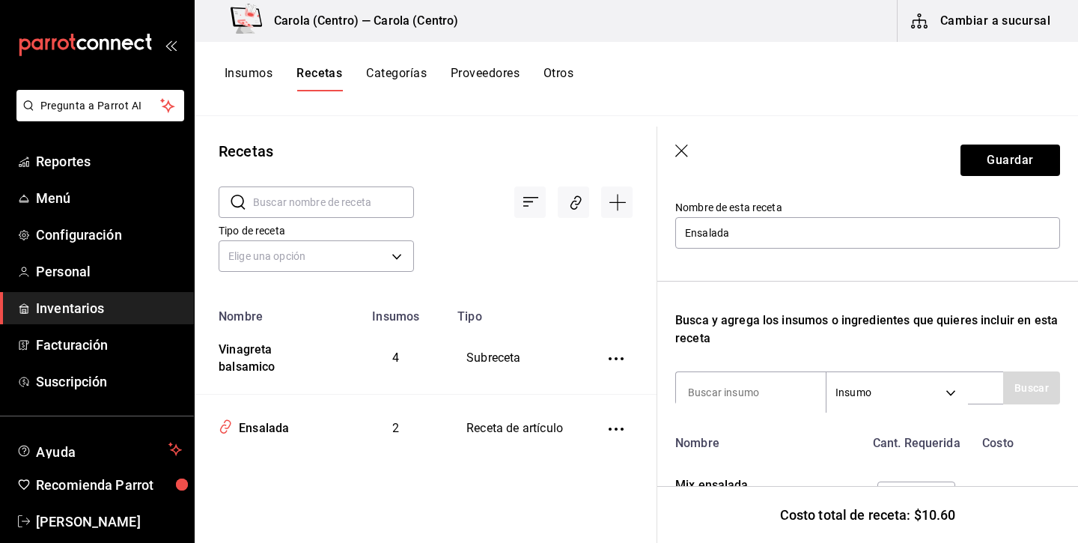
scroll to position [138, 0]
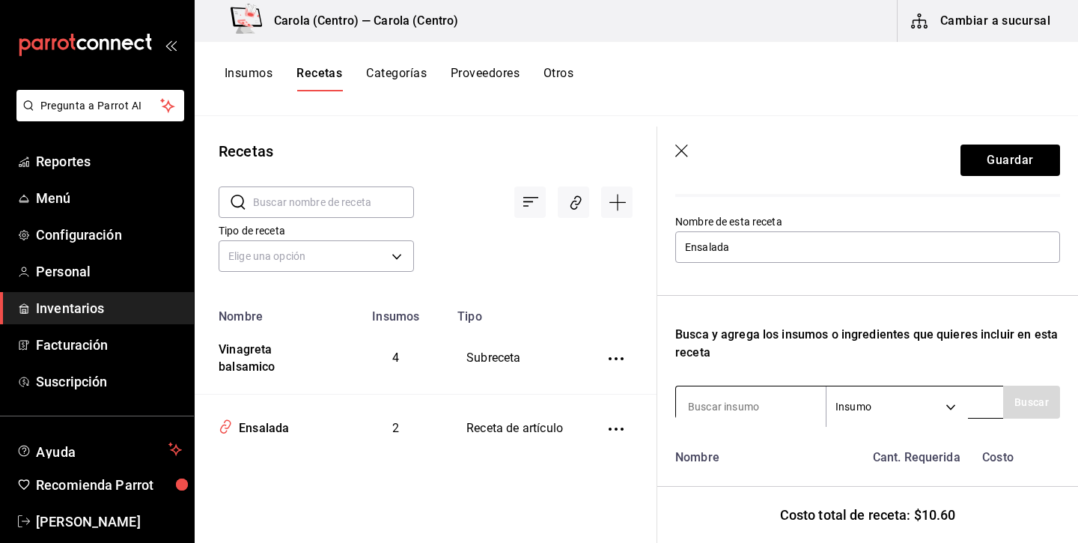
click at [916, 394] on body "Pregunta a Parrot AI Reportes Menú Configuración Personal Inventarios Facturaci…" at bounding box center [539, 266] width 1078 height 532
click at [887, 458] on li "Sub Receta" at bounding box center [897, 458] width 140 height 25
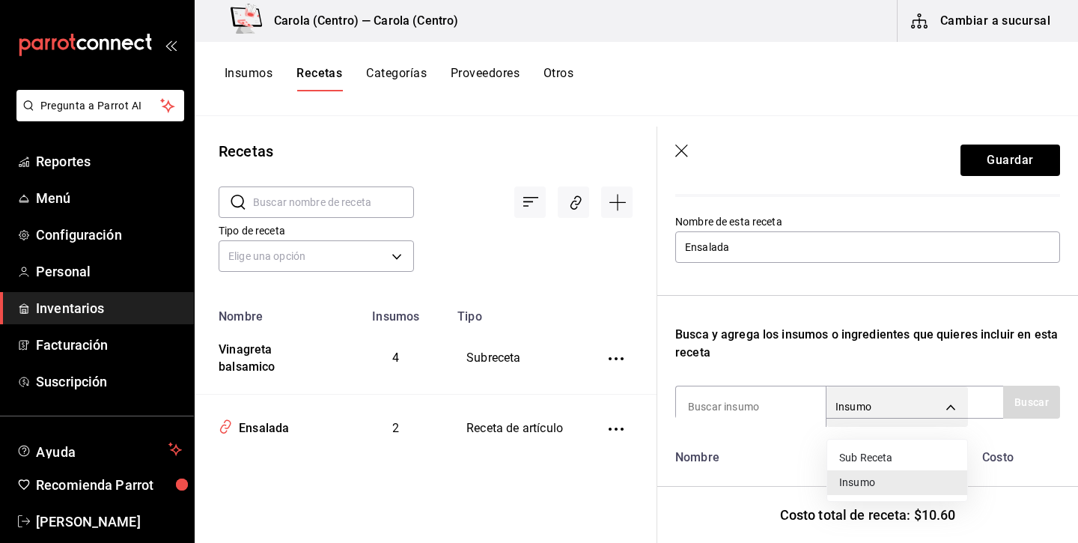
type input "SUBRECIPE"
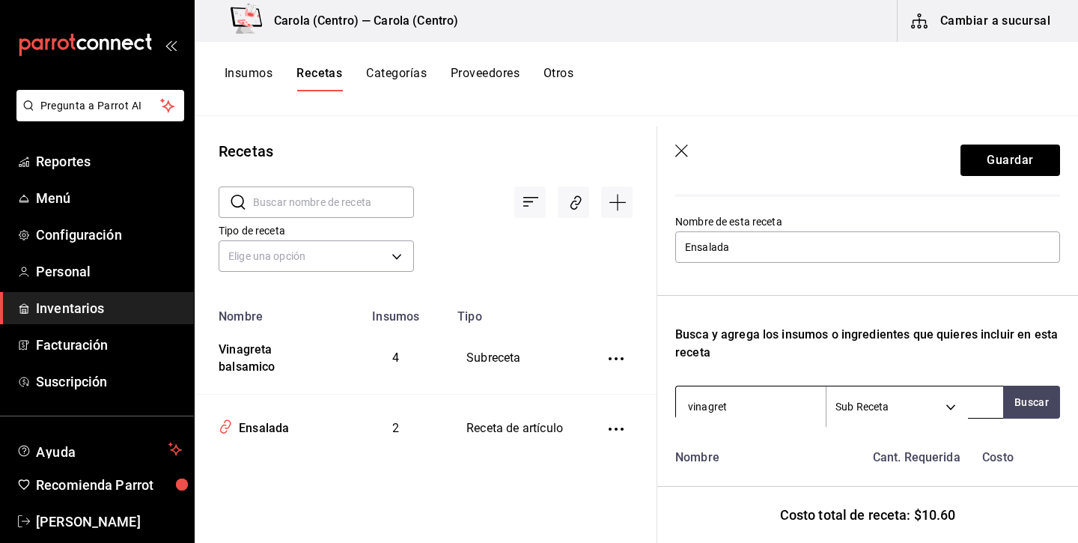
type input "vinagreta"
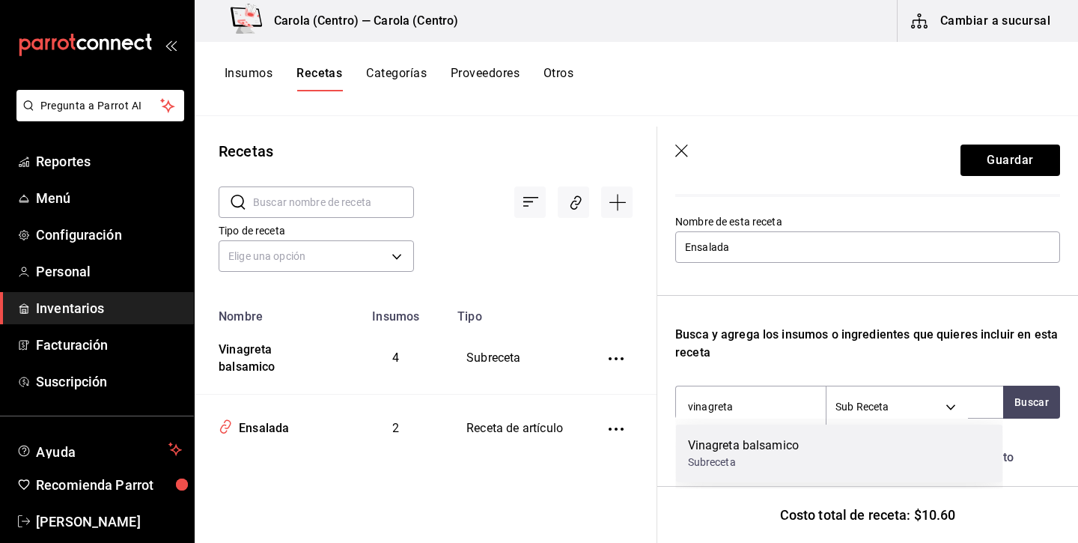
click at [750, 453] on div "Vinagreta balsamico" at bounding box center [744, 446] width 112 height 18
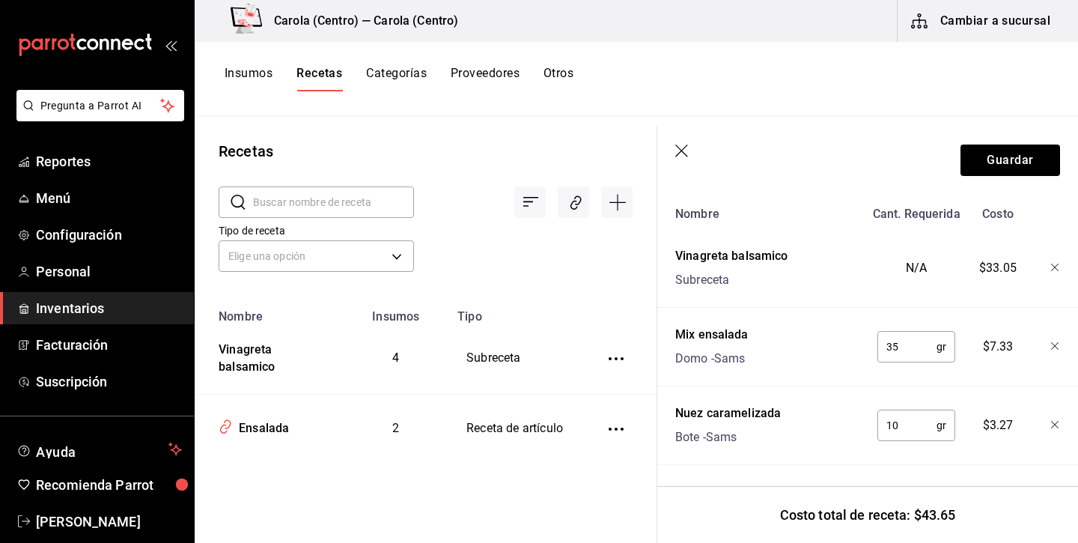
scroll to position [381, 0]
click at [922, 268] on div "N/A" at bounding box center [914, 265] width 98 height 48
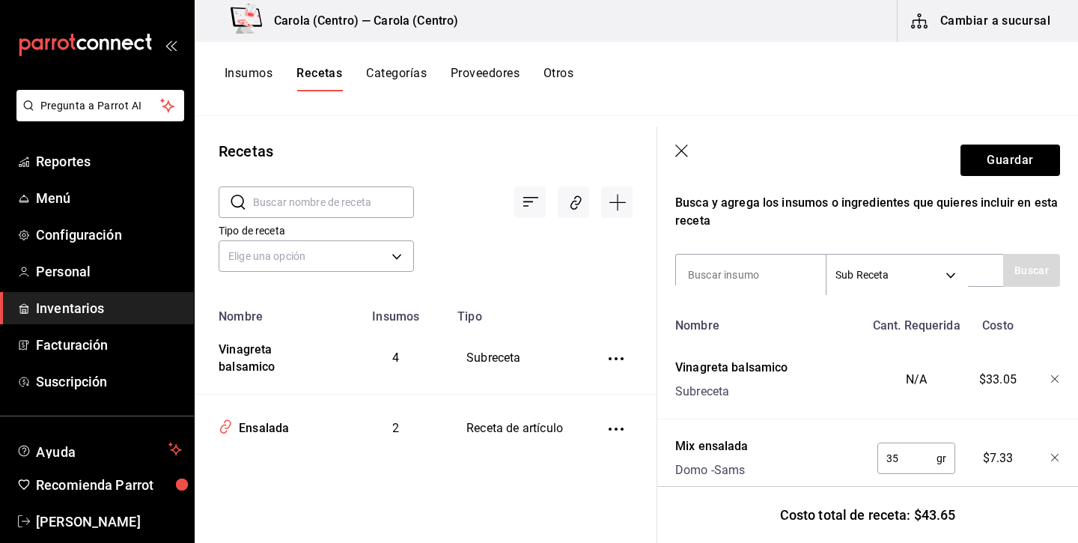
scroll to position [293, 0]
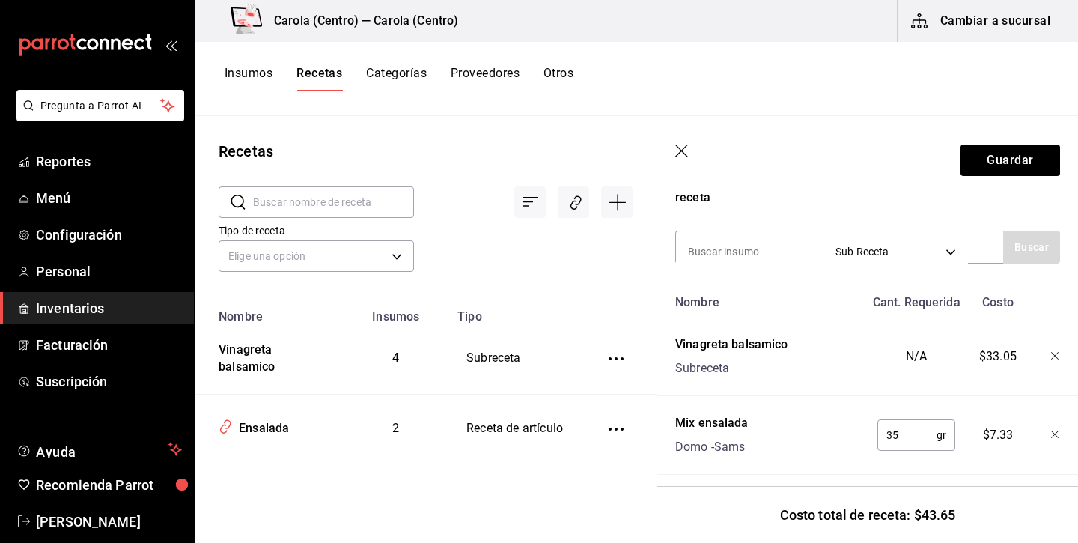
click at [916, 350] on div "N/A" at bounding box center [914, 353] width 98 height 48
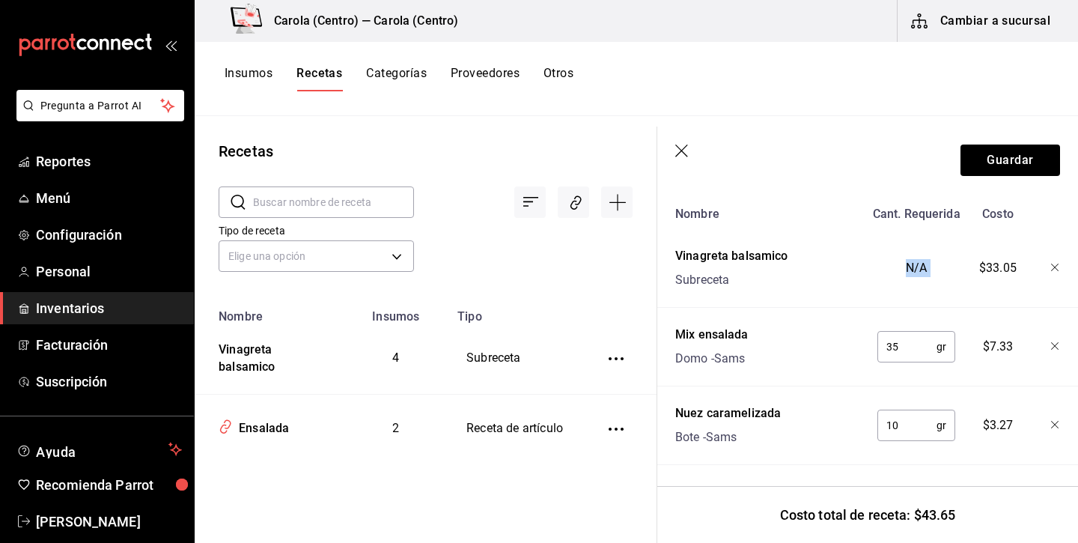
scroll to position [0, 0]
click at [1059, 265] on icon "button" at bounding box center [1055, 268] width 9 height 9
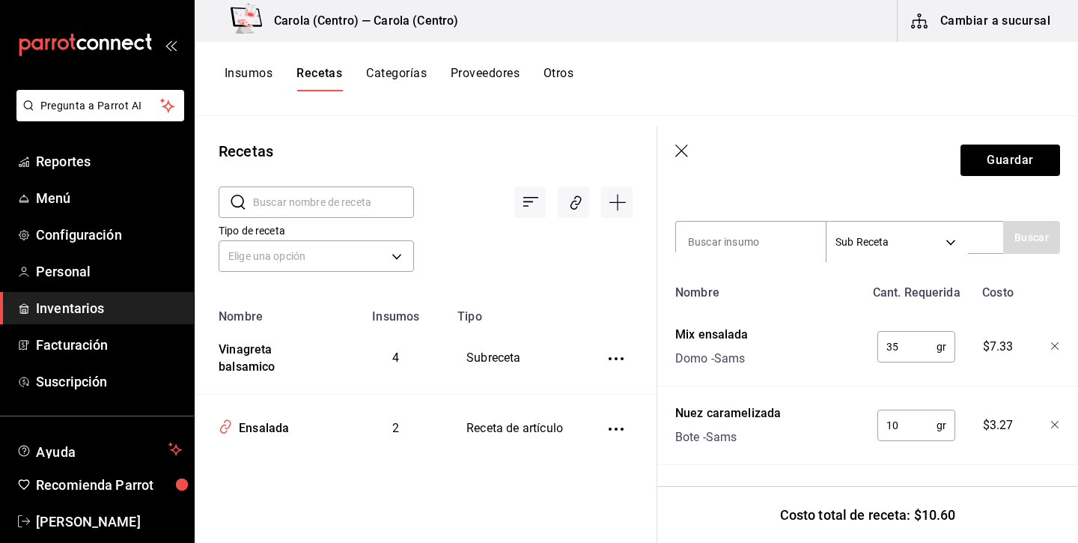
scroll to position [303, 0]
click at [673, 155] on header "Guardar" at bounding box center [867, 160] width 421 height 67
click at [684, 148] on icon "button" at bounding box center [682, 152] width 15 height 15
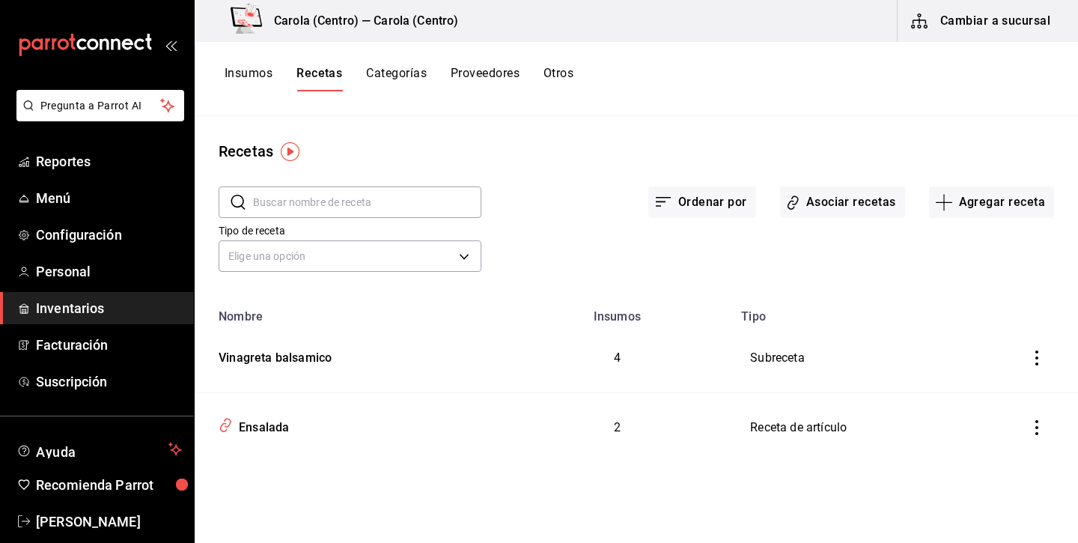
click at [1033, 361] on icon "inventoriesTable" at bounding box center [1037, 357] width 15 height 15
click at [996, 373] on span "Eliminar" at bounding box center [992, 379] width 38 height 12
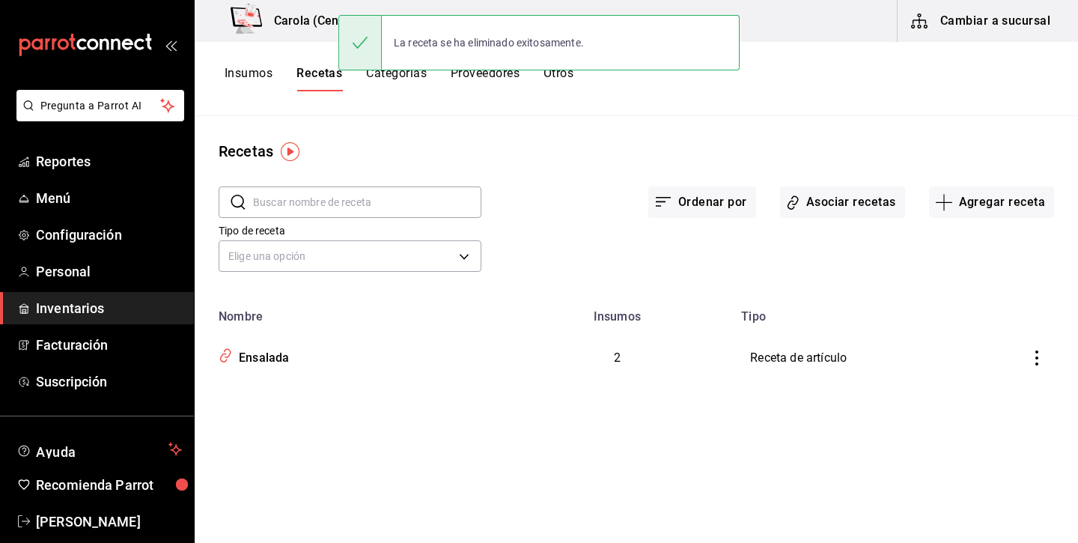
click at [258, 75] on button "Insumos" at bounding box center [249, 78] width 48 height 25
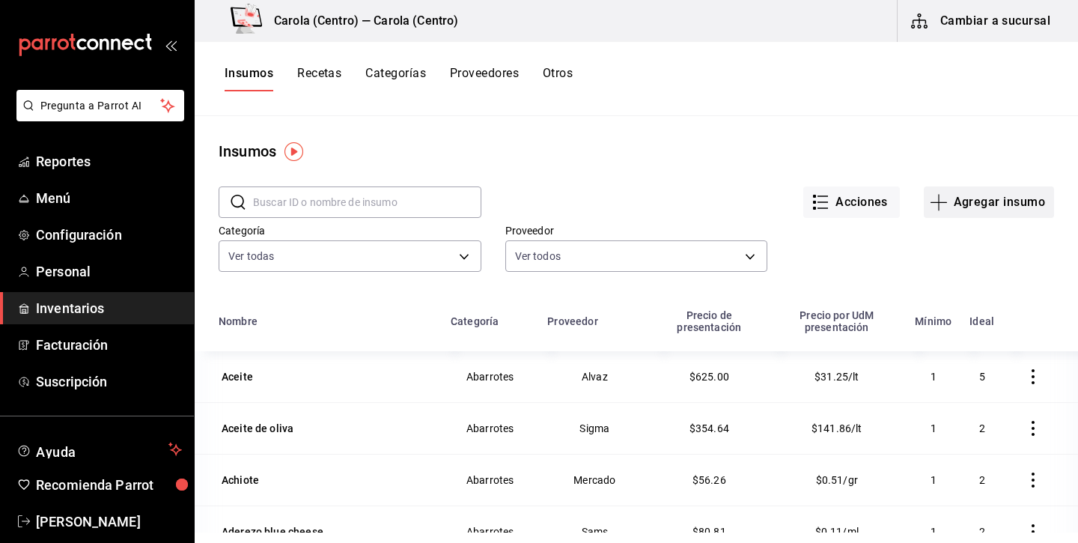
click at [995, 201] on button "Agregar insumo" at bounding box center [989, 201] width 130 height 31
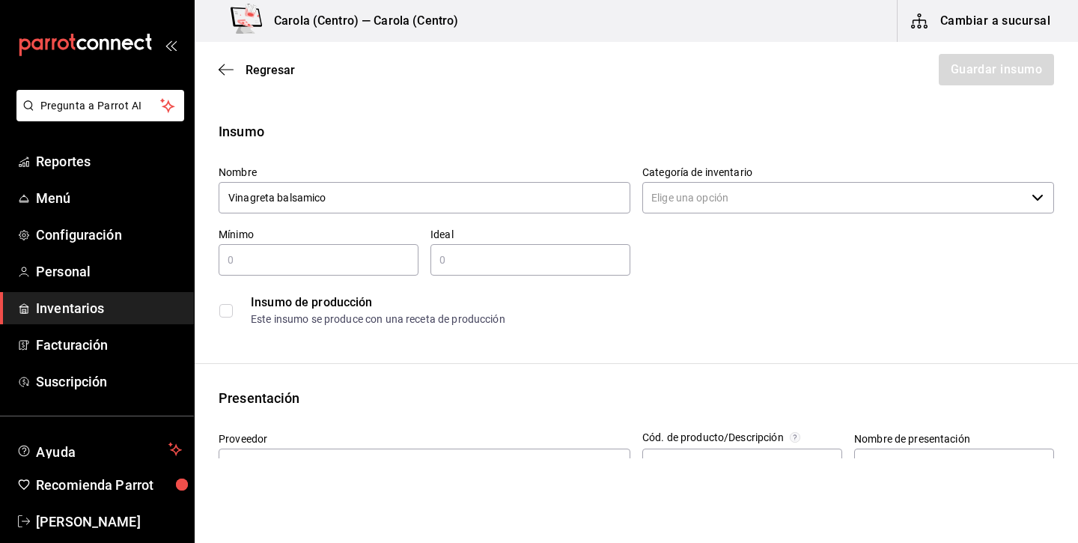
type input "Vinagreta balsamico"
click at [899, 184] on input "Categoría de inventario" at bounding box center [833, 197] width 383 height 31
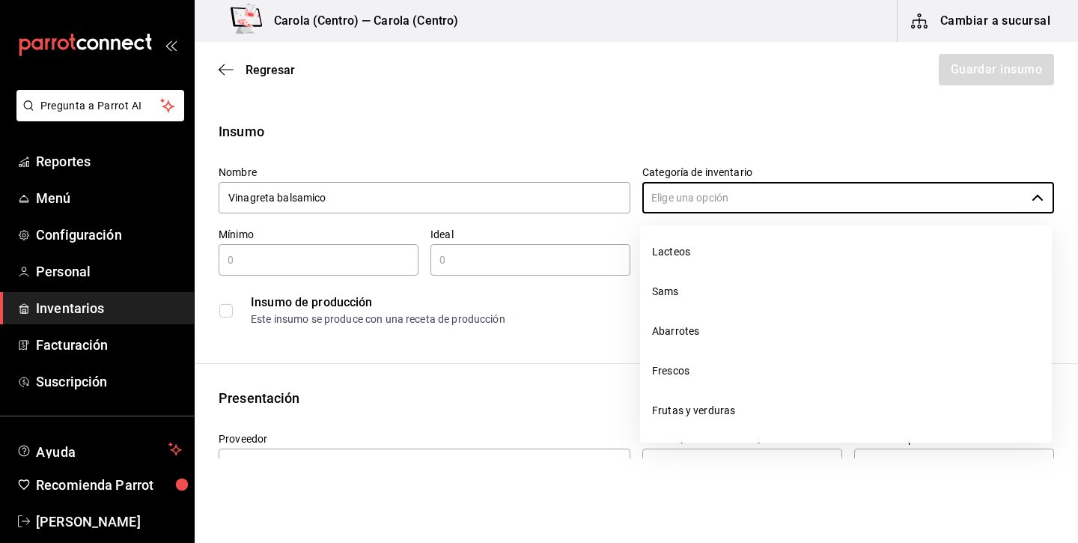
scroll to position [204, 0]
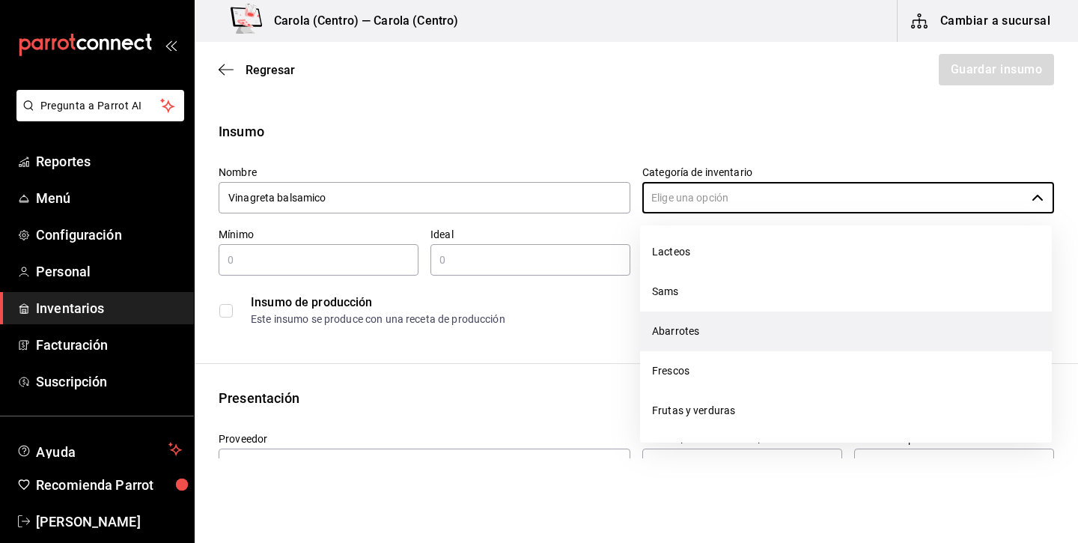
click at [726, 326] on li "Abarrotes" at bounding box center [846, 331] width 412 height 40
type input "Abarrotes"
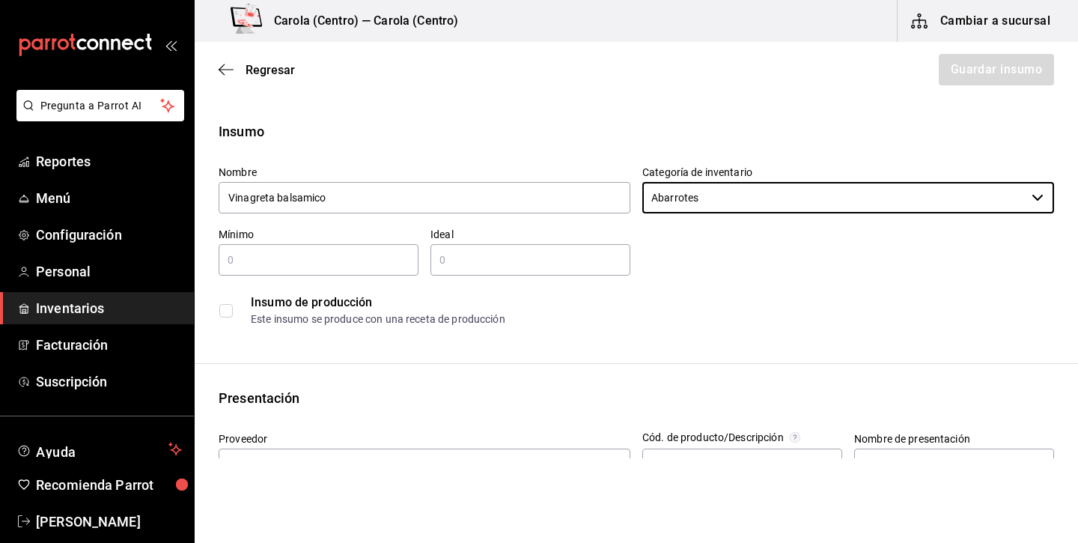
click at [346, 246] on div "​" at bounding box center [319, 259] width 200 height 31
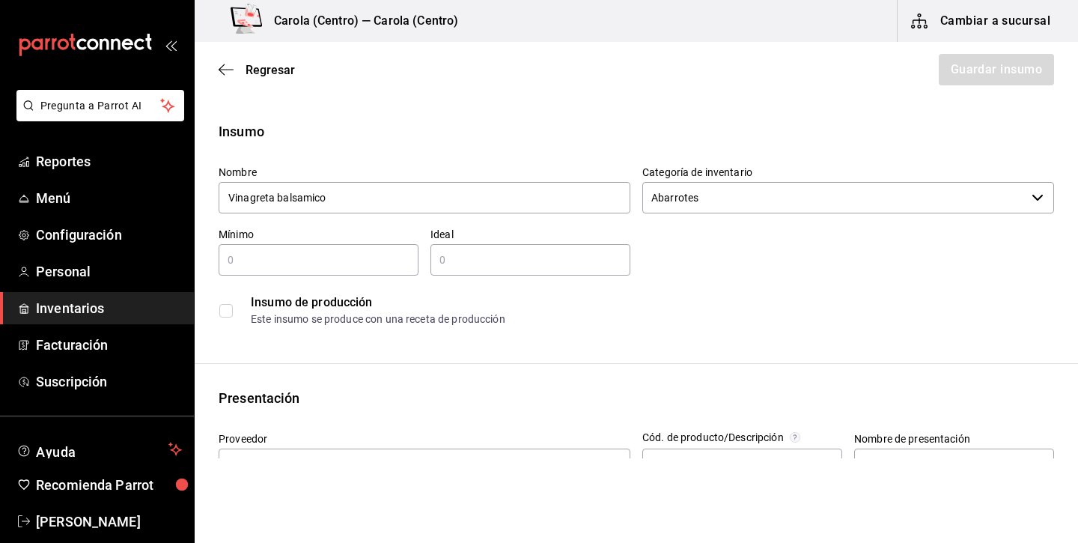
click at [222, 306] on input "checkbox" at bounding box center [225, 310] width 13 height 13
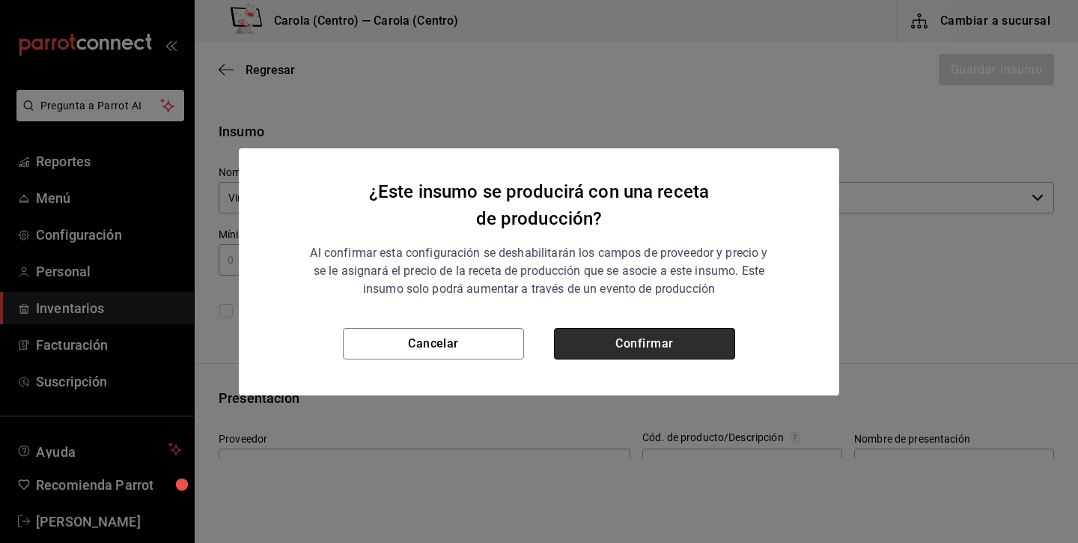
click at [676, 338] on button "Confirmar" at bounding box center [644, 343] width 181 height 31
checkbox input "true"
type input "$0.00"
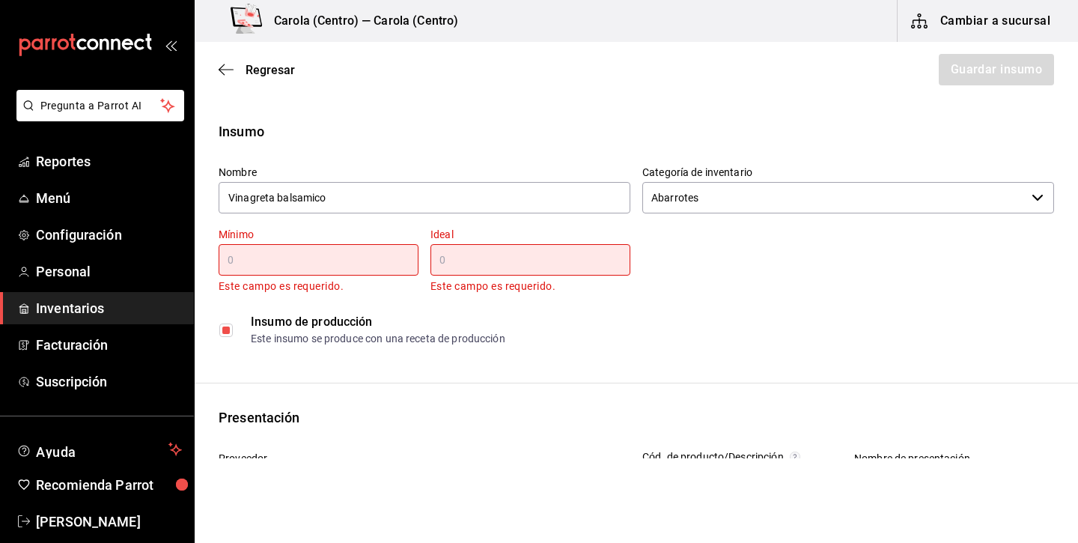
click at [351, 265] on input "text" at bounding box center [319, 260] width 200 height 18
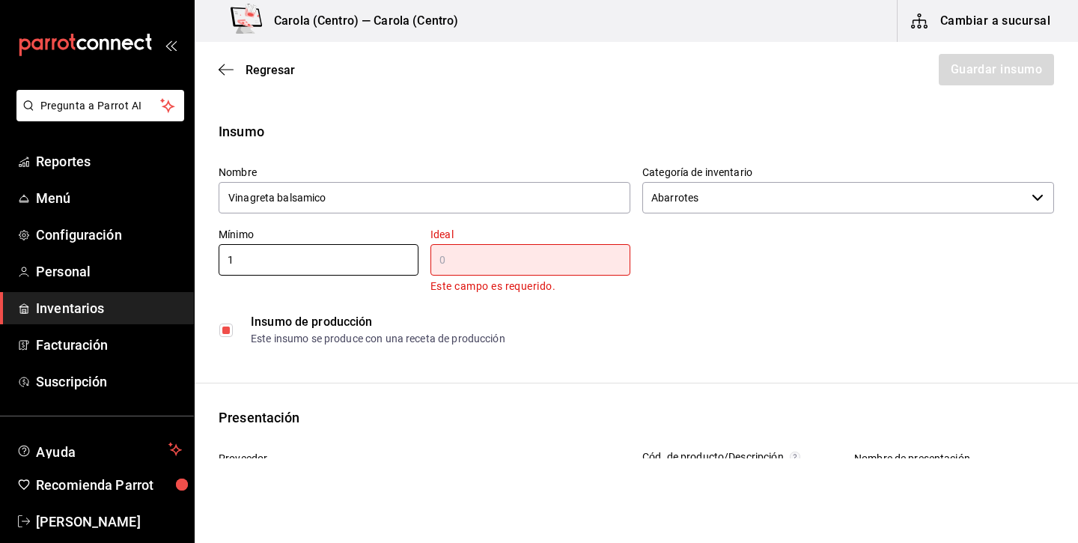
type input "1"
click at [517, 256] on input "text" at bounding box center [531, 260] width 200 height 18
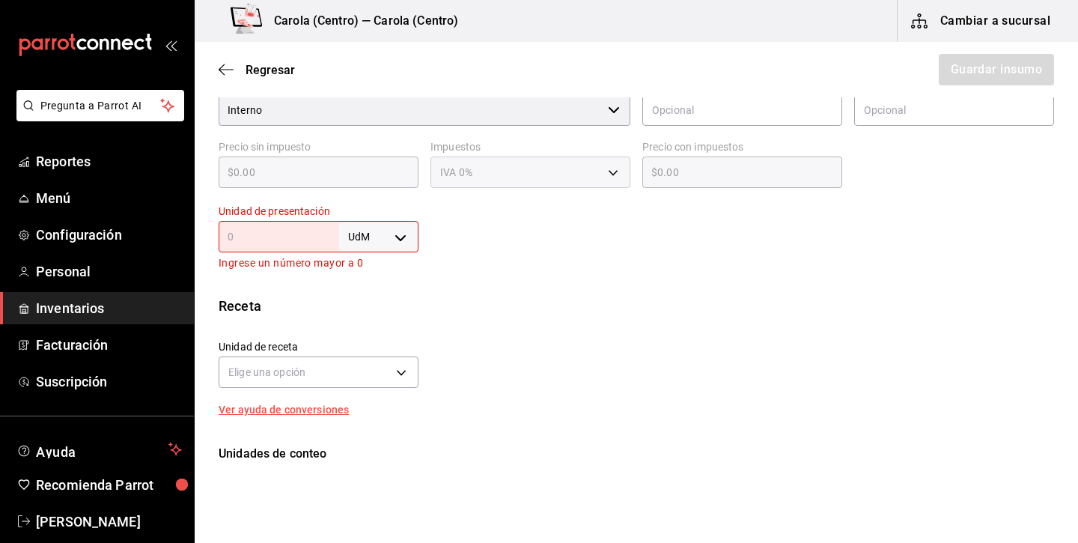
scroll to position [356, 0]
type input "2"
click at [318, 228] on input "text" at bounding box center [279, 234] width 121 height 18
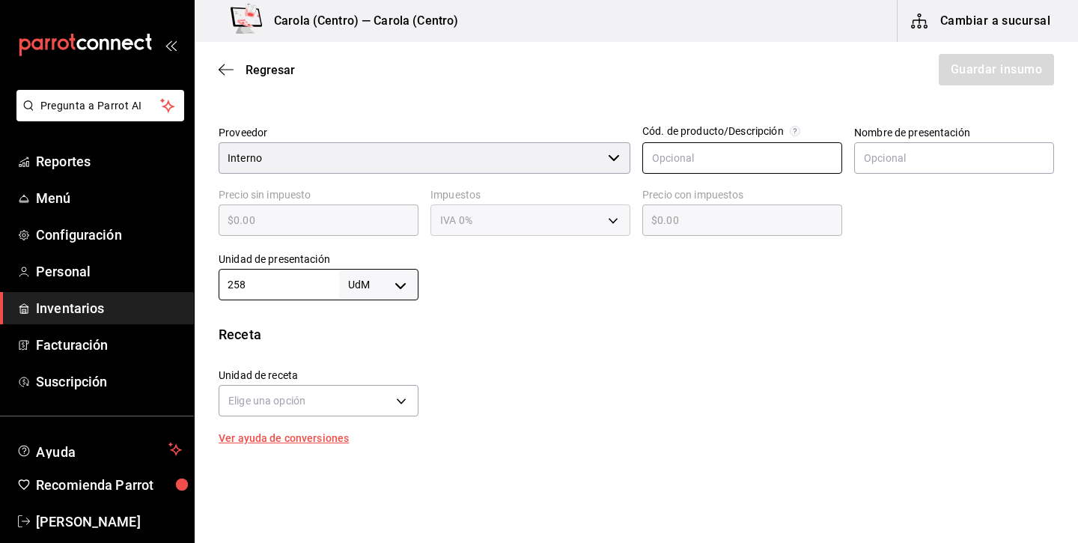
scroll to position [267, 0]
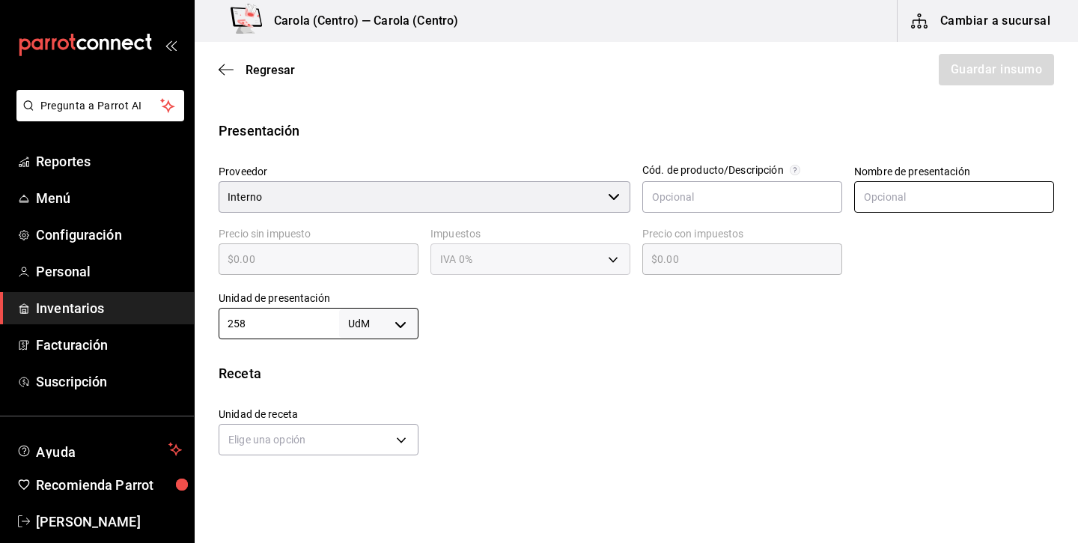
type input "258"
click at [911, 199] on input "text" at bounding box center [954, 196] width 200 height 31
type input "V"
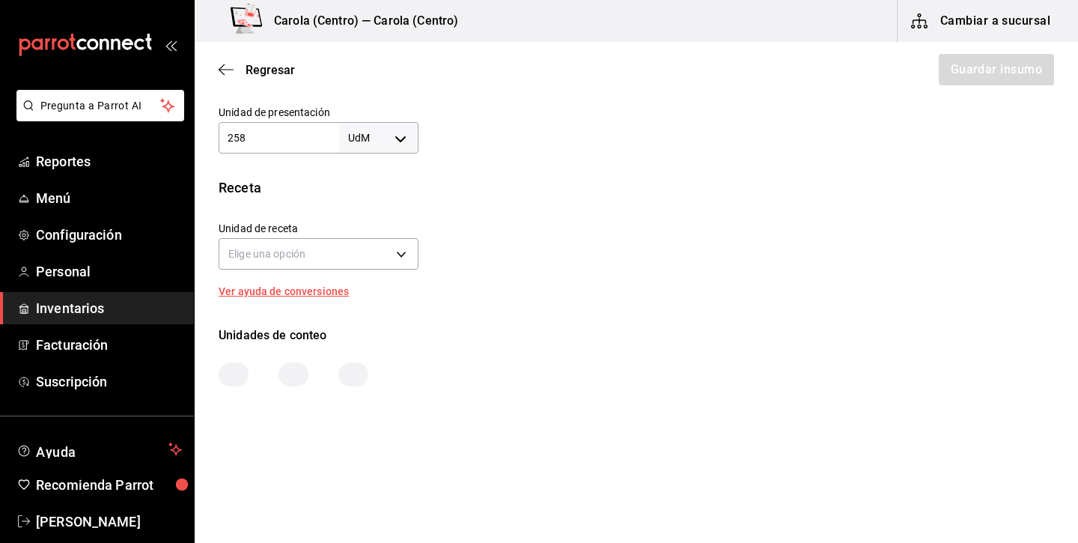
scroll to position [453, 0]
click at [377, 258] on body "Pregunta a Parrot AI Reportes Menú Configuración Personal Inventarios Facturaci…" at bounding box center [539, 229] width 1078 height 458
click at [304, 254] on div at bounding box center [539, 271] width 1078 height 543
click at [304, 254] on body "Pregunta a Parrot AI Reportes Menú Configuración Personal Inventarios Facturaci…" at bounding box center [539, 229] width 1078 height 458
click at [295, 289] on ul at bounding box center [318, 288] width 198 height 12
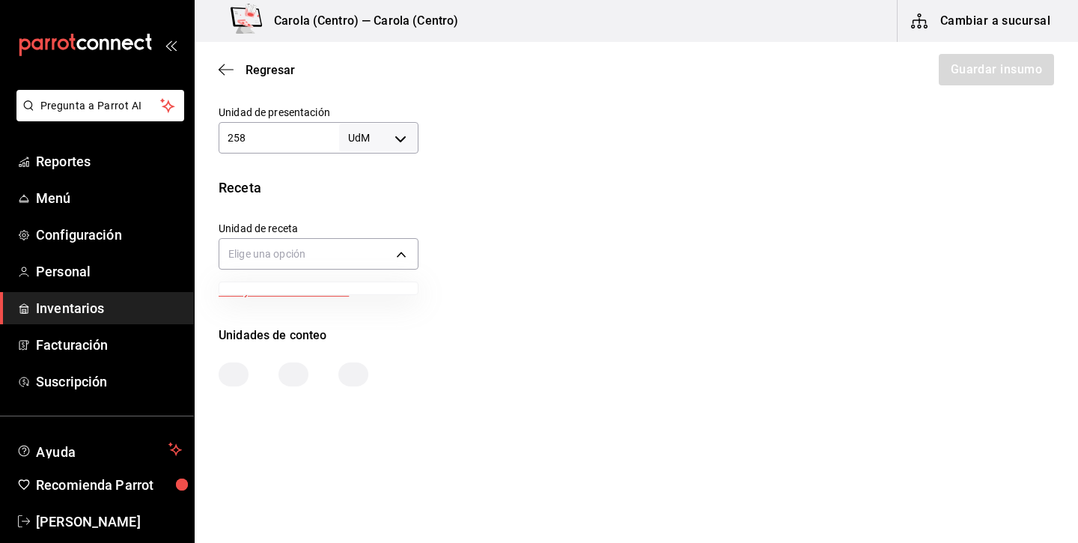
click at [296, 250] on div at bounding box center [539, 271] width 1078 height 543
click at [298, 290] on div "Ver ayuda de conversiones" at bounding box center [293, 291] width 148 height 10
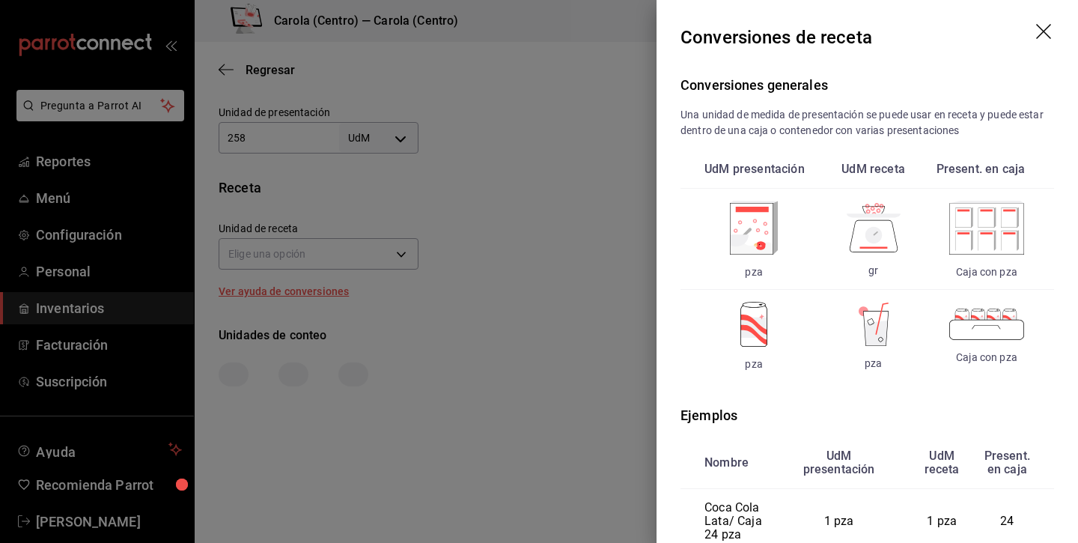
click at [323, 339] on div at bounding box center [539, 271] width 1078 height 543
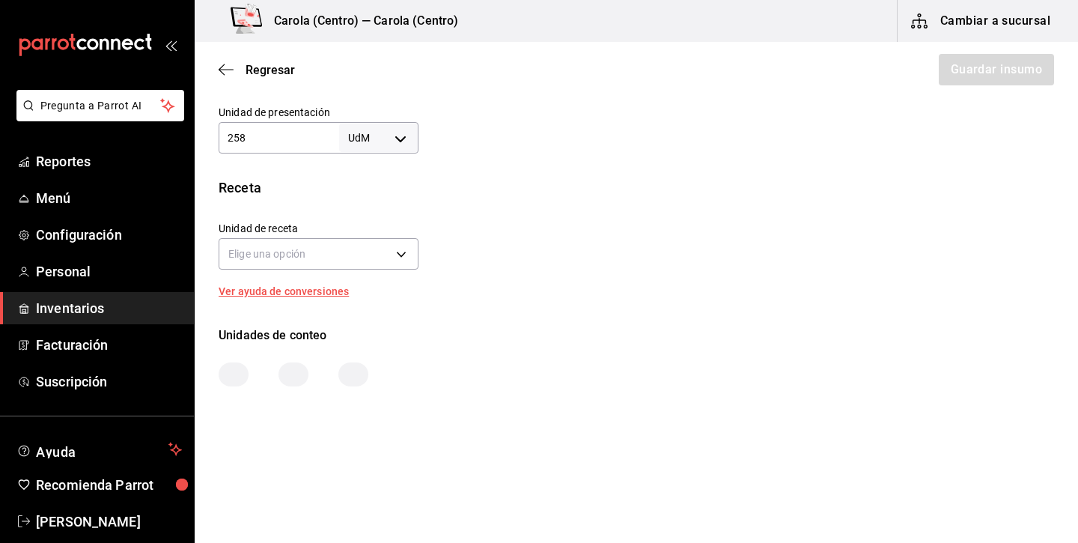
click at [231, 372] on div at bounding box center [234, 374] width 30 height 24
click at [362, 260] on body "Pregunta a Parrot AI Reportes Menú Configuración Personal Inventarios Facturaci…" at bounding box center [539, 229] width 1078 height 458
click at [318, 287] on ul at bounding box center [318, 288] width 198 height 12
click at [276, 258] on div at bounding box center [539, 271] width 1078 height 543
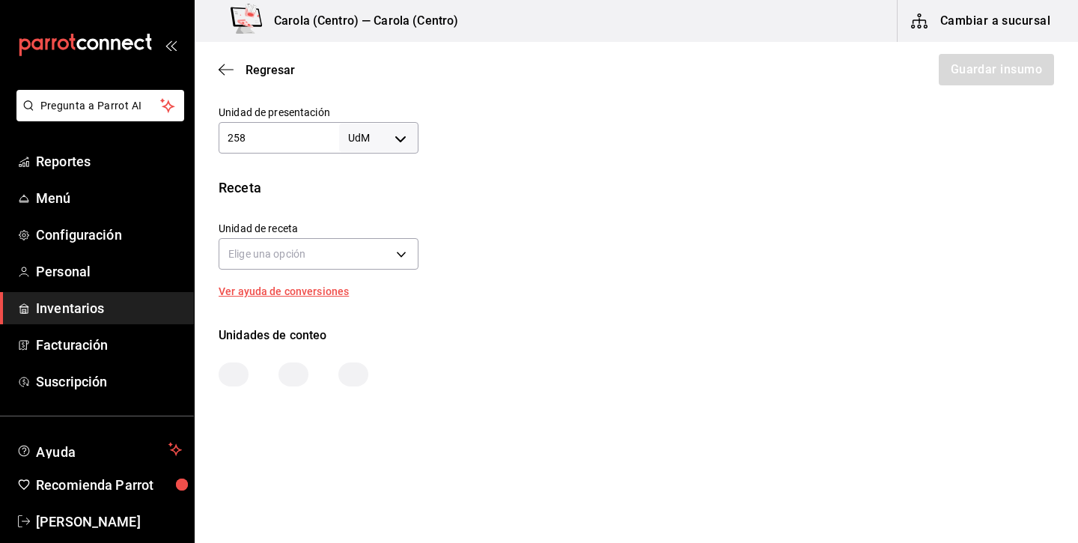
click at [279, 298] on div "Insumo Nombre Vinagreta balsamico Categoría de inventario Abarrotes ​ Mínimo 1 …" at bounding box center [637, 27] width 884 height 718
click at [227, 371] on div at bounding box center [234, 374] width 30 height 24
click at [298, 370] on div at bounding box center [294, 374] width 30 height 24
click at [320, 381] on div at bounding box center [637, 374] width 836 height 24
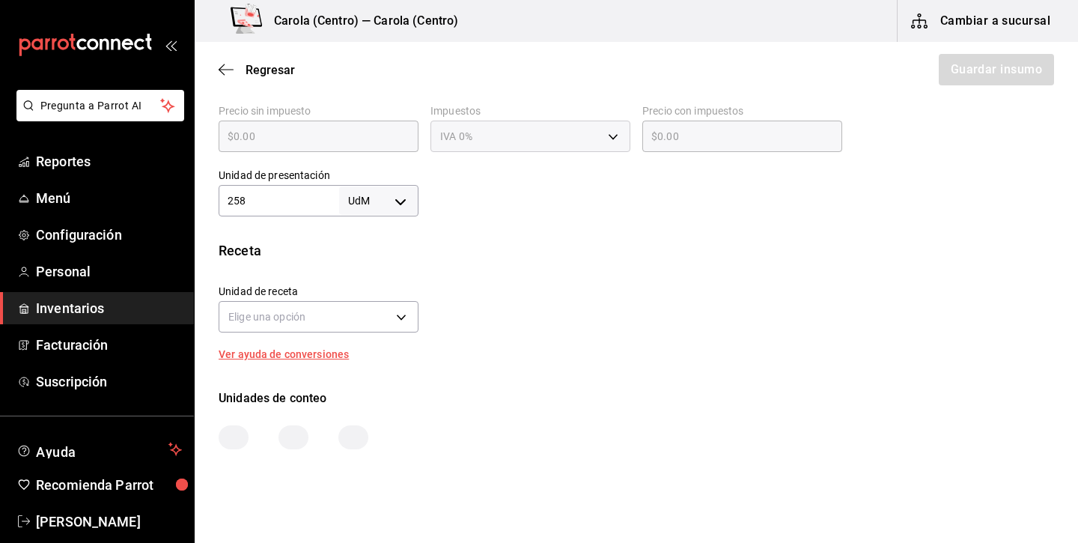
scroll to position [388, 0]
click at [375, 207] on body "Pregunta a Parrot AI Reportes Menú Configuración Personal Inventarios Facturaci…" at bounding box center [539, 229] width 1078 height 458
click at [380, 345] on li "ml" at bounding box center [379, 347] width 78 height 25
type input "MILLILITER"
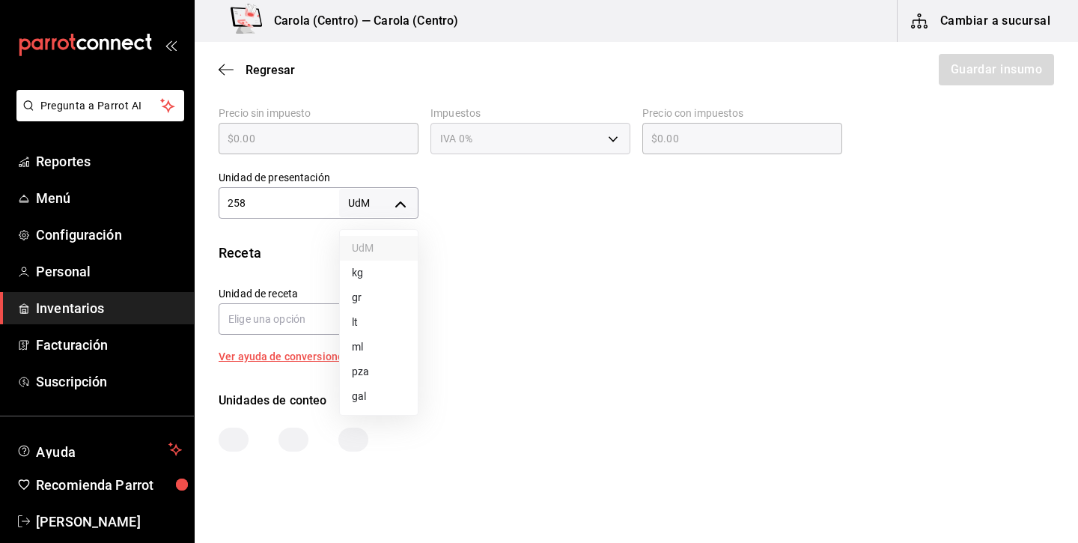
type input "258"
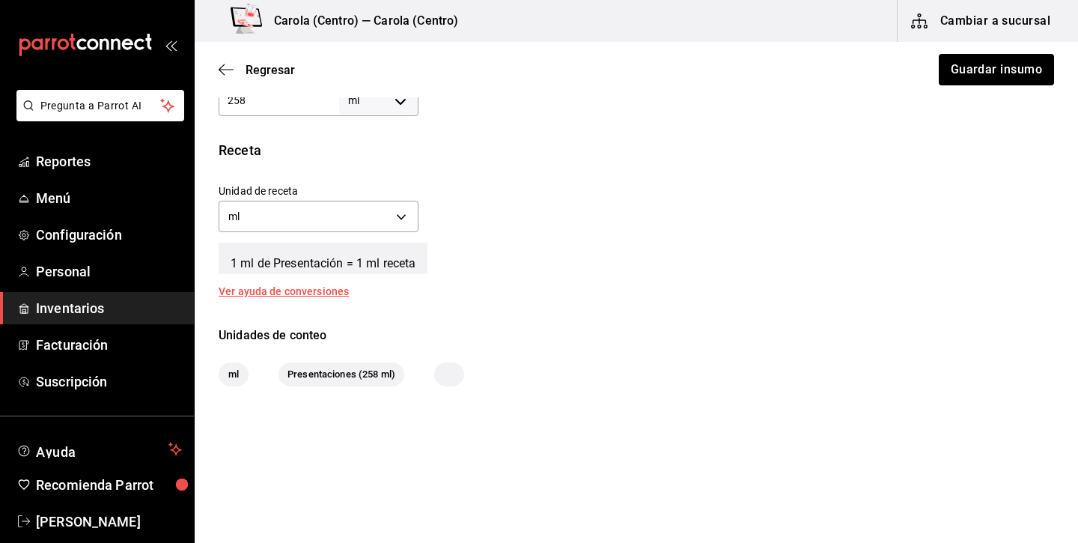
scroll to position [490, 0]
click at [1020, 78] on button "Guardar insumo" at bounding box center [995, 69] width 117 height 31
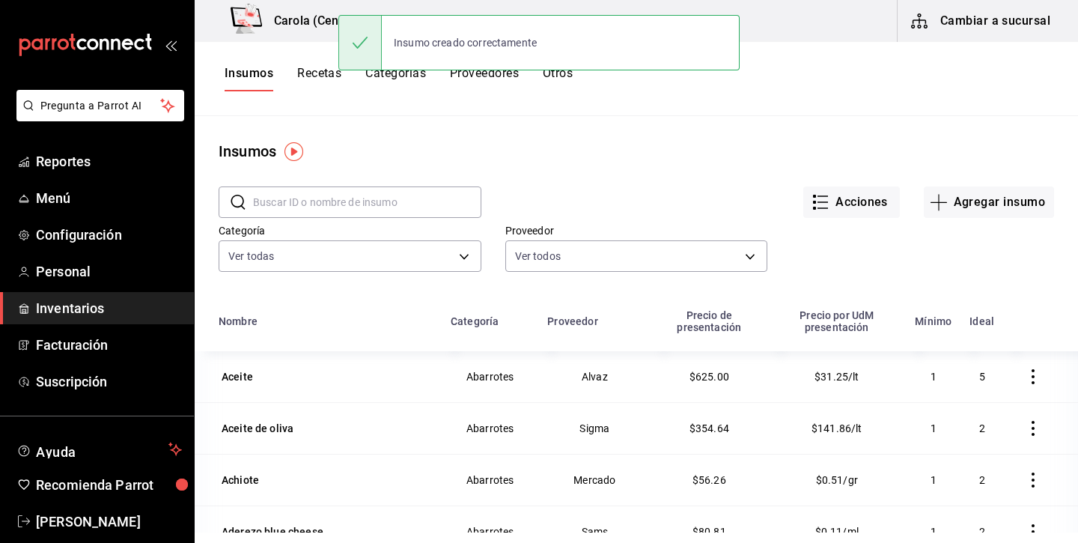
click at [314, 73] on button "Recetas" at bounding box center [319, 78] width 44 height 25
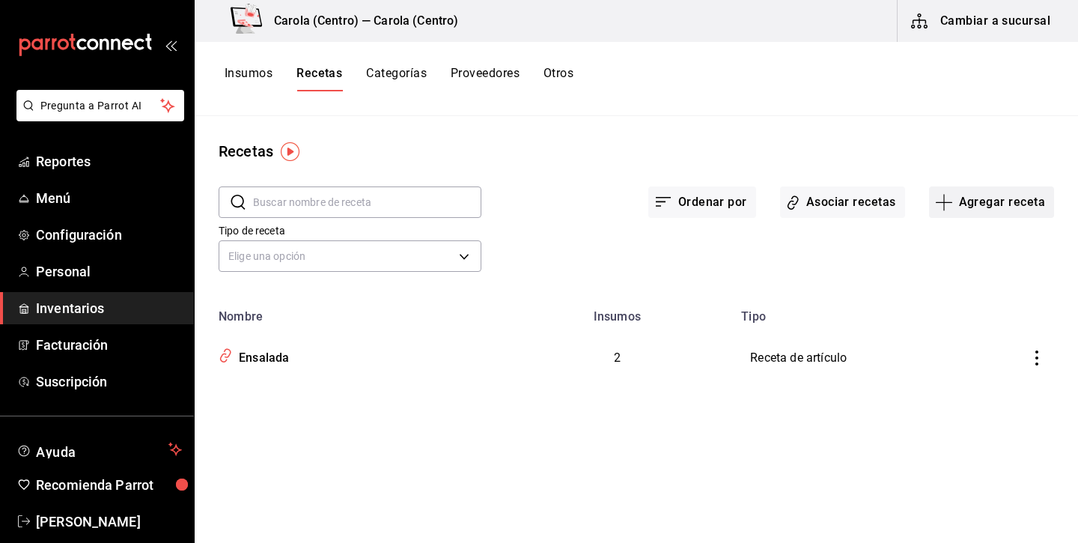
click at [994, 194] on button "Agregar receta" at bounding box center [991, 201] width 125 height 31
click at [993, 326] on span "Receta de producción" at bounding box center [991, 323] width 126 height 16
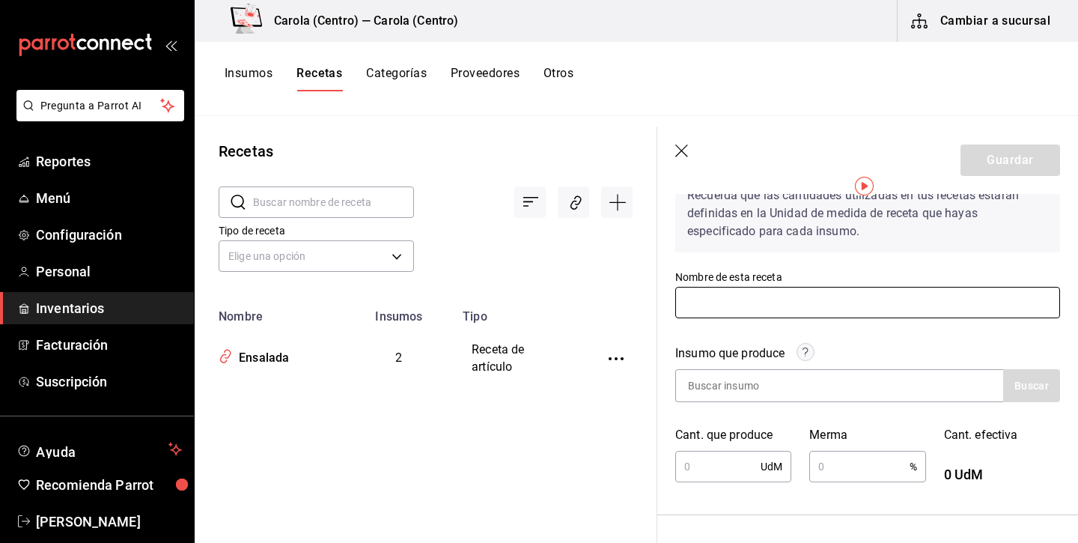
scroll to position [86, 0]
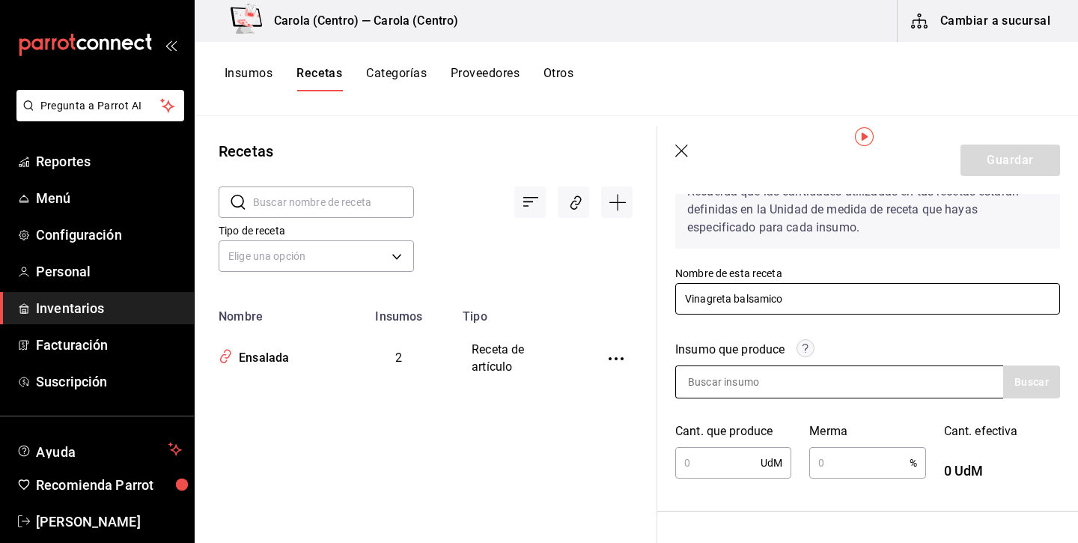
type input "Vinagreta balsamico"
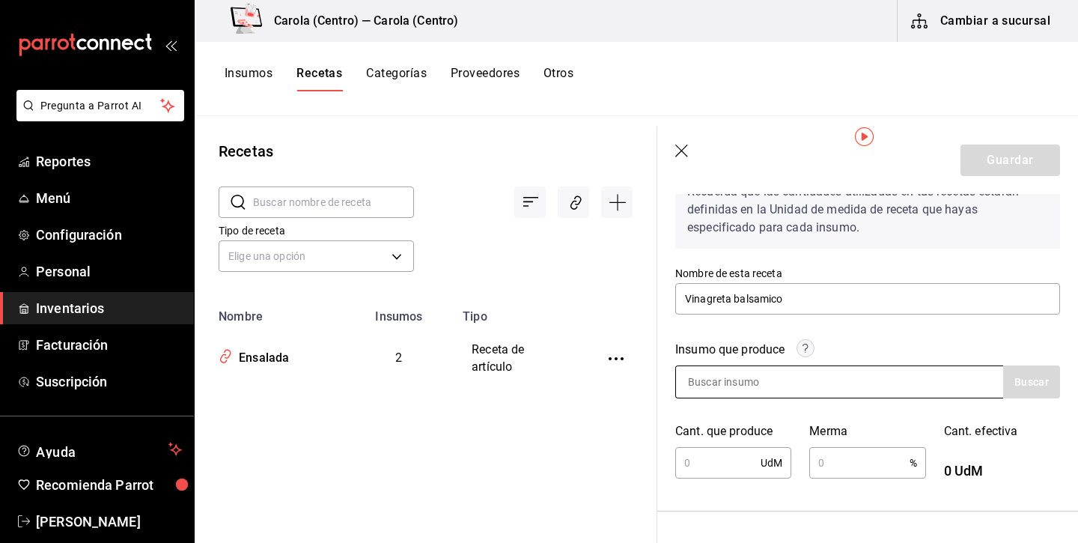
click at [747, 390] on input at bounding box center [751, 381] width 150 height 31
type input "vinagreta"
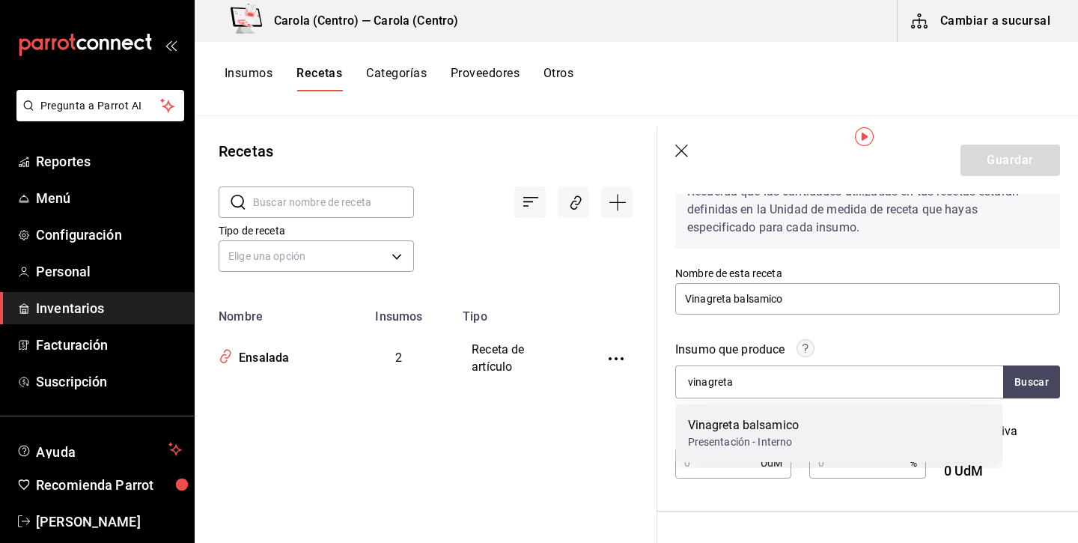
click at [759, 432] on div "Vinagreta balsamico" at bounding box center [744, 425] width 112 height 18
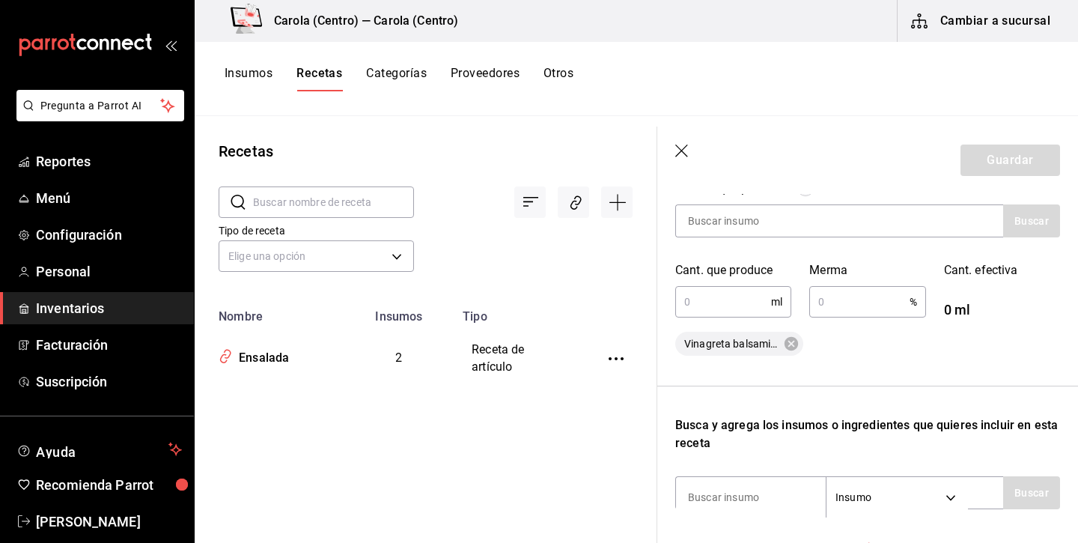
scroll to position [267, 0]
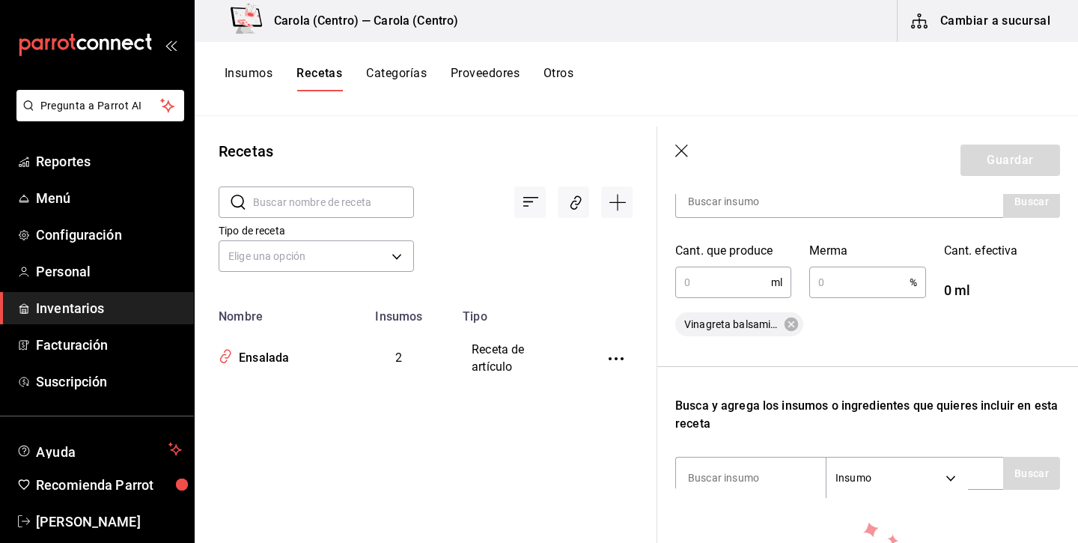
click at [732, 285] on input "text" at bounding box center [723, 282] width 96 height 30
type input "258"
click at [835, 286] on input "text" at bounding box center [859, 282] width 100 height 30
type input "5"
click at [854, 358] on div "Recuerda que las cantidades utilizadas en tus recetas estarán definidas en la U…" at bounding box center [867, 320] width 385 height 685
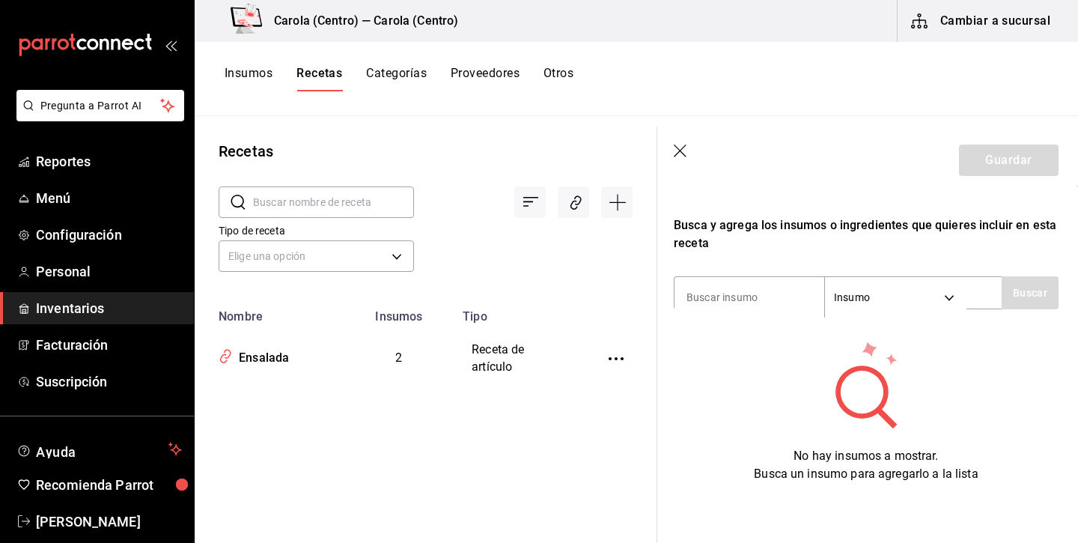
scroll to position [0, 0]
type input "aceite"
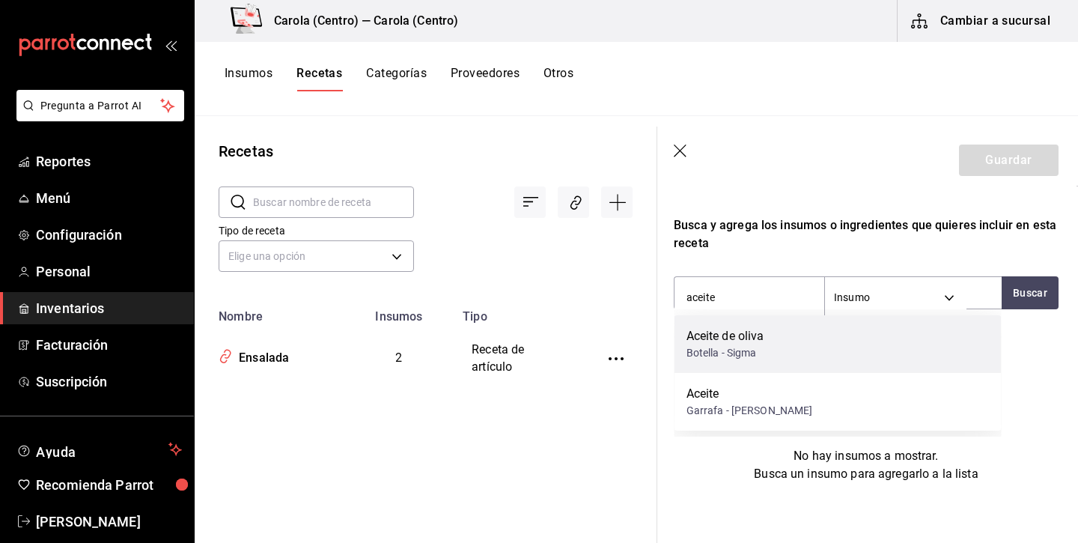
click at [771, 354] on div "Aceite de [PERSON_NAME] - Sigma" at bounding box center [838, 344] width 327 height 58
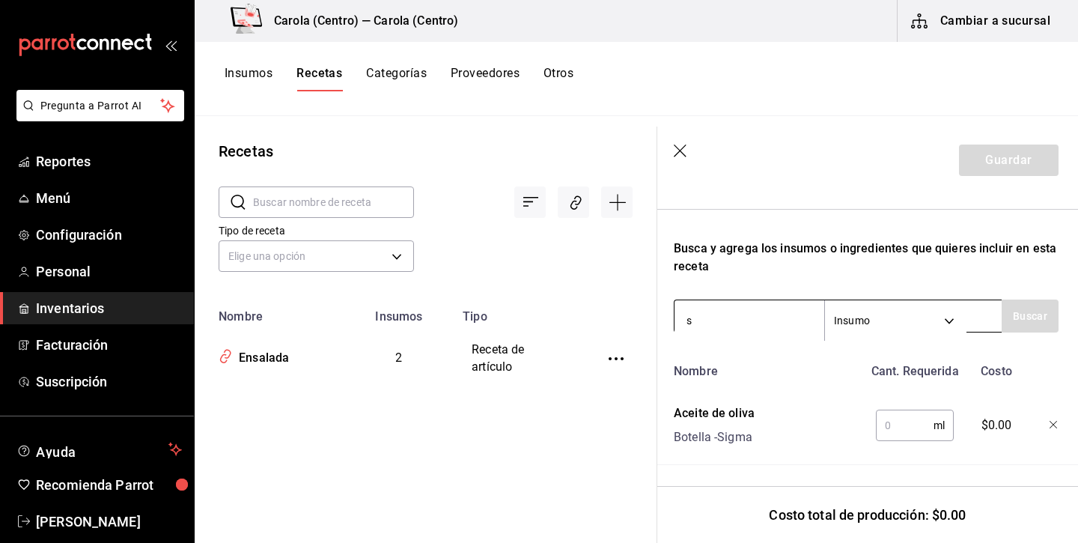
scroll to position [424, 1]
type input "sal"
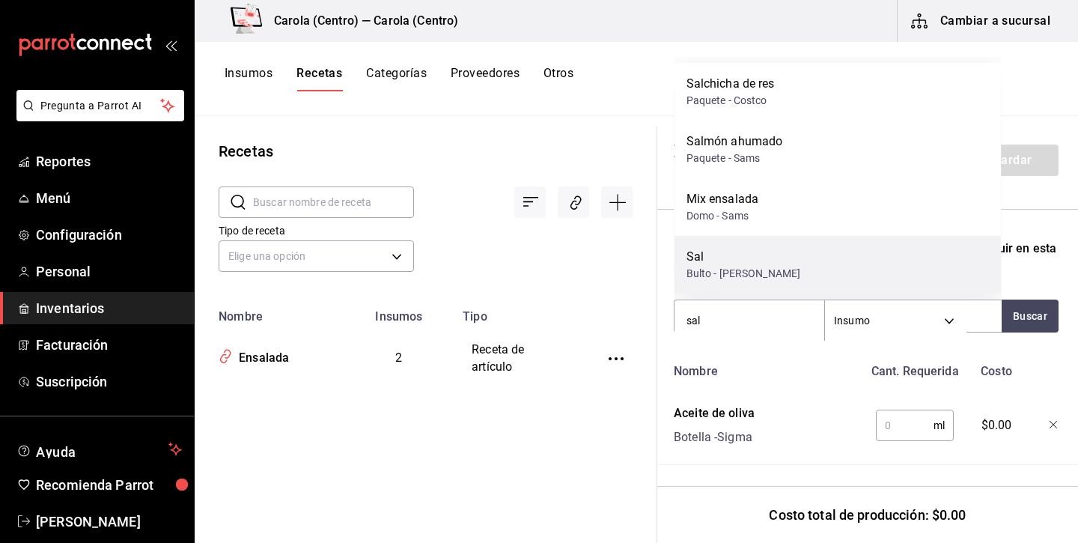
click at [756, 270] on div "[PERSON_NAME] - [PERSON_NAME]" at bounding box center [838, 265] width 327 height 58
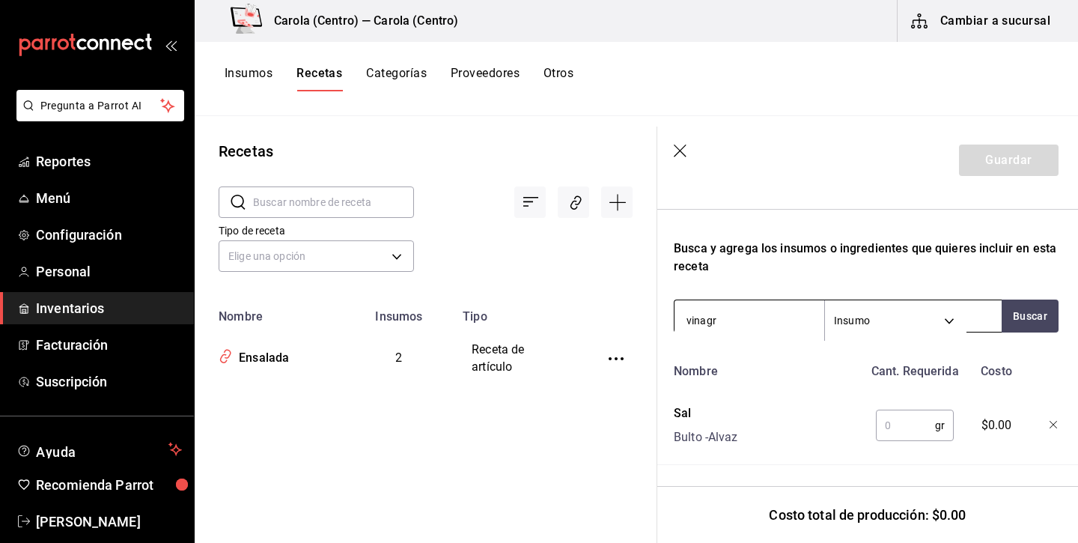
type input "vinagre"
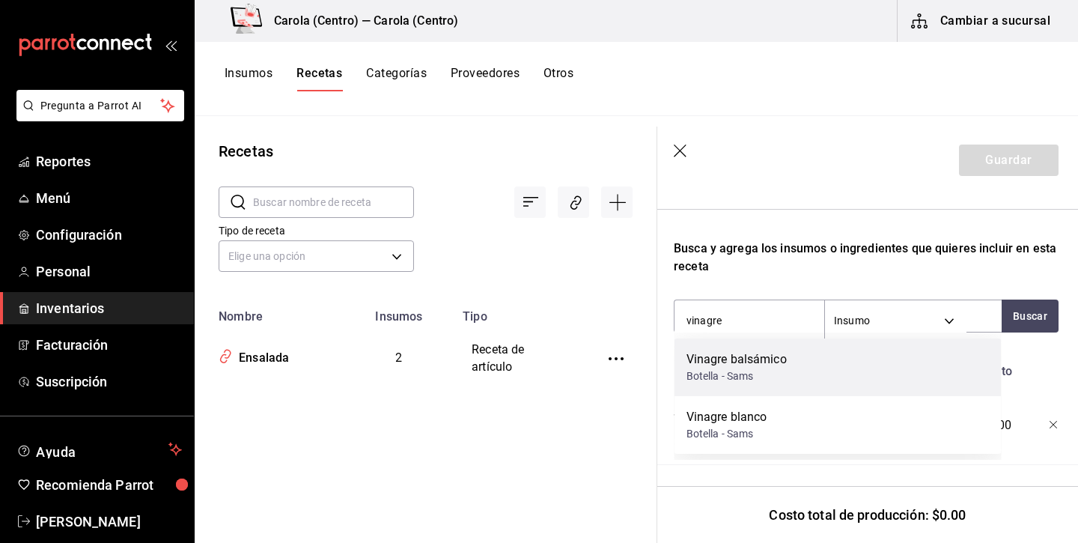
click at [723, 377] on div "Botella - Sams" at bounding box center [737, 376] width 100 height 16
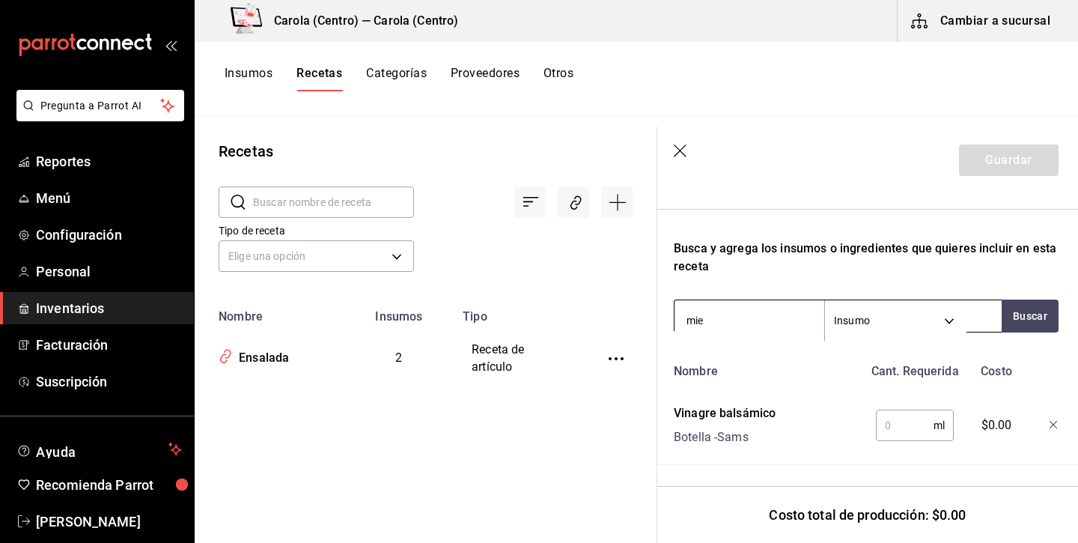
type input "miel"
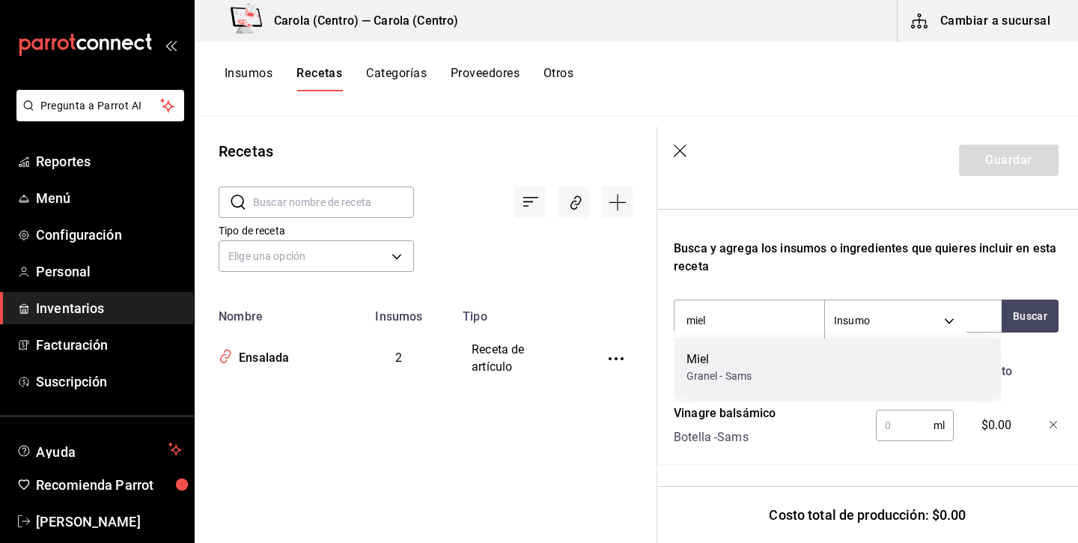
click at [756, 350] on div "Miel Granel - Sams" at bounding box center [838, 367] width 327 height 58
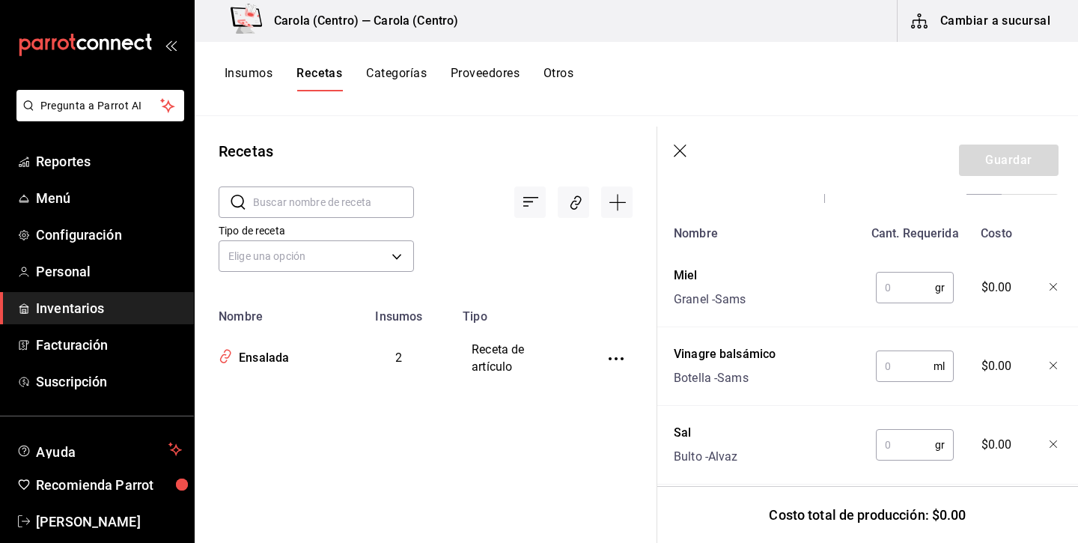
scroll to position [580, 1]
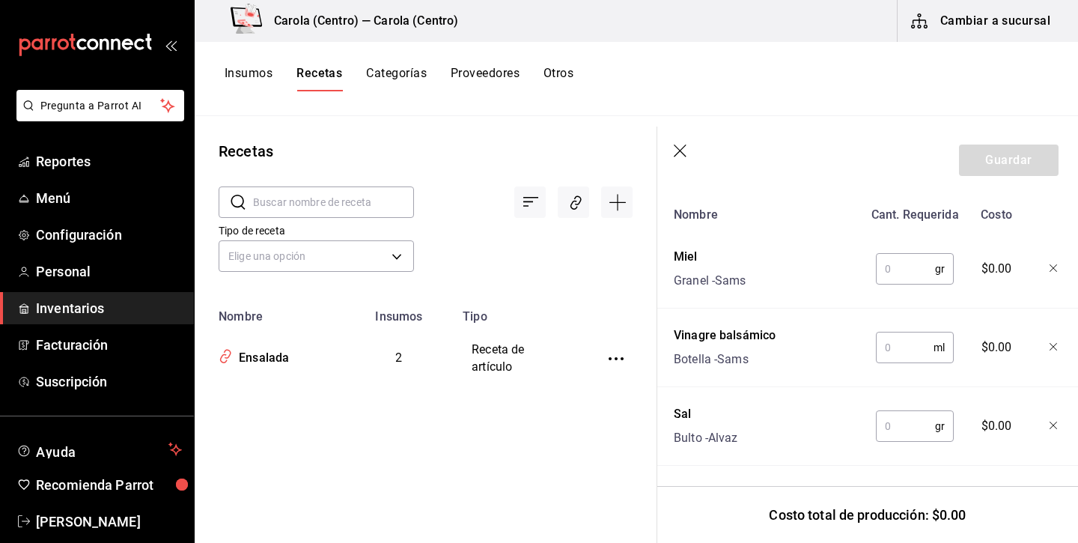
click at [914, 271] on input "text" at bounding box center [905, 269] width 59 height 30
type input "15"
click at [911, 339] on input "text" at bounding box center [905, 347] width 58 height 30
type input "60"
click at [915, 422] on input "text" at bounding box center [905, 426] width 59 height 30
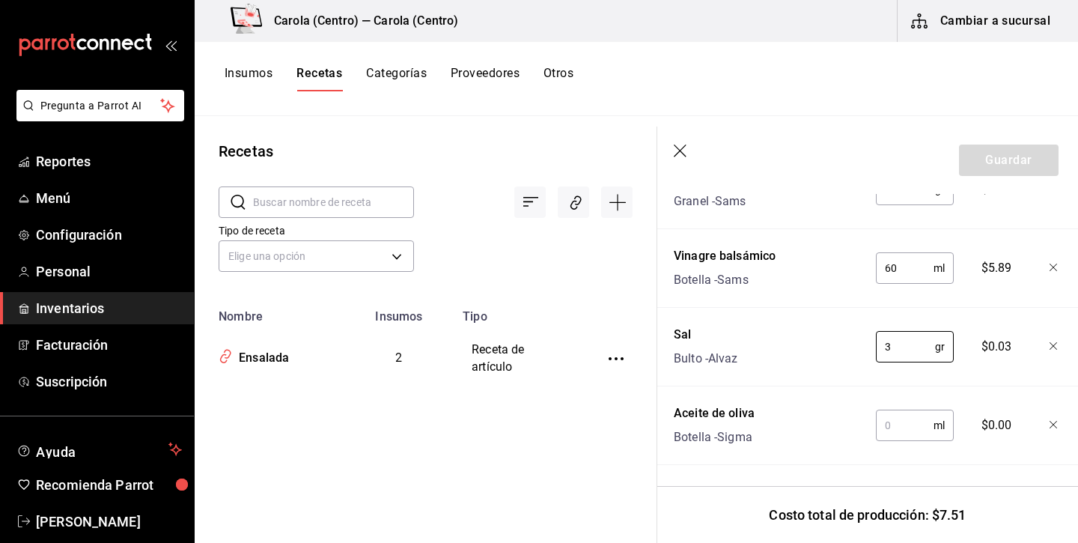
scroll to position [660, 1]
type input "3"
click at [911, 425] on input "text" at bounding box center [905, 425] width 58 height 30
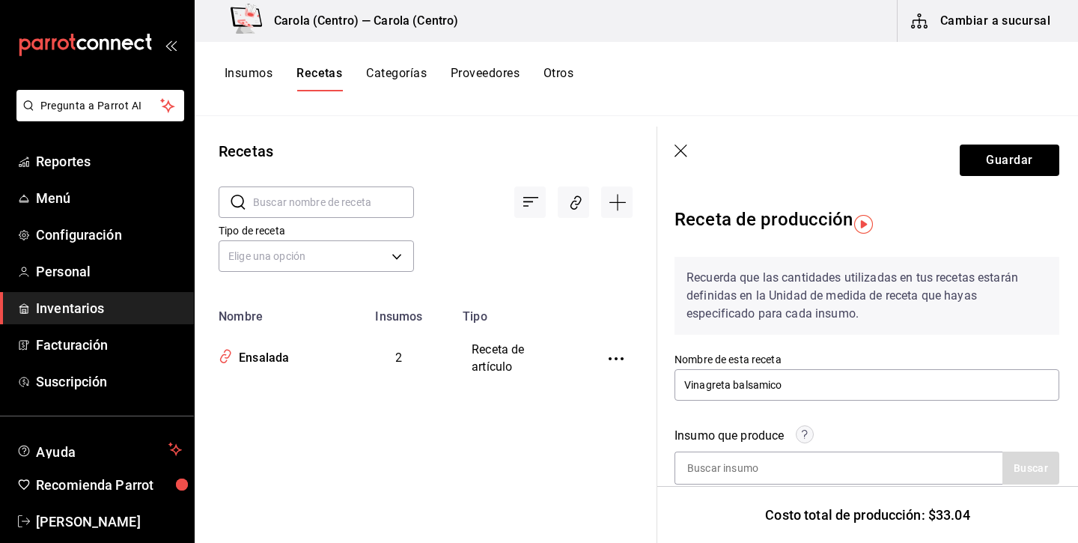
scroll to position [0, 1]
type input "180"
click at [1003, 162] on button "Guardar" at bounding box center [1010, 160] width 100 height 31
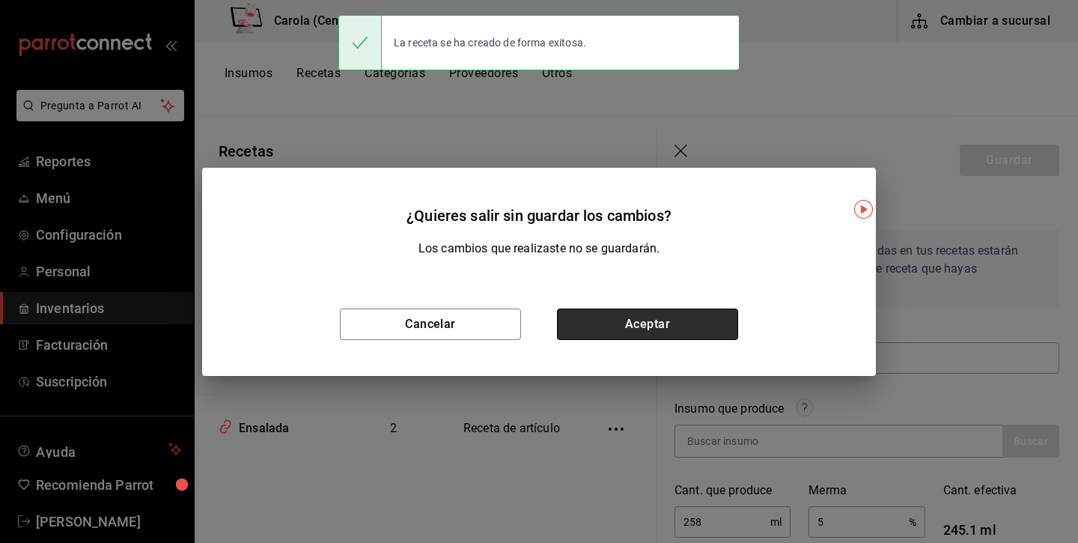
click at [664, 326] on button "Aceptar" at bounding box center [647, 323] width 181 height 31
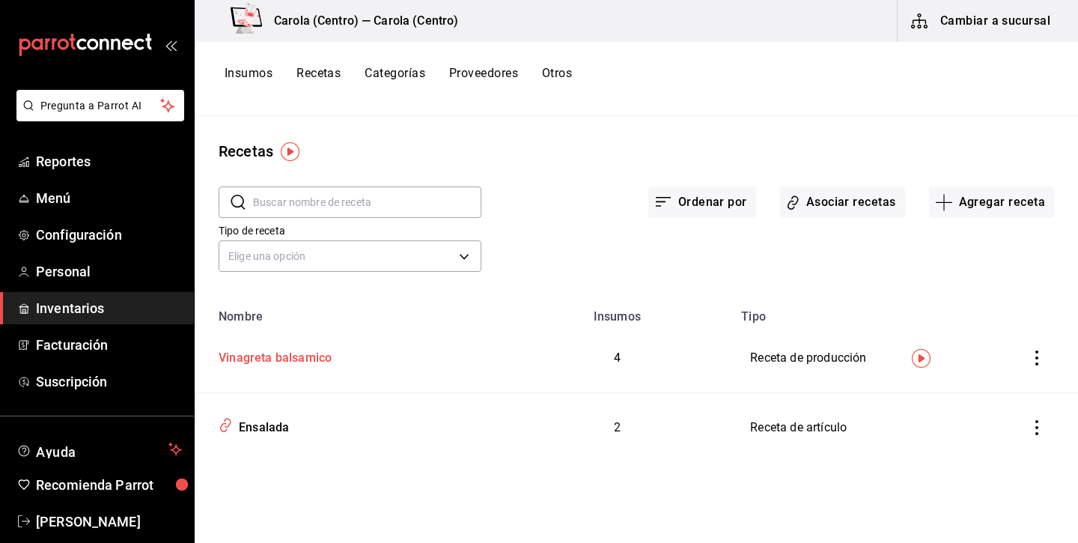
click at [302, 355] on div "Vinagreta balsamico" at bounding box center [272, 355] width 119 height 23
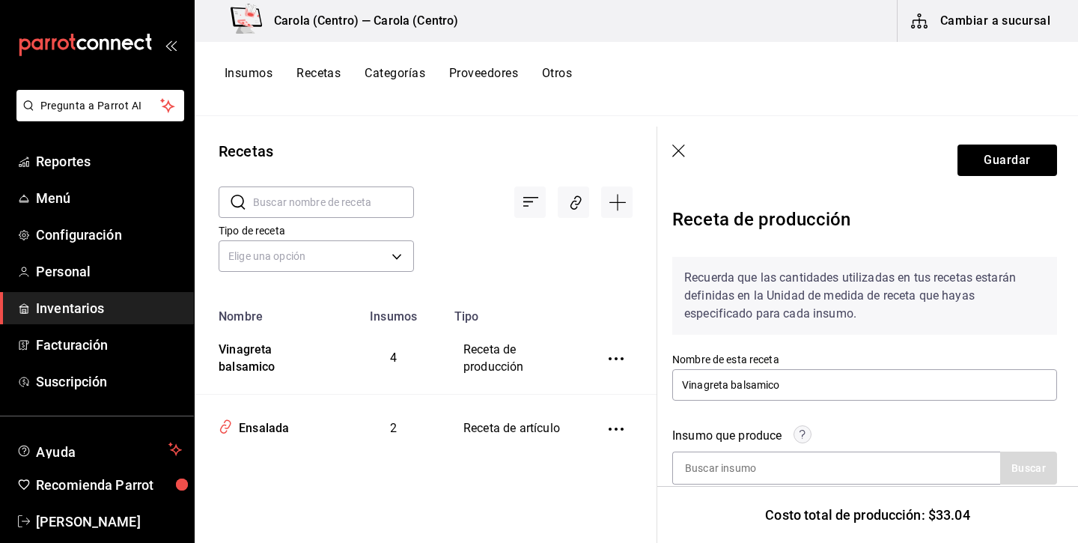
scroll to position [0, 3]
click at [681, 150] on icon "button" at bounding box center [679, 152] width 15 height 15
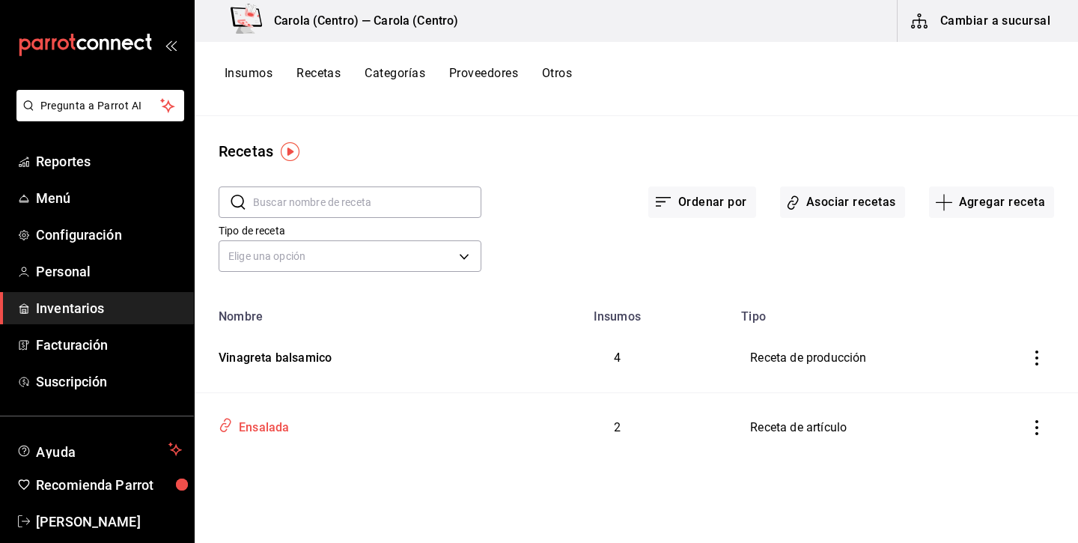
click at [278, 431] on div "Ensalada" at bounding box center [261, 424] width 56 height 23
type input "Ensalada"
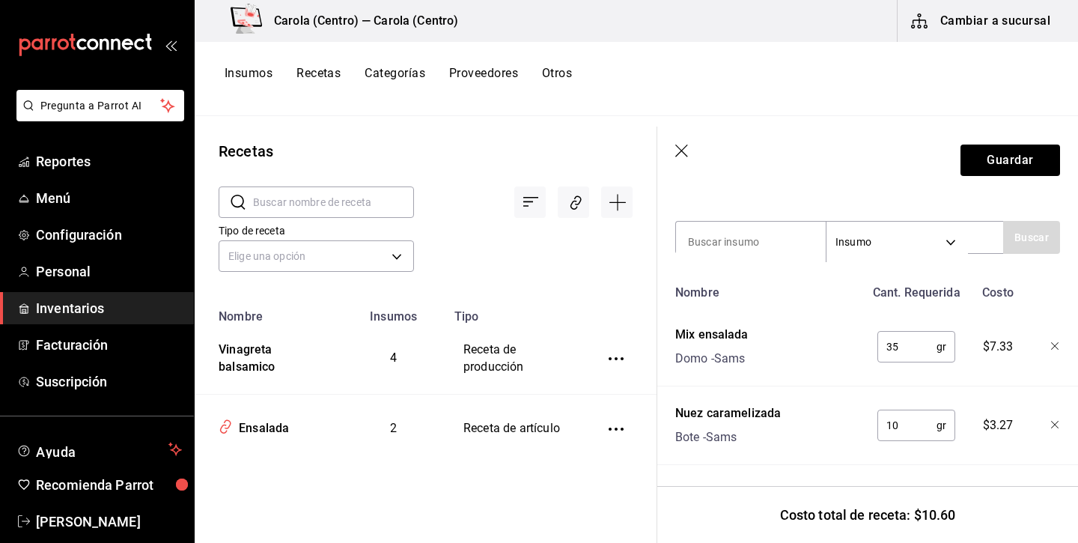
scroll to position [303, 0]
type input "vinagreta"
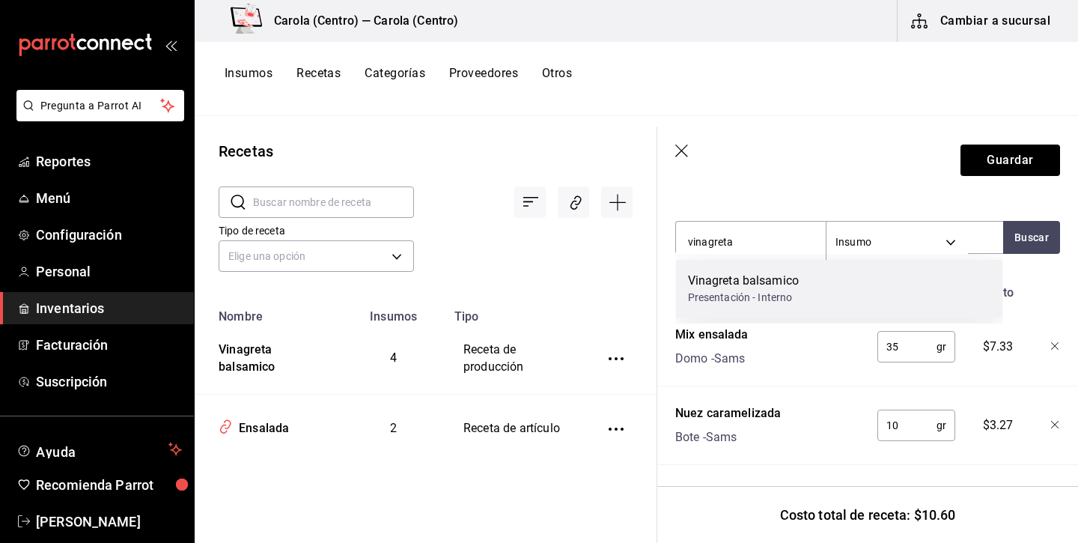
click at [756, 275] on div "Vinagreta balsamico" at bounding box center [744, 281] width 112 height 18
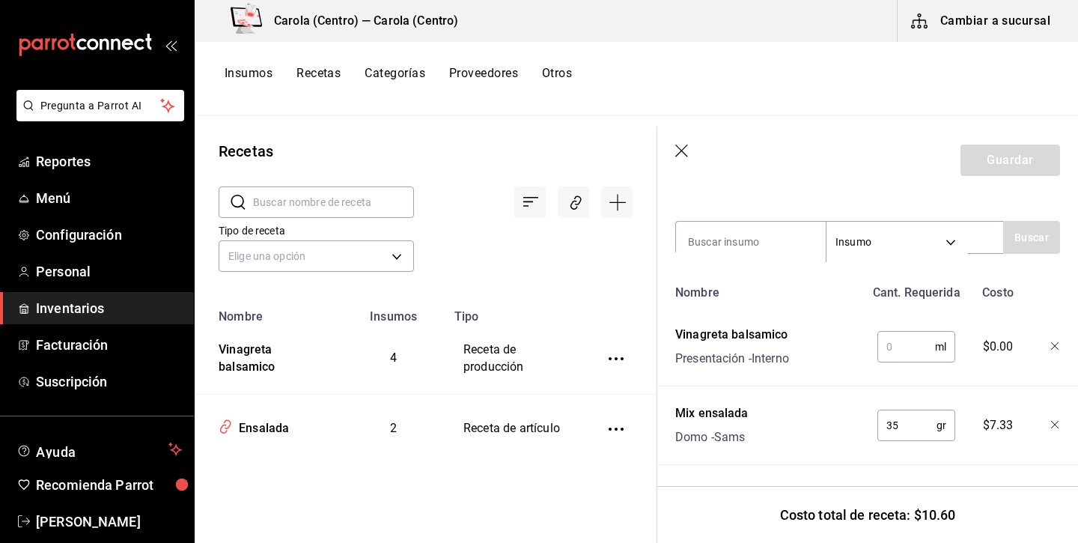
scroll to position [329, 0]
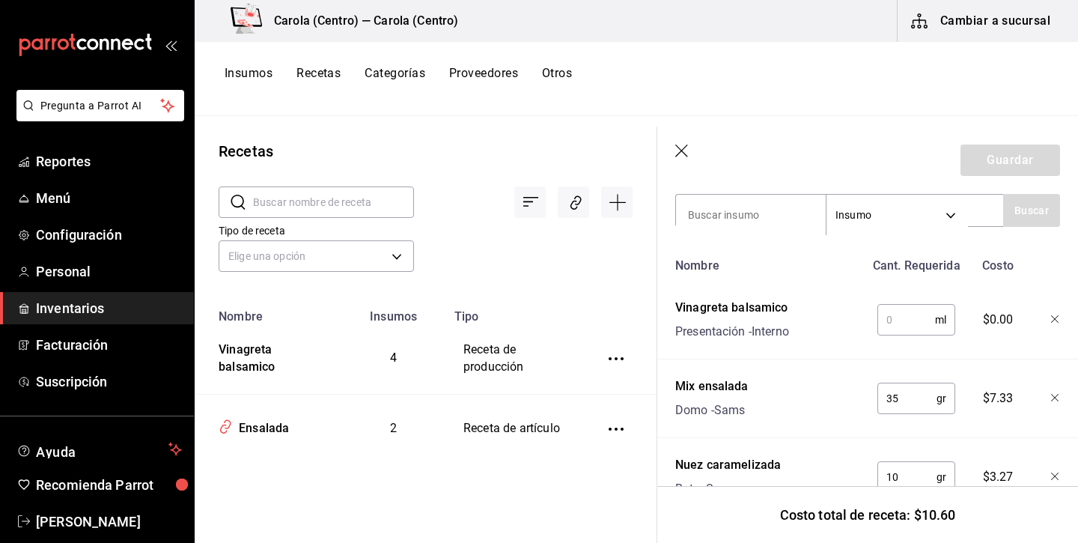
click at [918, 321] on input "text" at bounding box center [907, 320] width 58 height 30
type input "10"
click at [1035, 155] on button "Guardar" at bounding box center [1011, 160] width 100 height 31
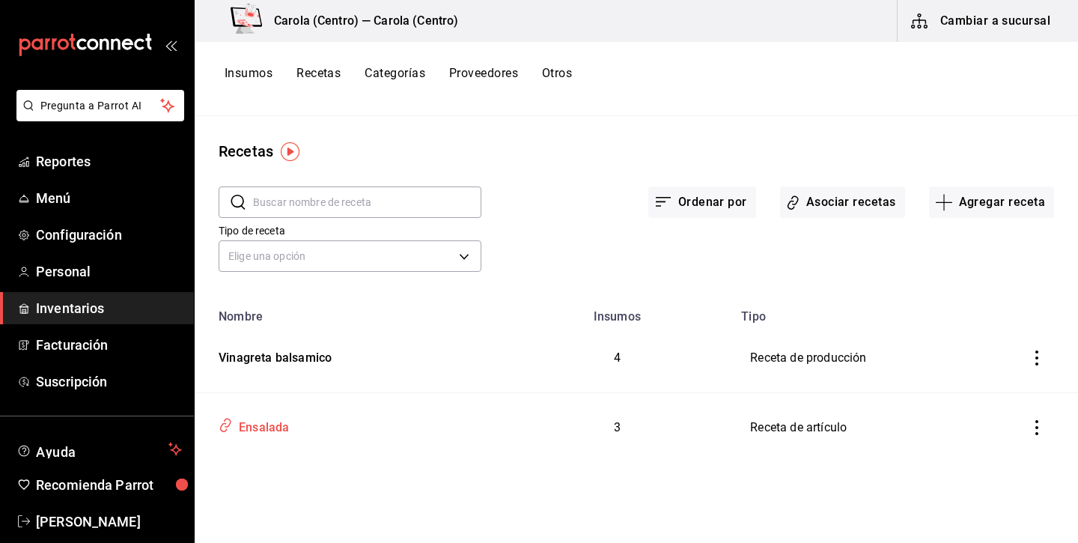
click at [272, 426] on div "Ensalada" at bounding box center [261, 424] width 56 height 23
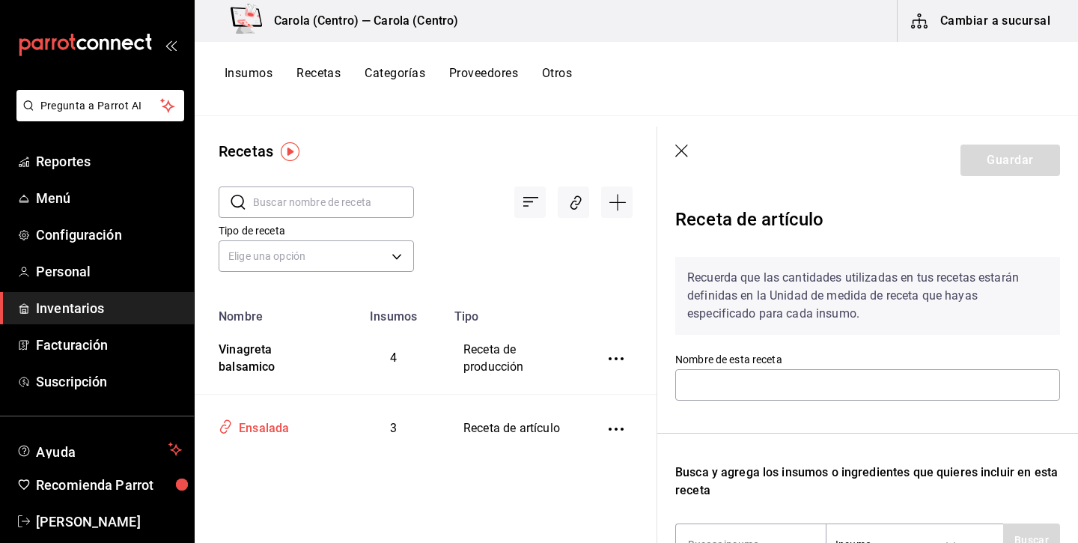
type input "Ensalada"
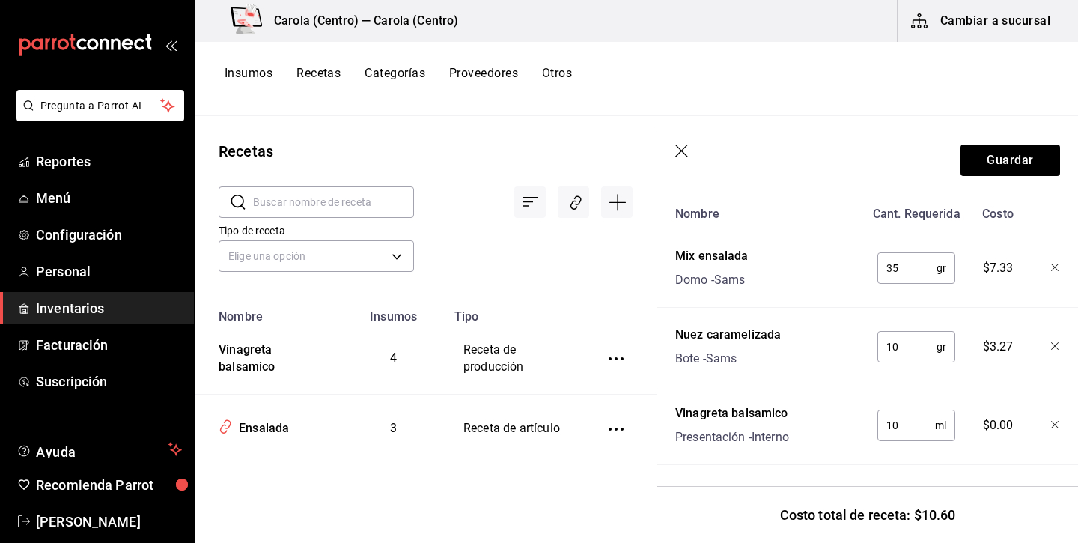
click at [900, 431] on input "10" at bounding box center [907, 425] width 58 height 30
type input "20"
click at [846, 443] on div "[PERSON_NAME] Presentación - Interno" at bounding box center [766, 422] width 195 height 48
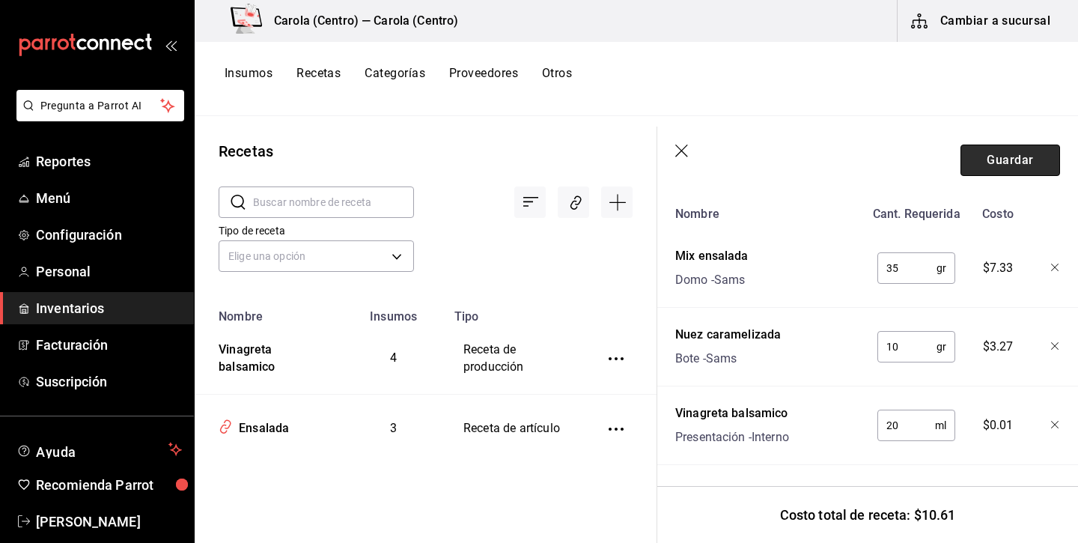
click at [1021, 164] on button "Guardar" at bounding box center [1011, 160] width 100 height 31
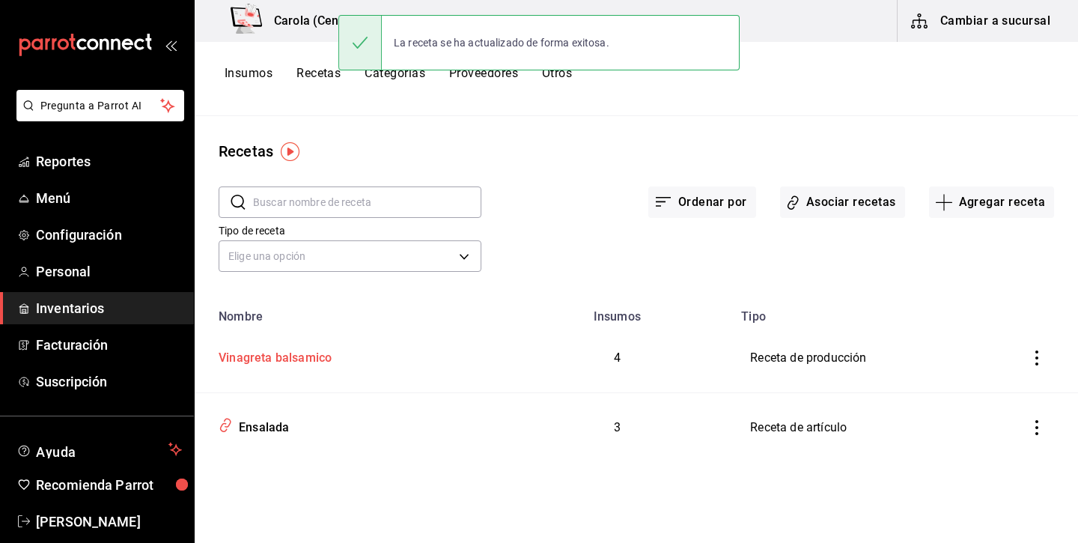
click at [308, 357] on div "Vinagreta balsamico" at bounding box center [272, 355] width 119 height 23
type input "Vinagreta balsamico"
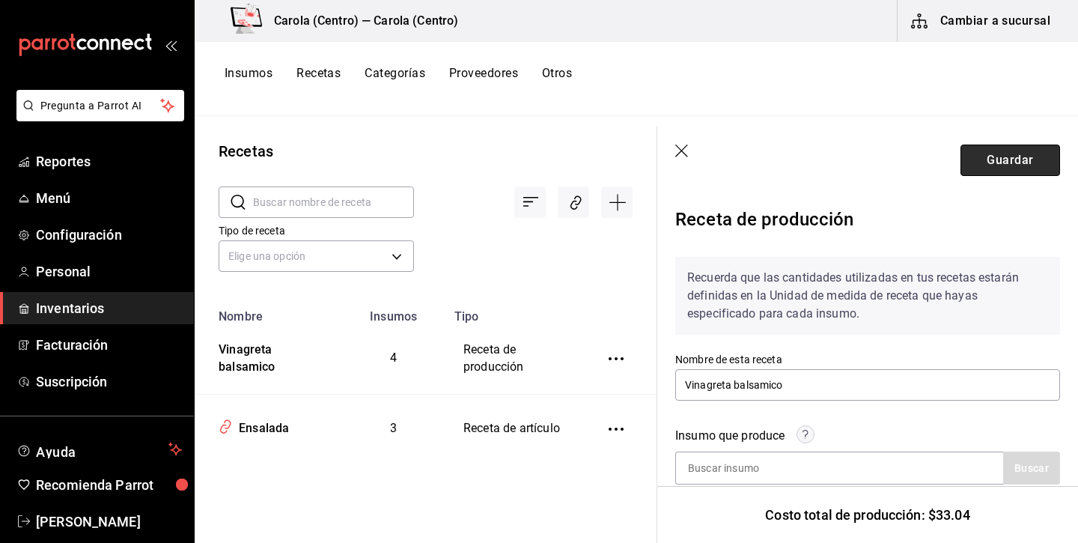
click at [1008, 154] on button "Guardar" at bounding box center [1011, 160] width 100 height 31
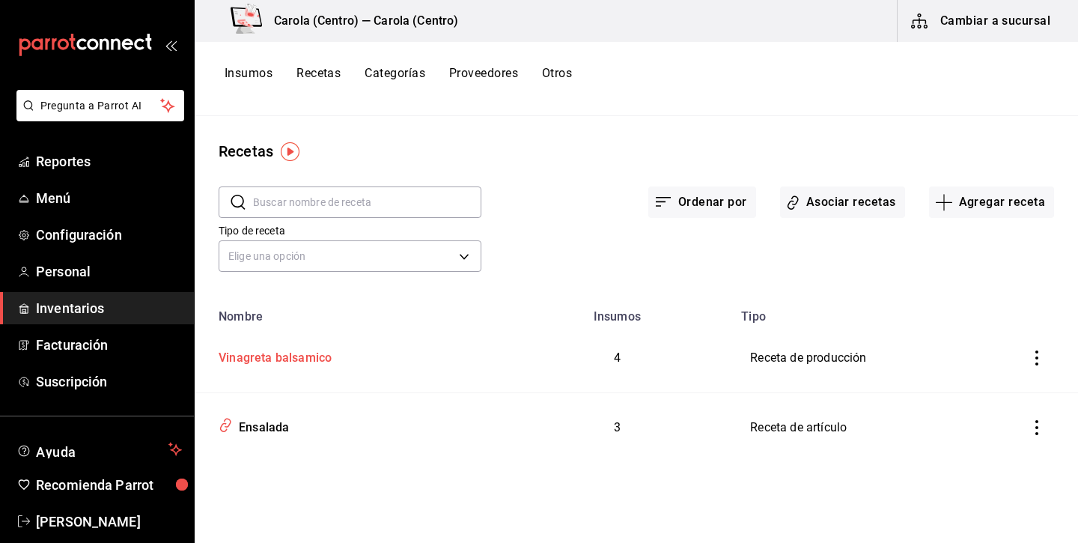
click at [304, 353] on div "Vinagreta balsamico" at bounding box center [272, 355] width 119 height 23
type input "Vinagreta balsamico"
type input "258"
type input "5"
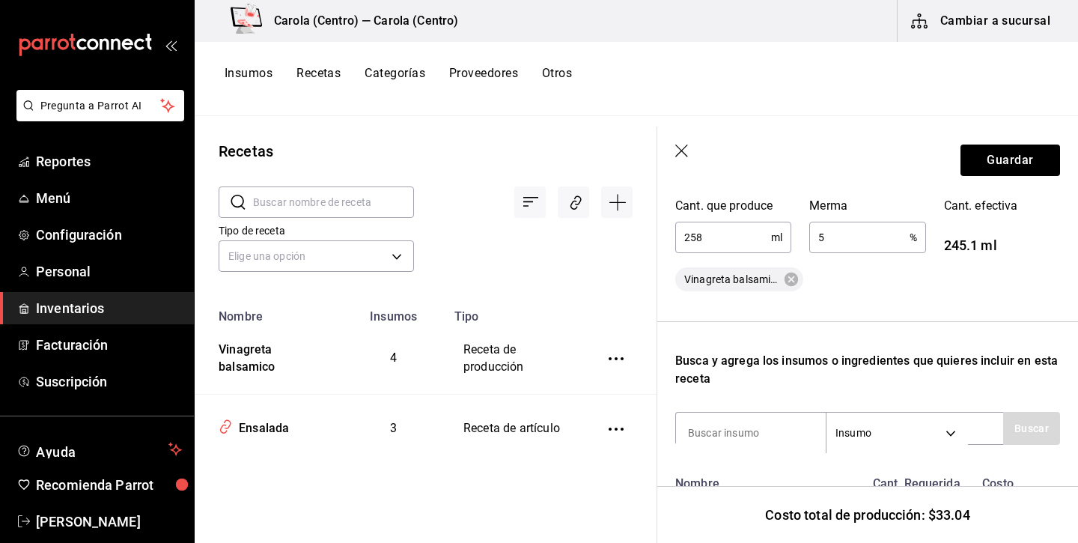
scroll to position [187, 0]
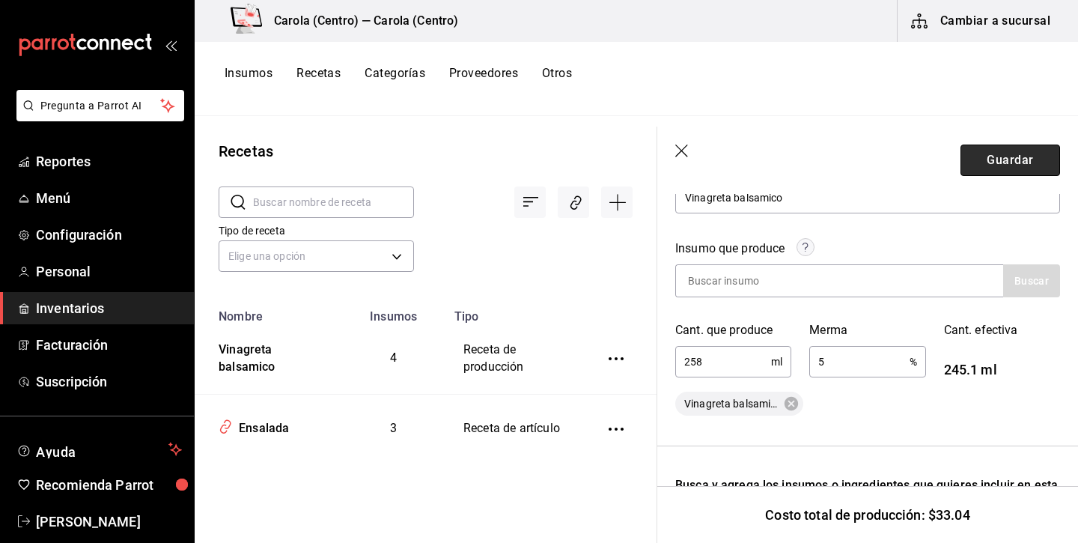
click at [993, 155] on button "Guardar" at bounding box center [1011, 160] width 100 height 31
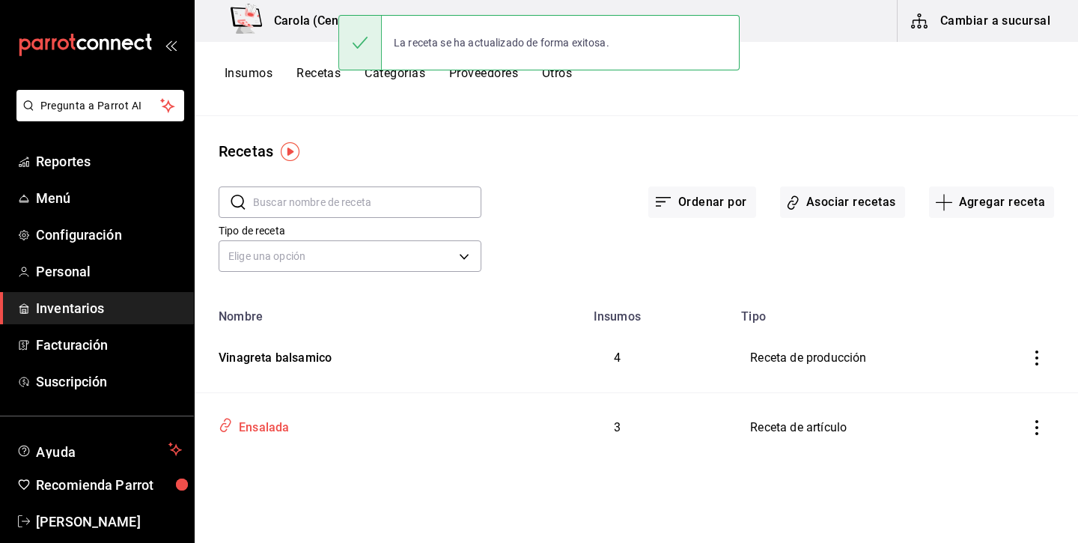
click at [249, 424] on div "Ensalada" at bounding box center [261, 424] width 56 height 23
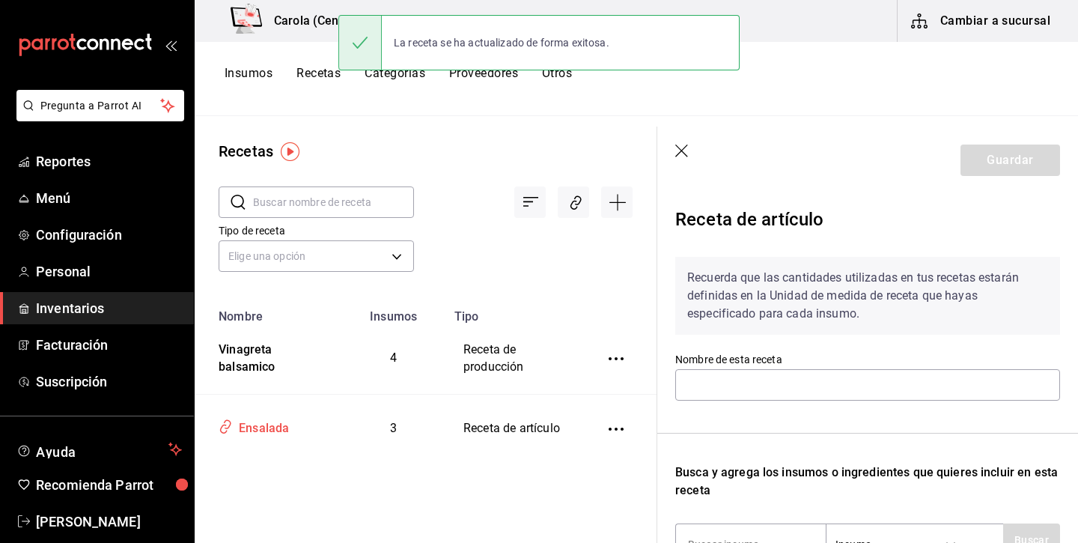
type input "Ensalada"
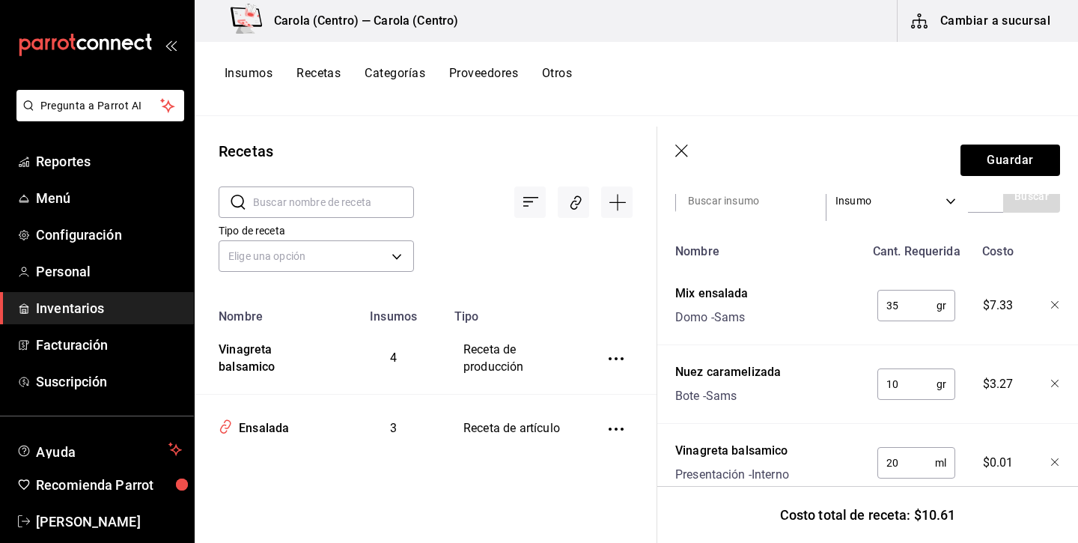
click at [910, 470] on input "20" at bounding box center [907, 463] width 58 height 30
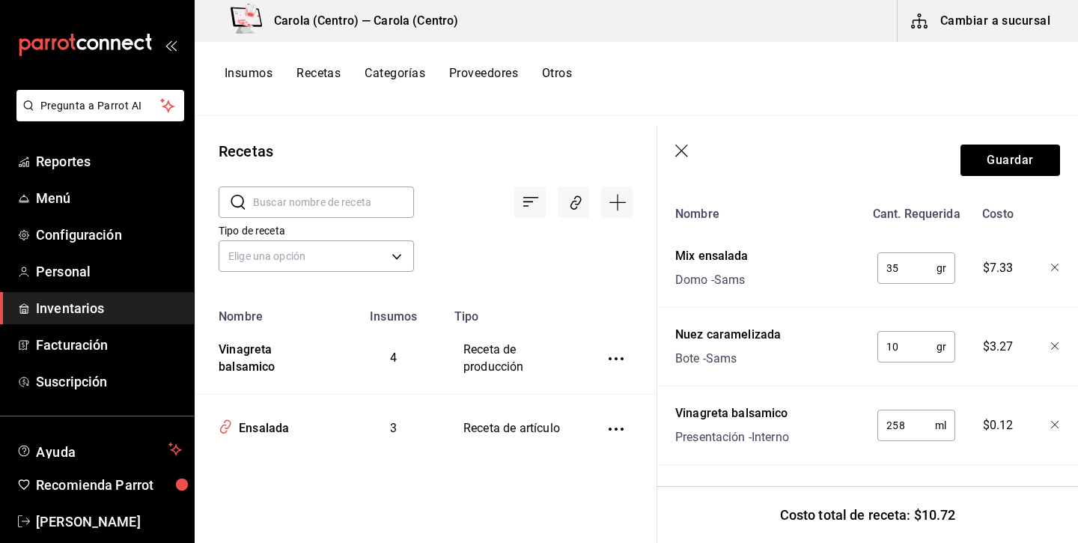
scroll to position [381, 0]
type input "2"
type input "20"
click at [992, 157] on button "Guardar" at bounding box center [1011, 160] width 100 height 31
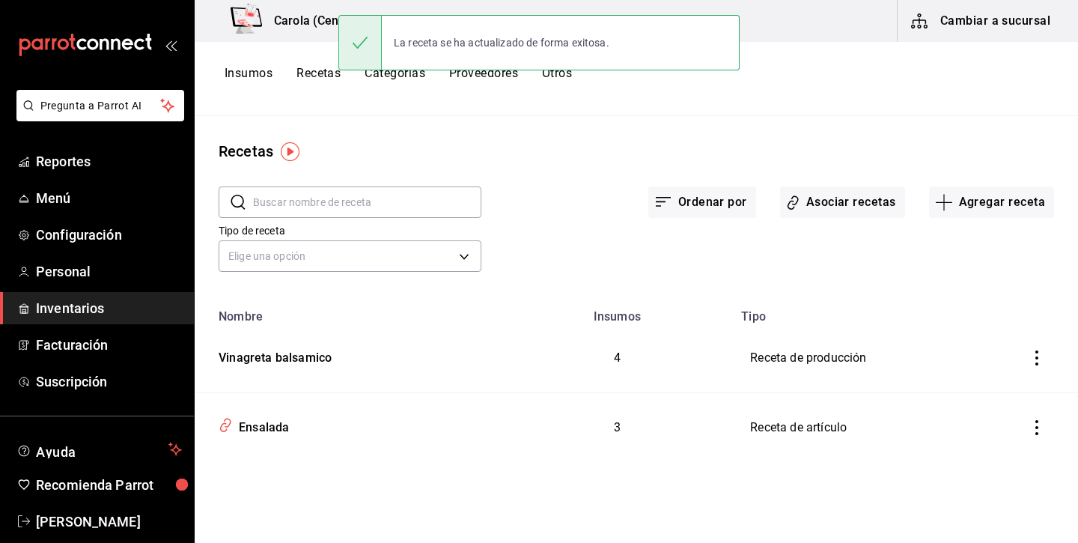
click at [243, 69] on button "Insumos" at bounding box center [249, 78] width 48 height 25
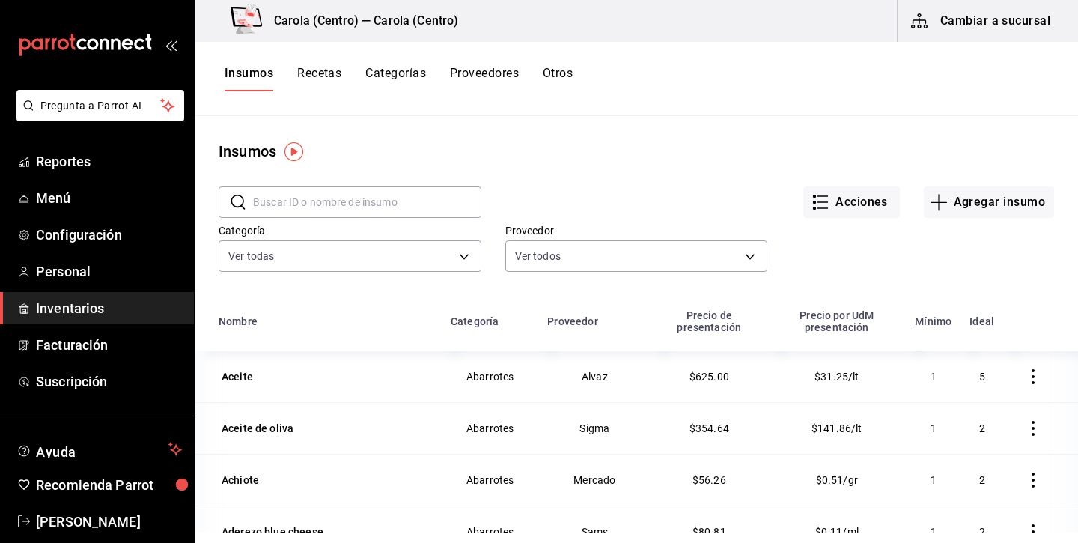
click at [415, 199] on input "text" at bounding box center [367, 202] width 228 height 30
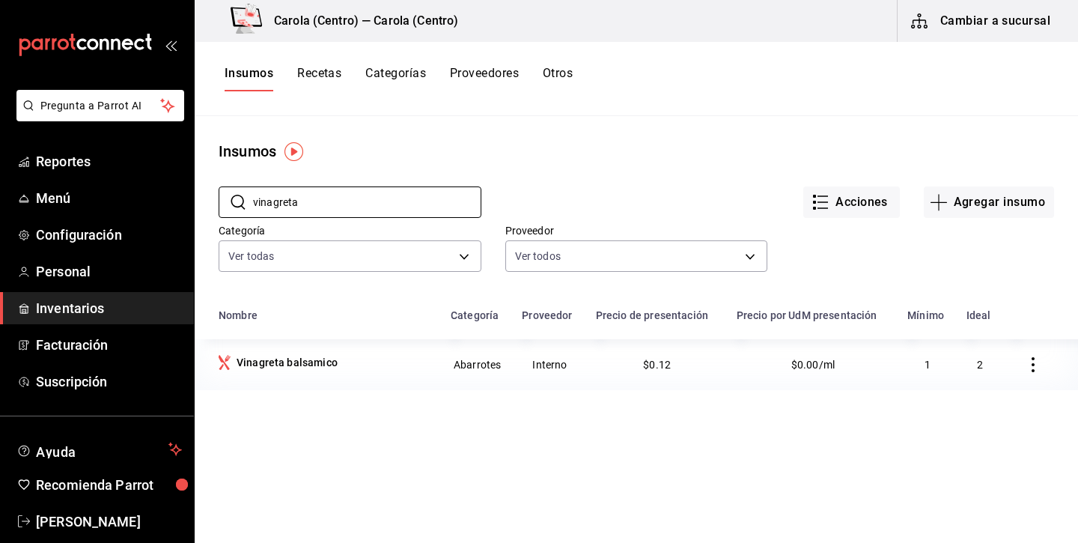
type input "vinagreta"
click at [1027, 368] on icon "button" at bounding box center [1033, 364] width 15 height 15
click at [314, 362] on div at bounding box center [539, 271] width 1078 height 543
click at [314, 362] on div "Vinagreta balsamico" at bounding box center [287, 362] width 101 height 15
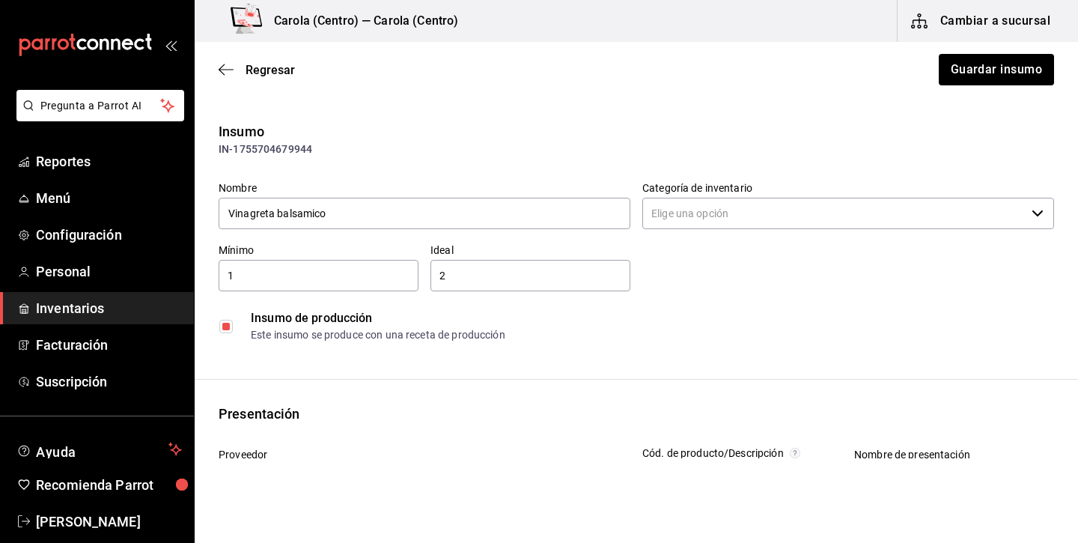
type input "Abarrotes"
type input "Interno"
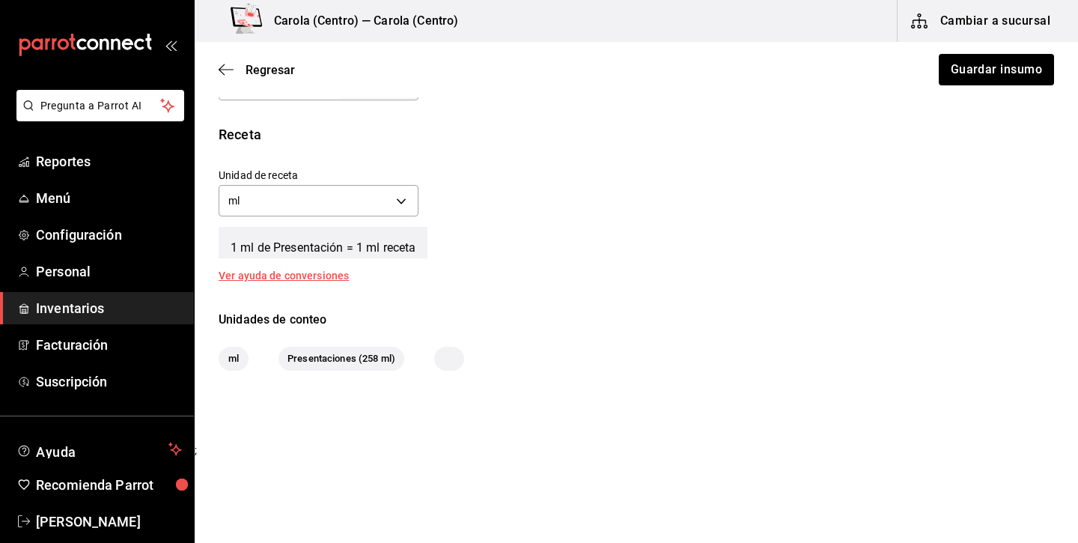
scroll to position [513, 0]
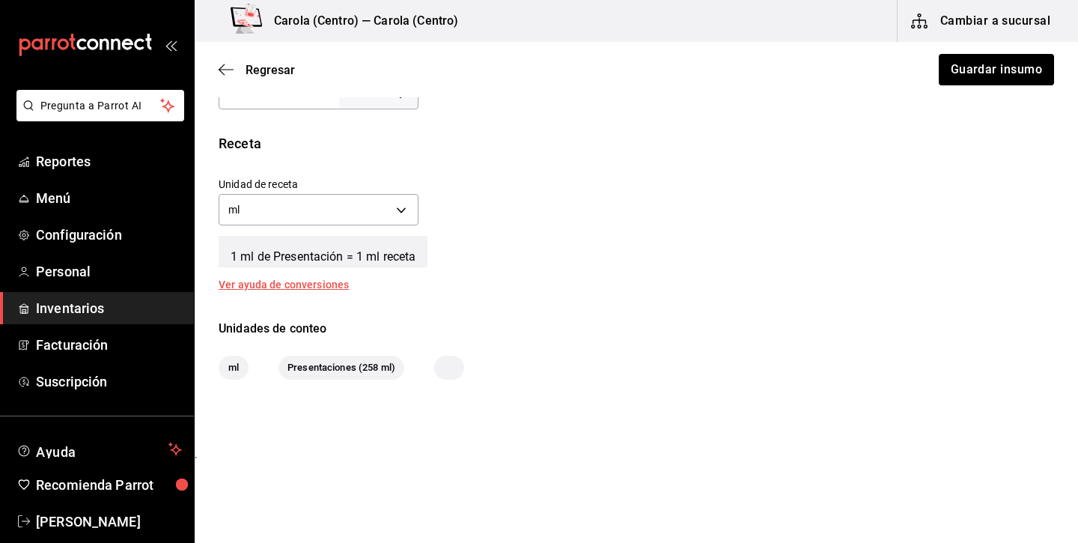
click at [350, 372] on span "Presentaciones (258 ml)" at bounding box center [342, 367] width 126 height 15
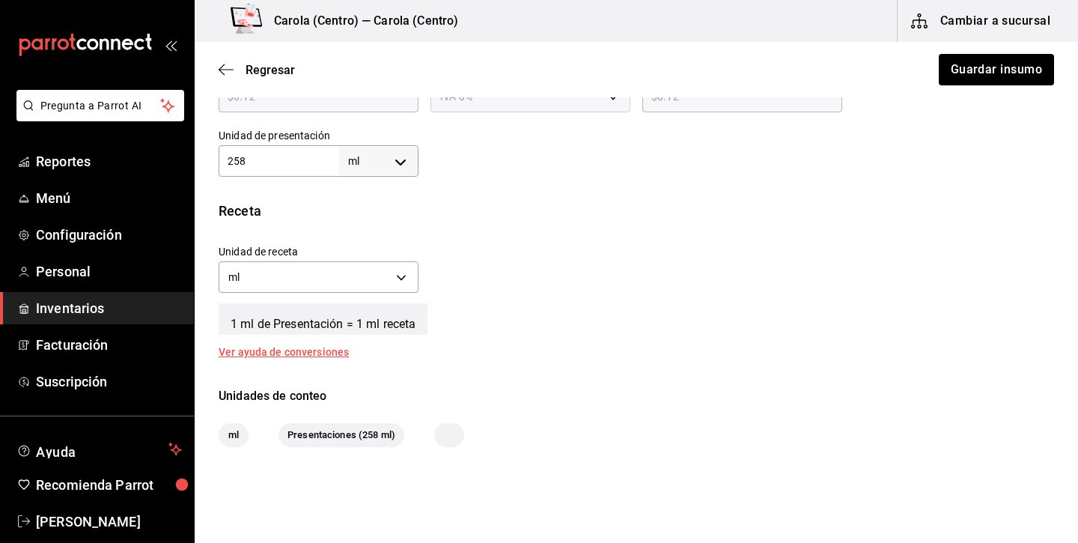
scroll to position [444, 0]
click at [393, 162] on body "Pregunta a Parrot AI Reportes Menú Configuración Personal Inventarios Facturaci…" at bounding box center [539, 229] width 1078 height 458
click at [379, 303] on li "ml" at bounding box center [379, 306] width 78 height 25
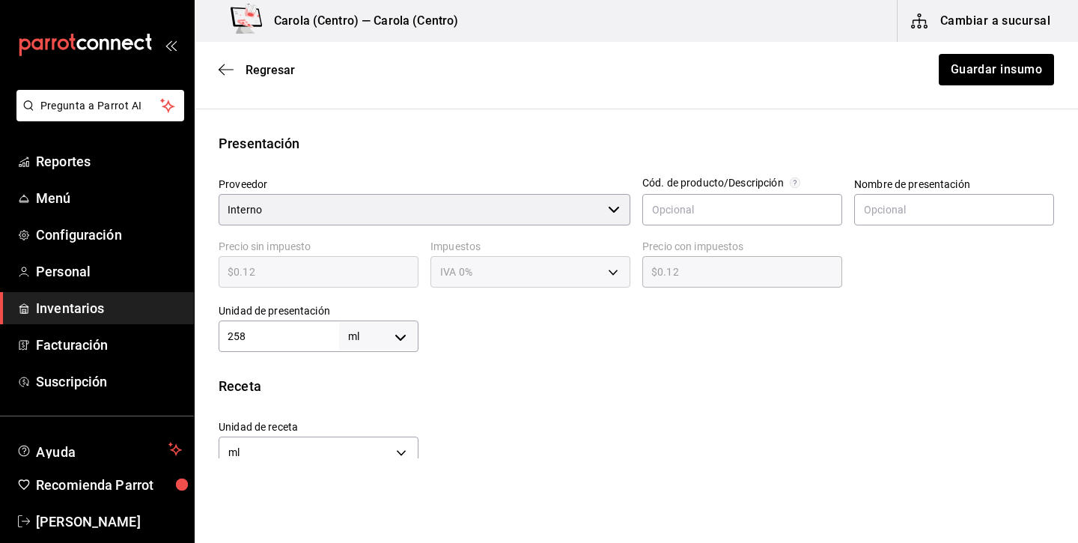
scroll to position [268, 0]
click at [380, 220] on input "Interno" at bounding box center [410, 211] width 383 height 31
click at [612, 212] on div at bounding box center [614, 212] width 12 height 0
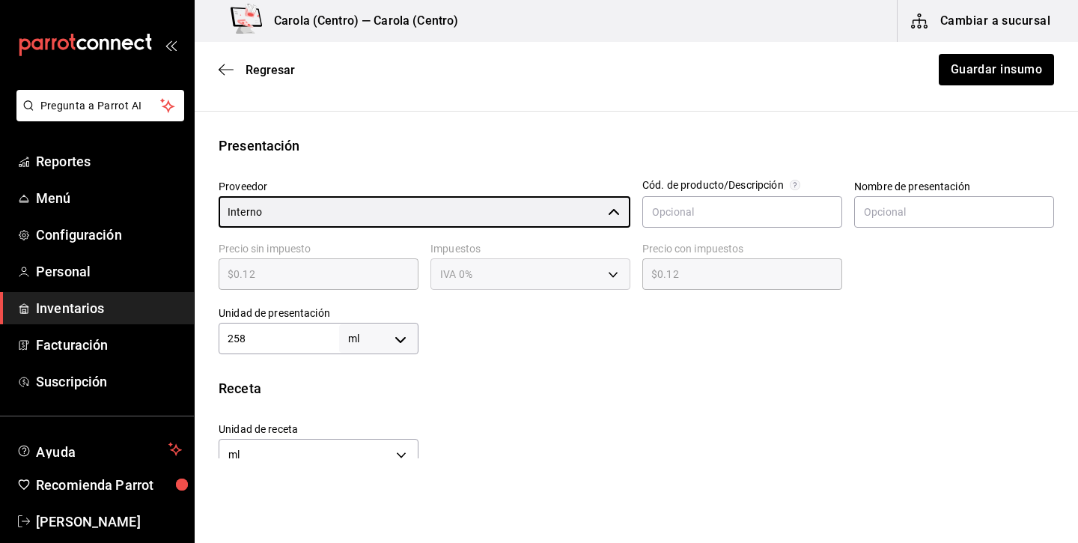
click at [562, 352] on div at bounding box center [737, 324] width 636 height 60
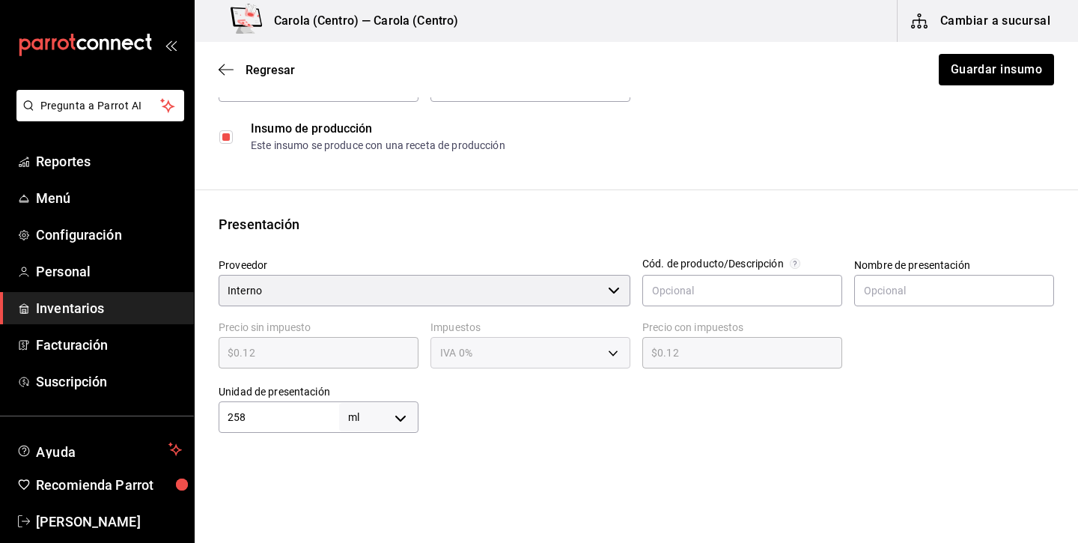
scroll to position [70, 0]
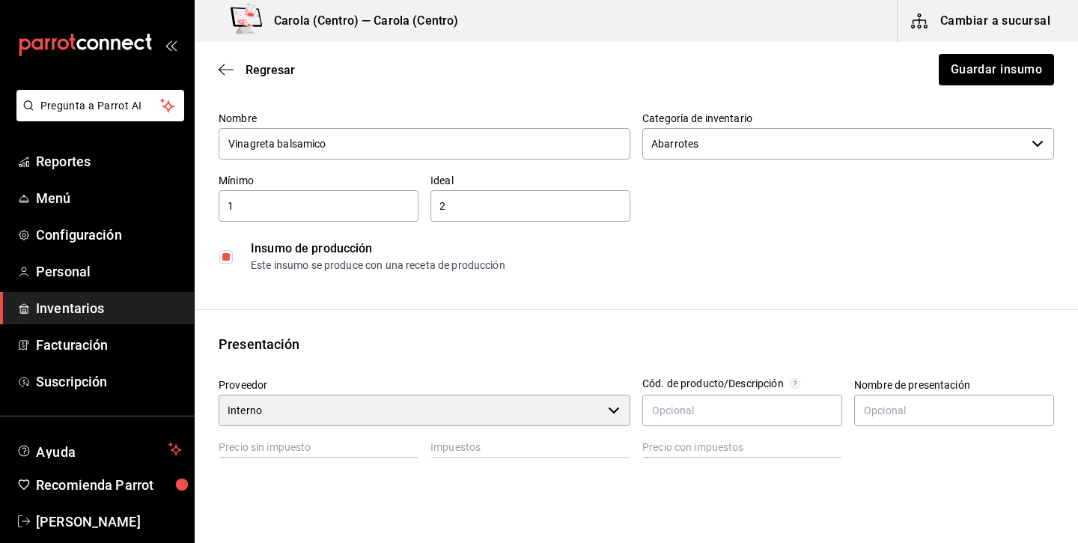
click at [225, 255] on input "checkbox" at bounding box center [225, 256] width 13 height 13
checkbox input "true"
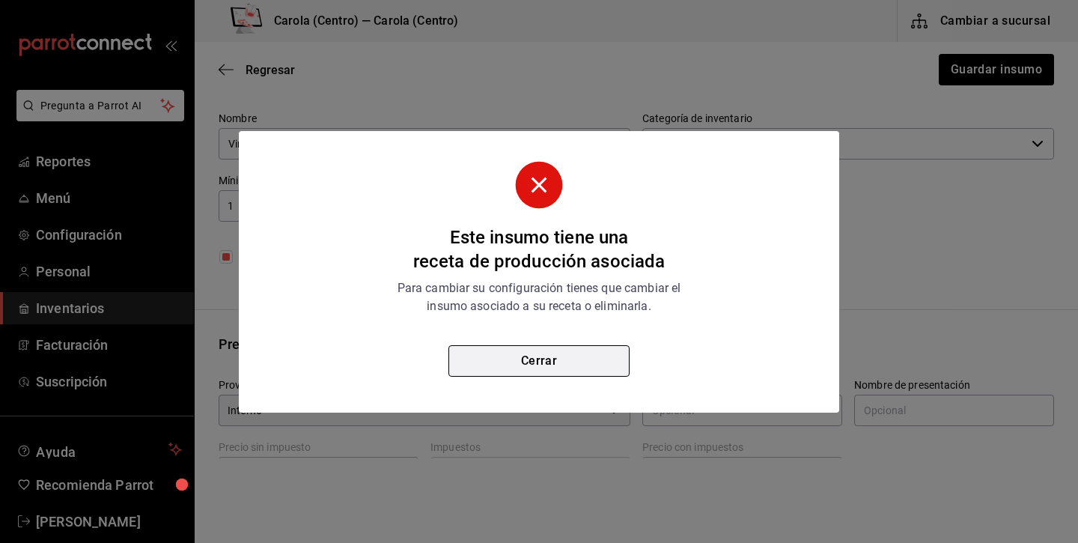
click at [580, 353] on button "Cerrar" at bounding box center [539, 360] width 181 height 31
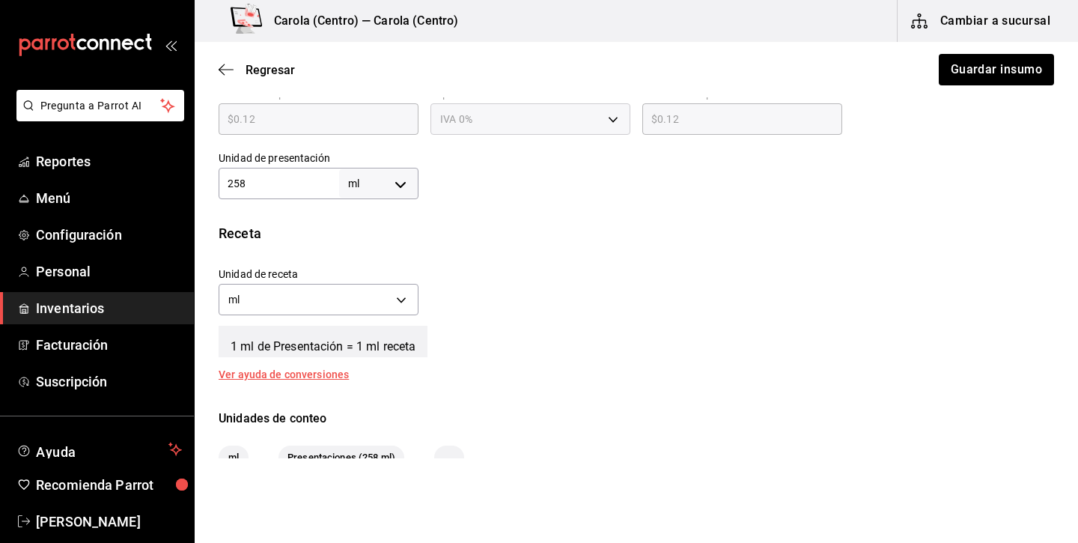
scroll to position [0, 0]
